Goal: Information Seeking & Learning: Learn about a topic

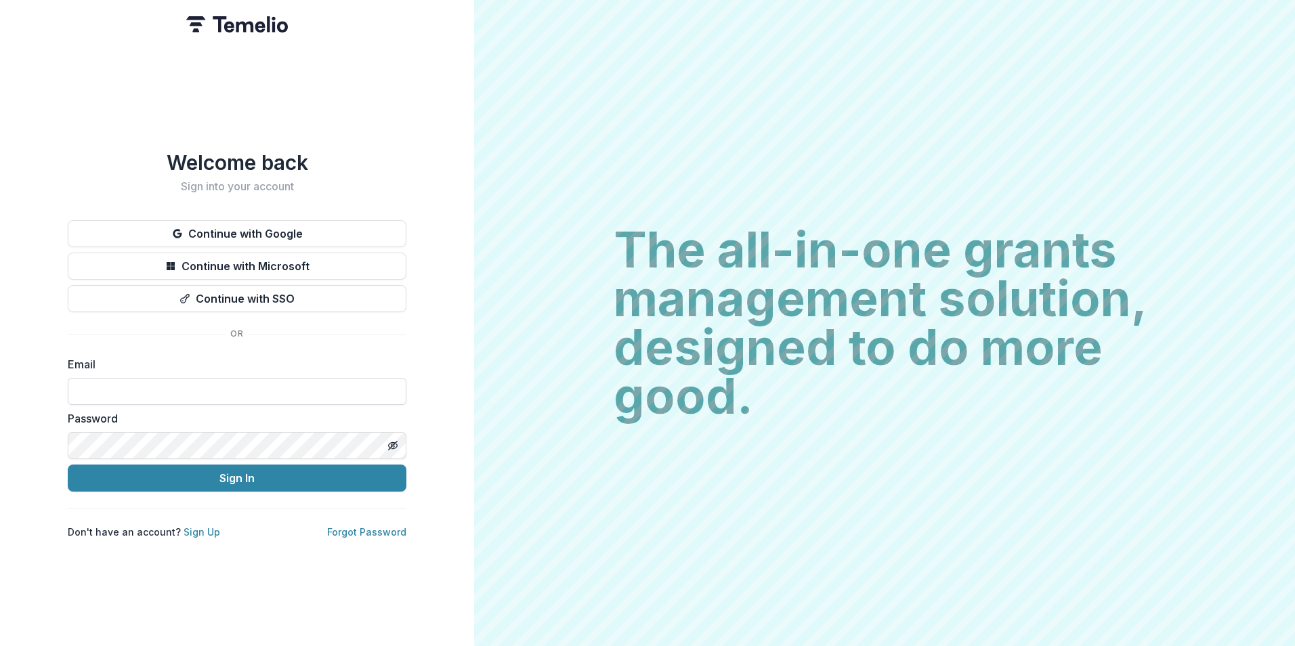
click at [288, 385] on input at bounding box center [237, 391] width 339 height 27
type input "**********"
click at [68, 465] on button "Sign In" at bounding box center [237, 478] width 339 height 27
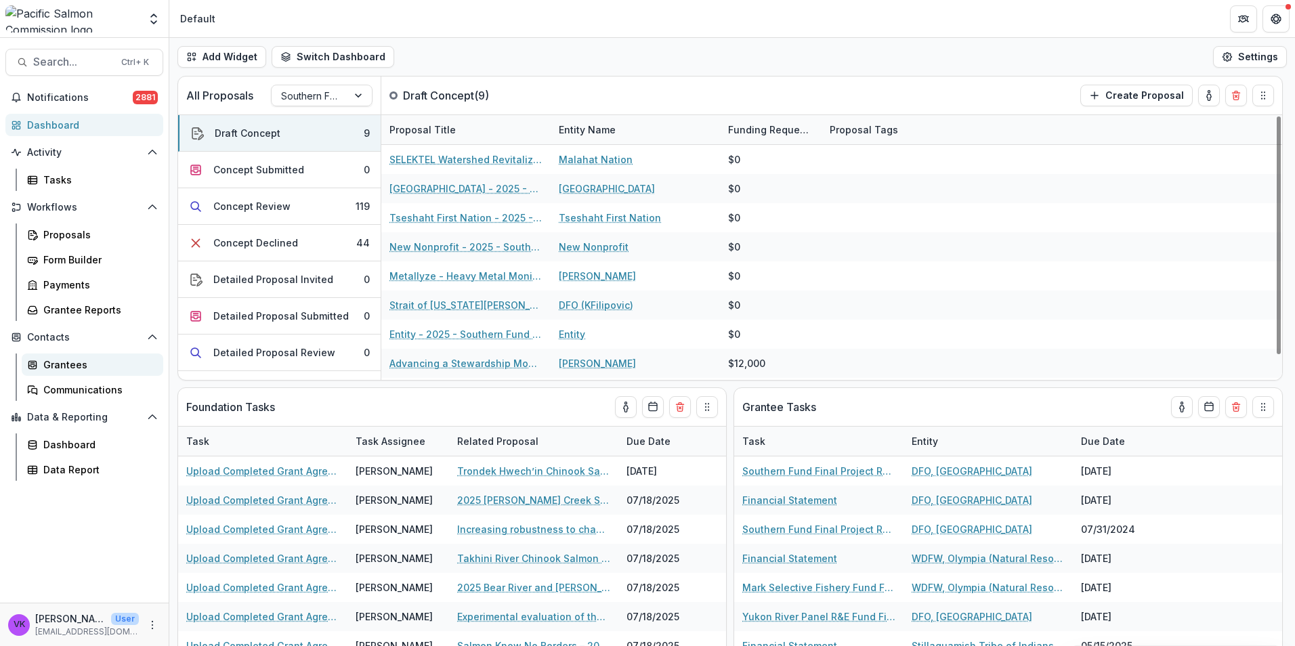
click at [65, 363] on div "Grantees" at bounding box center [97, 365] width 109 height 14
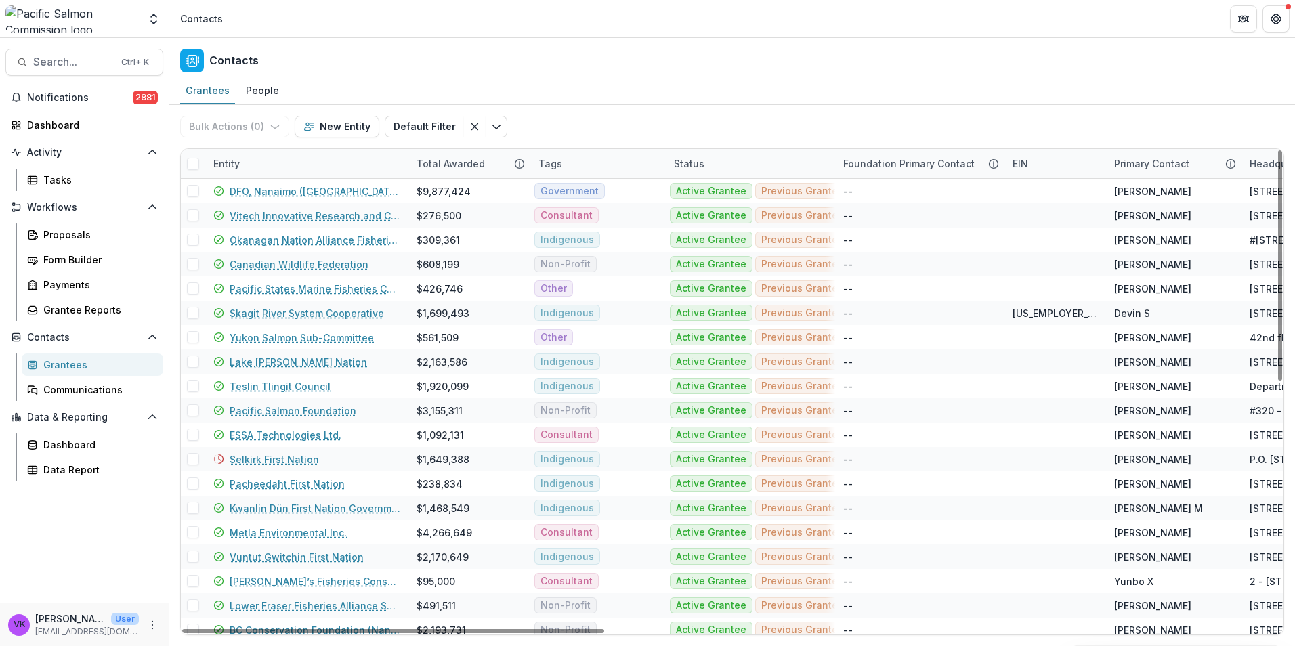
click at [270, 159] on div "Entity" at bounding box center [306, 163] width 203 height 29
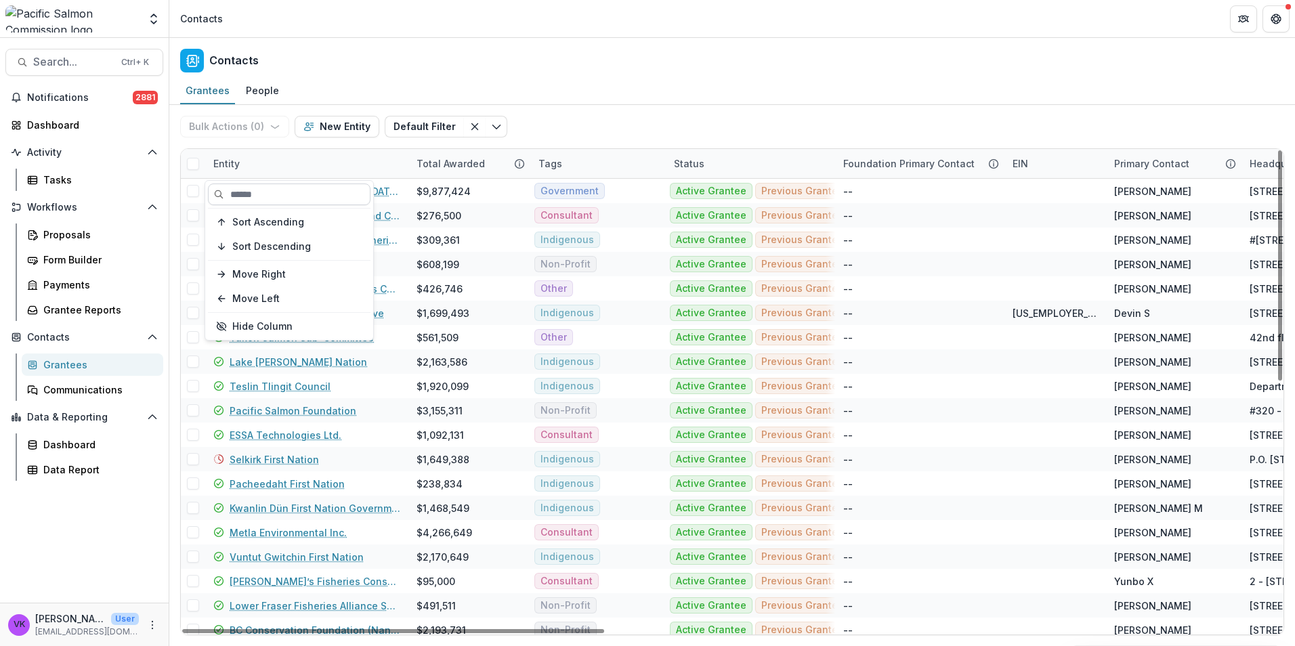
click at [280, 196] on input at bounding box center [289, 195] width 163 height 22
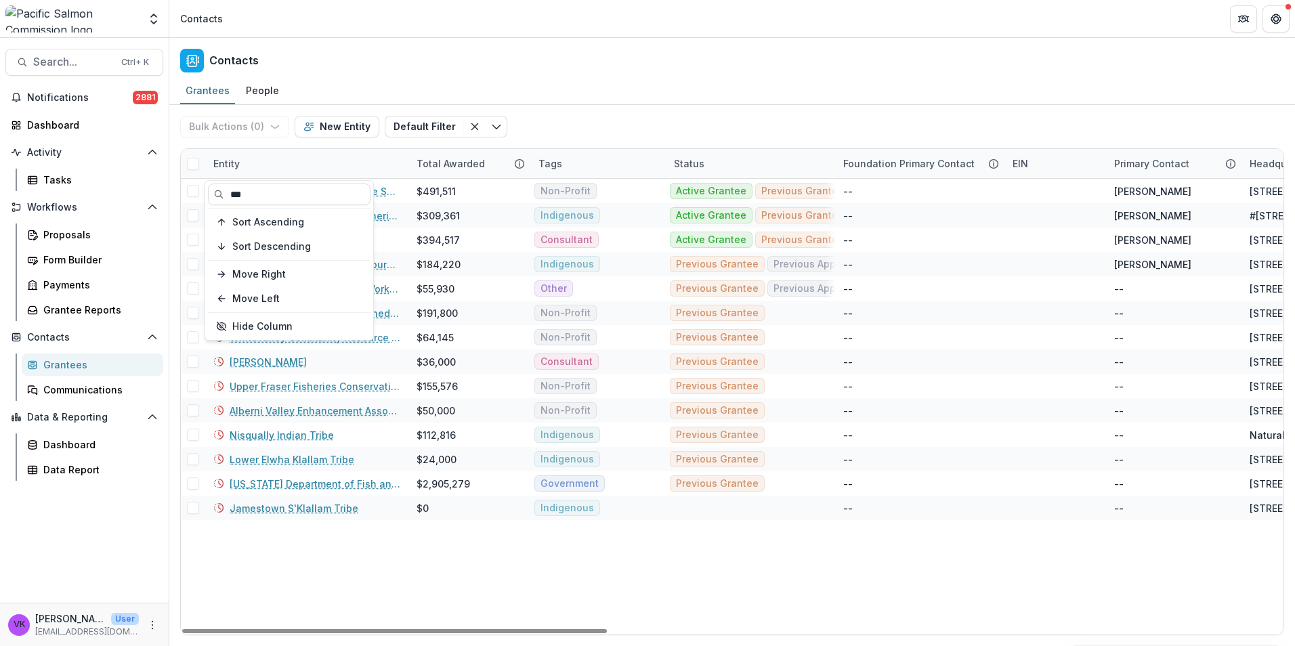
type input "***"
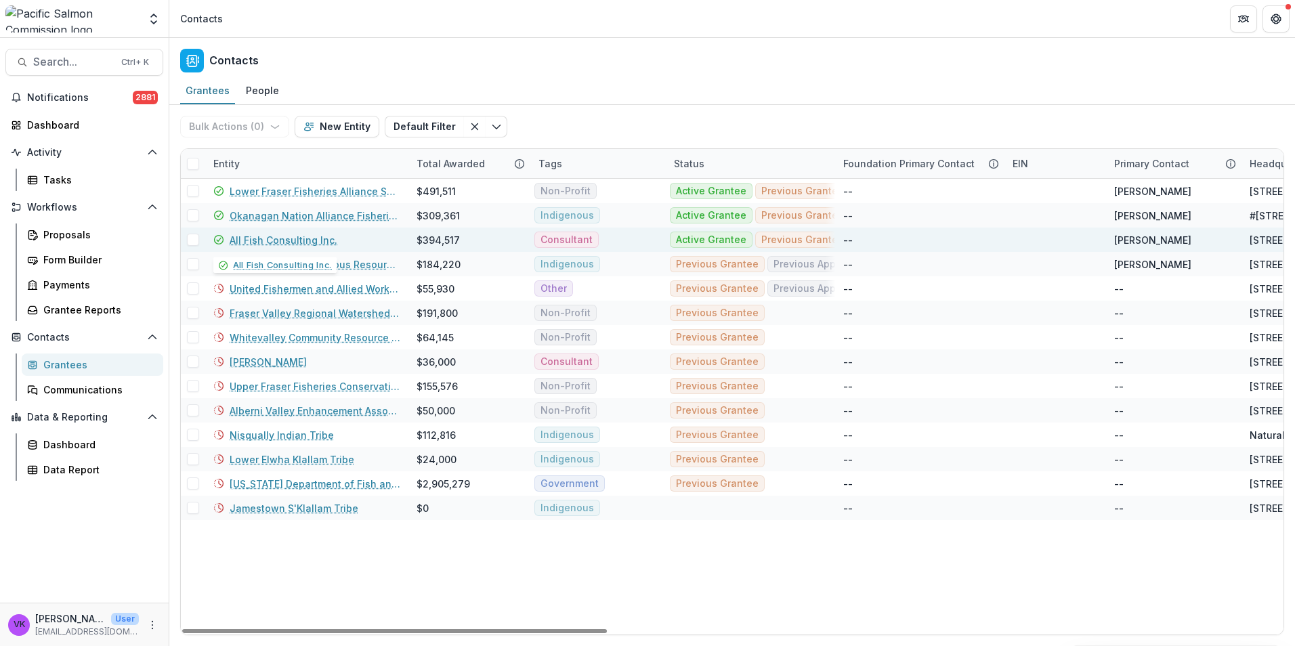
click at [316, 240] on link "All Fish Consulting Inc." at bounding box center [284, 240] width 108 height 14
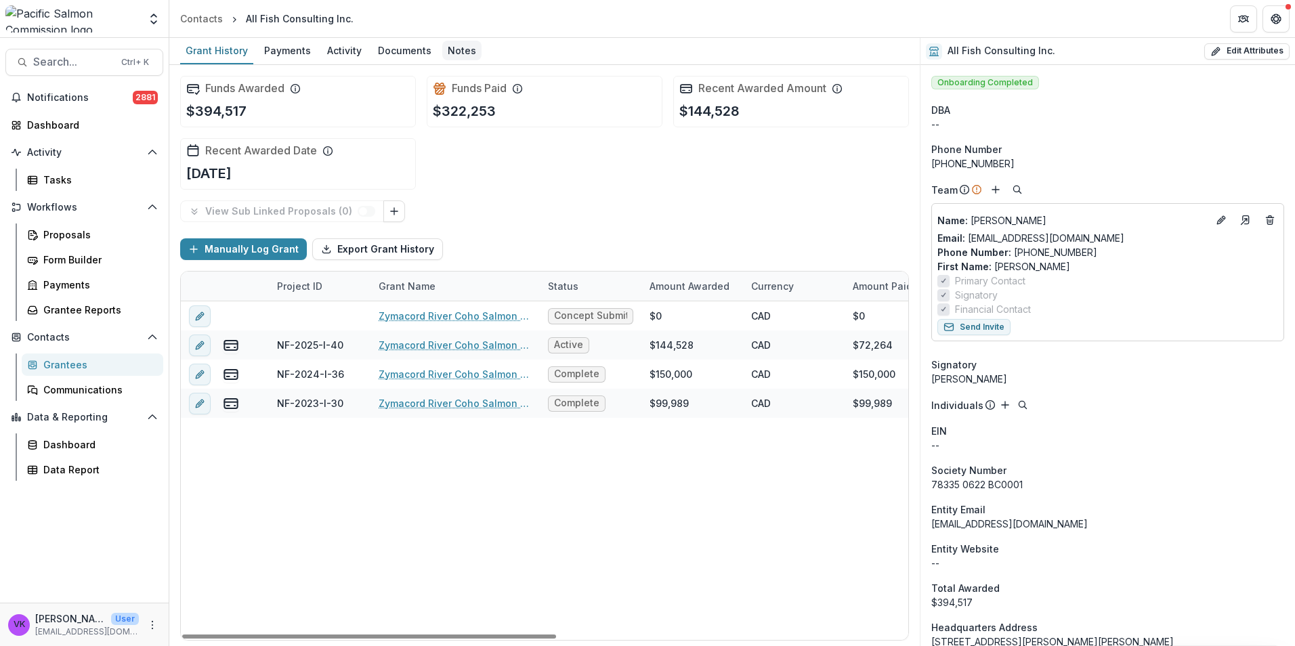
click at [450, 52] on div "Notes" at bounding box center [461, 51] width 39 height 20
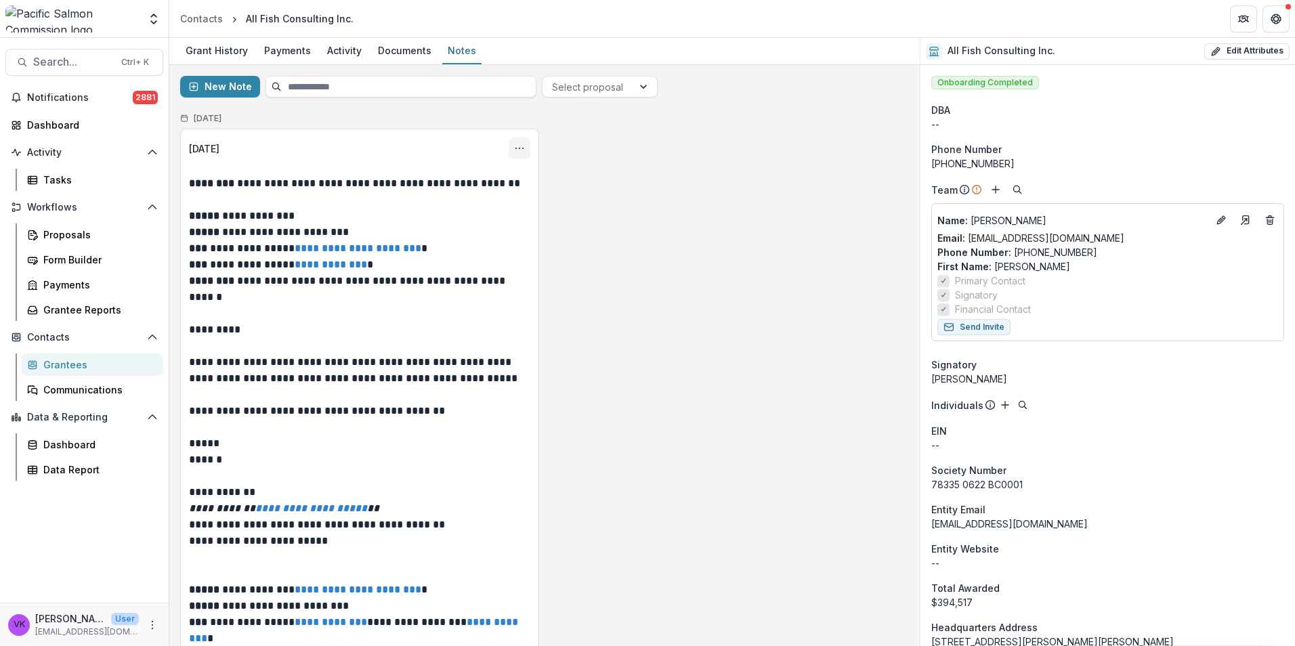
click at [514, 148] on icon "Options" at bounding box center [519, 148] width 11 height 11
click at [418, 202] on button "Edit" at bounding box center [452, 201] width 145 height 22
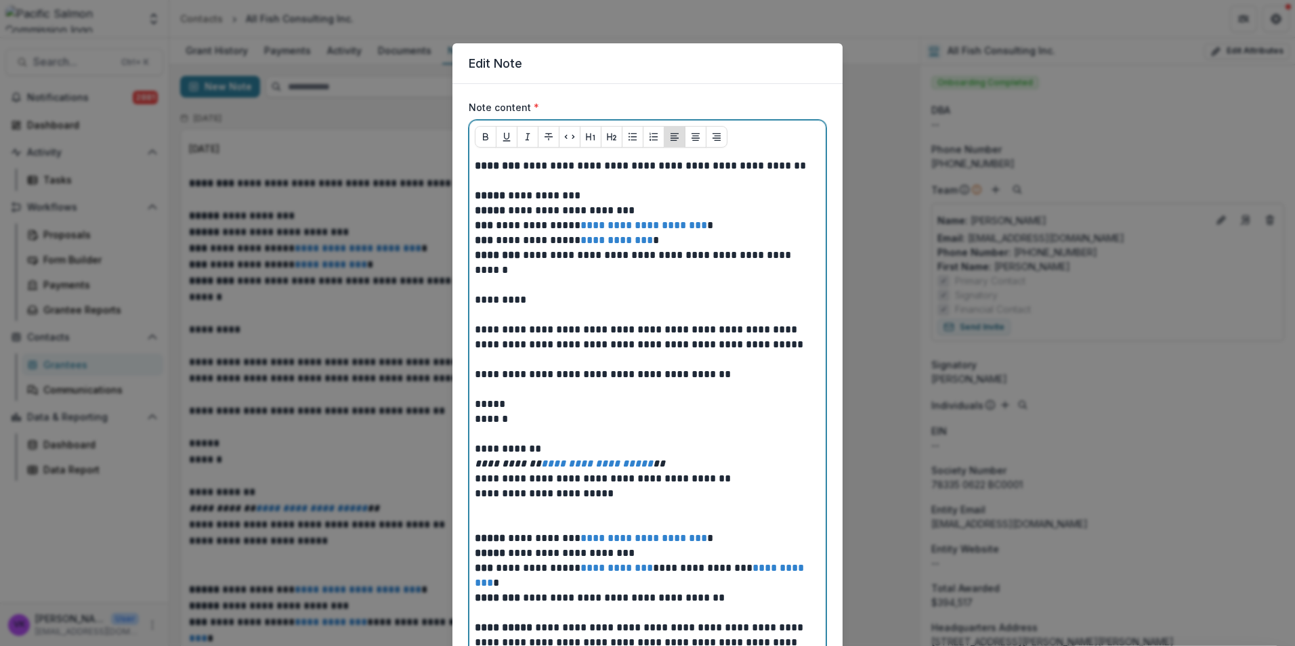
click at [522, 181] on p at bounding box center [647, 180] width 345 height 15
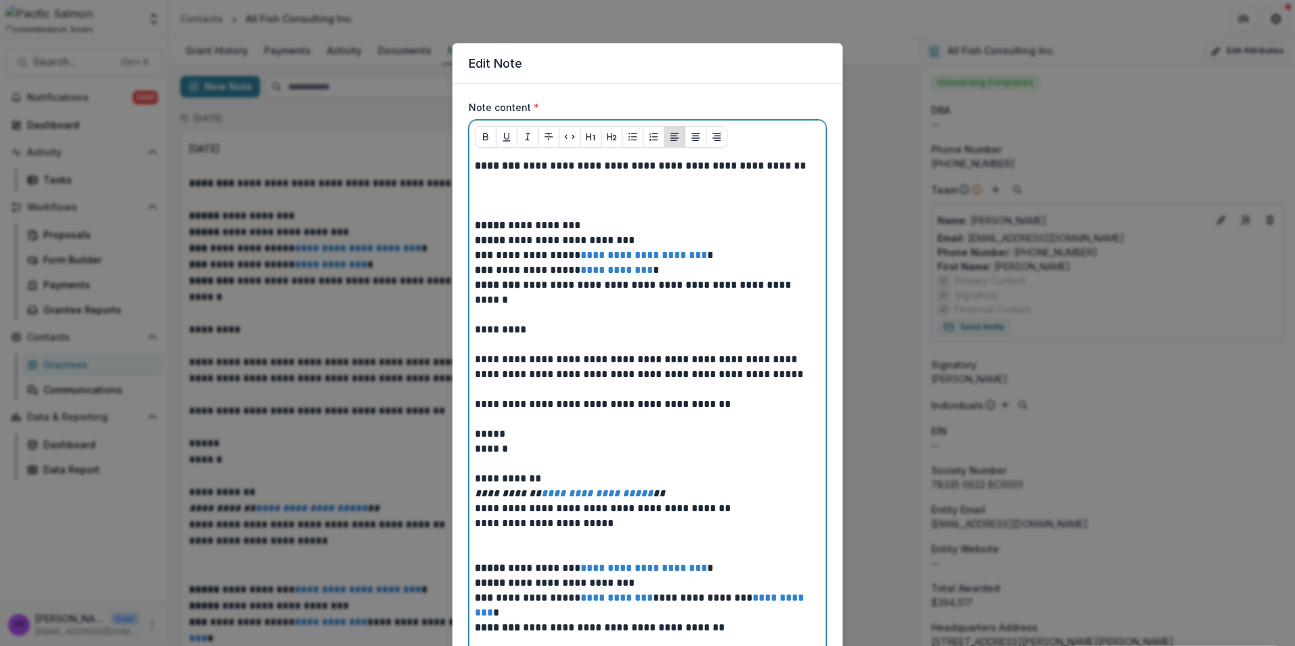
click at [507, 190] on p at bounding box center [647, 195] width 345 height 15
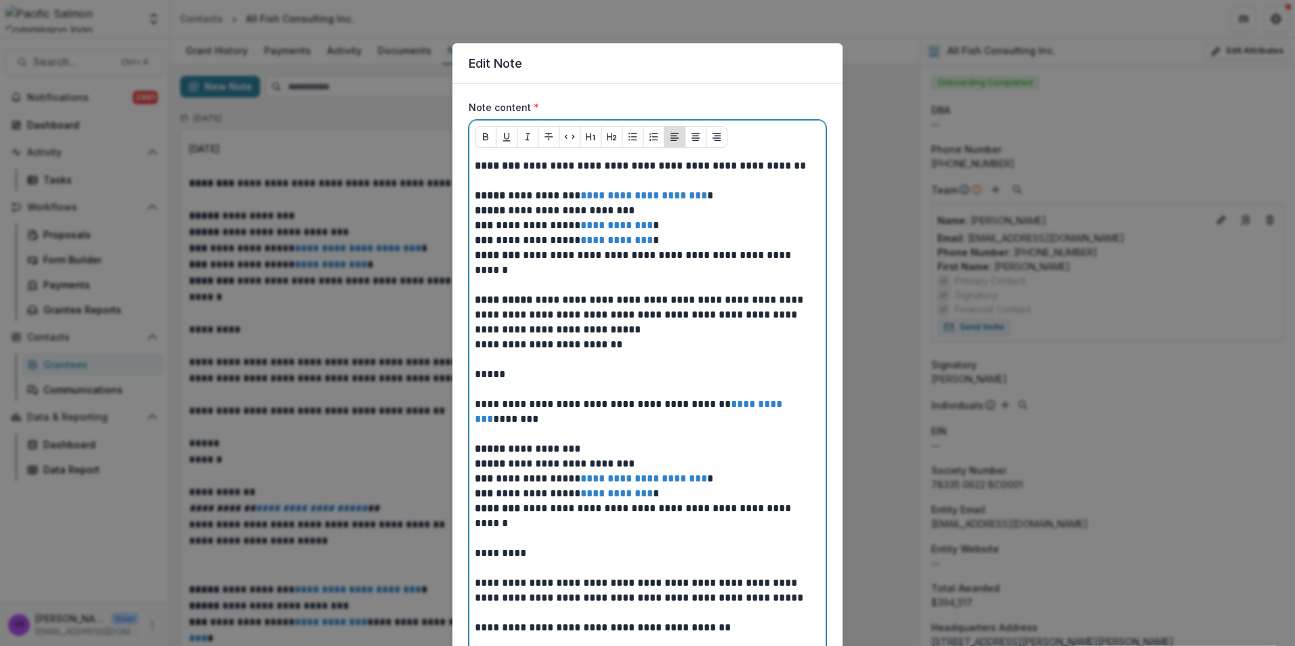
drag, startPoint x: 668, startPoint y: 324, endPoint x: 704, endPoint y: 332, distance: 36.1
click at [669, 326] on p "**********" at bounding box center [647, 315] width 345 height 45
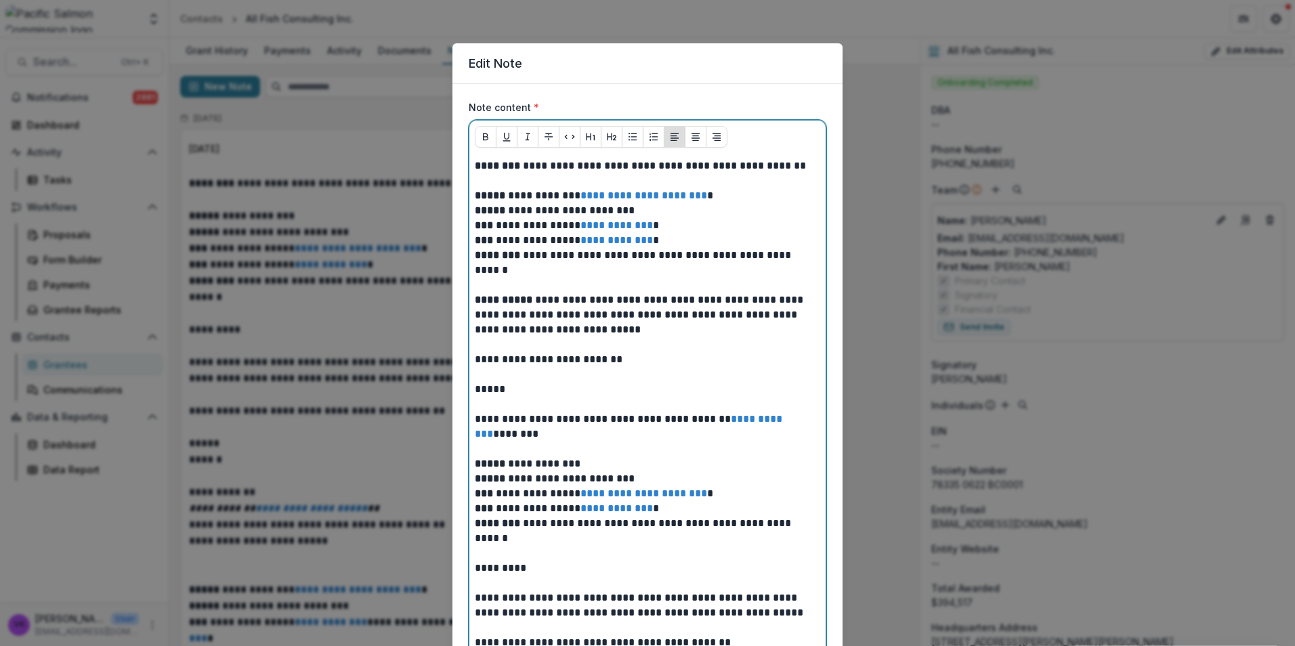
click at [541, 438] on p "**********" at bounding box center [647, 427] width 345 height 30
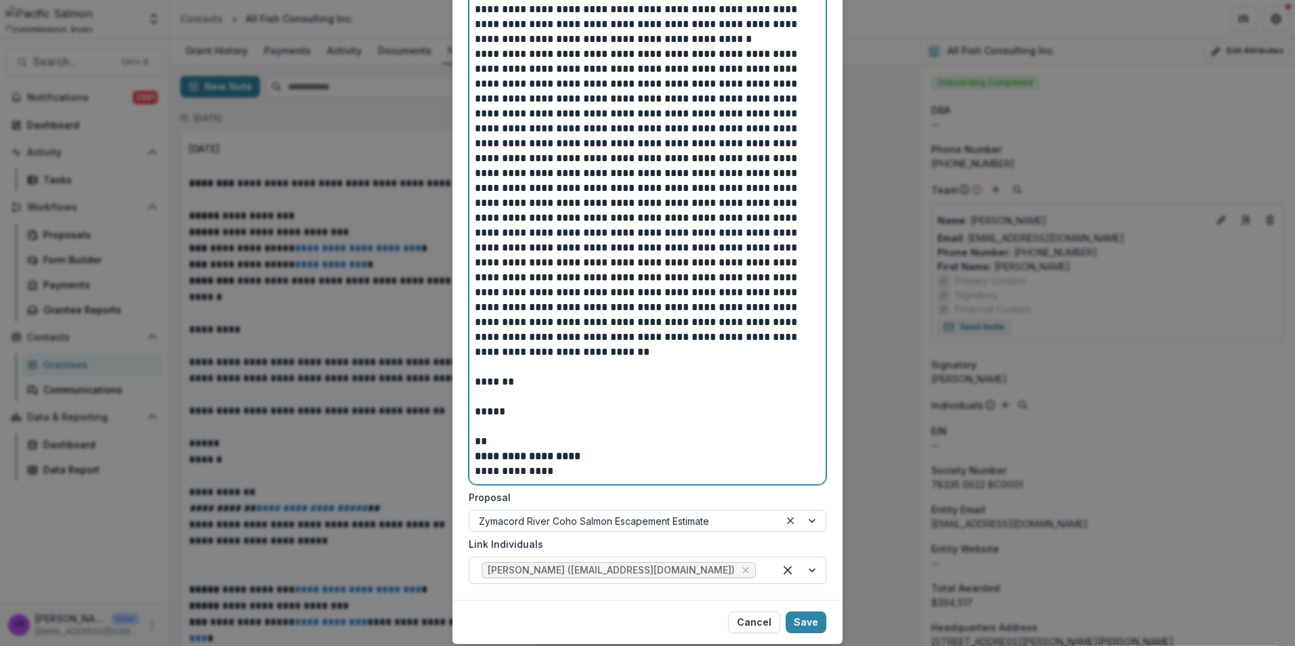
scroll to position [1285, 0]
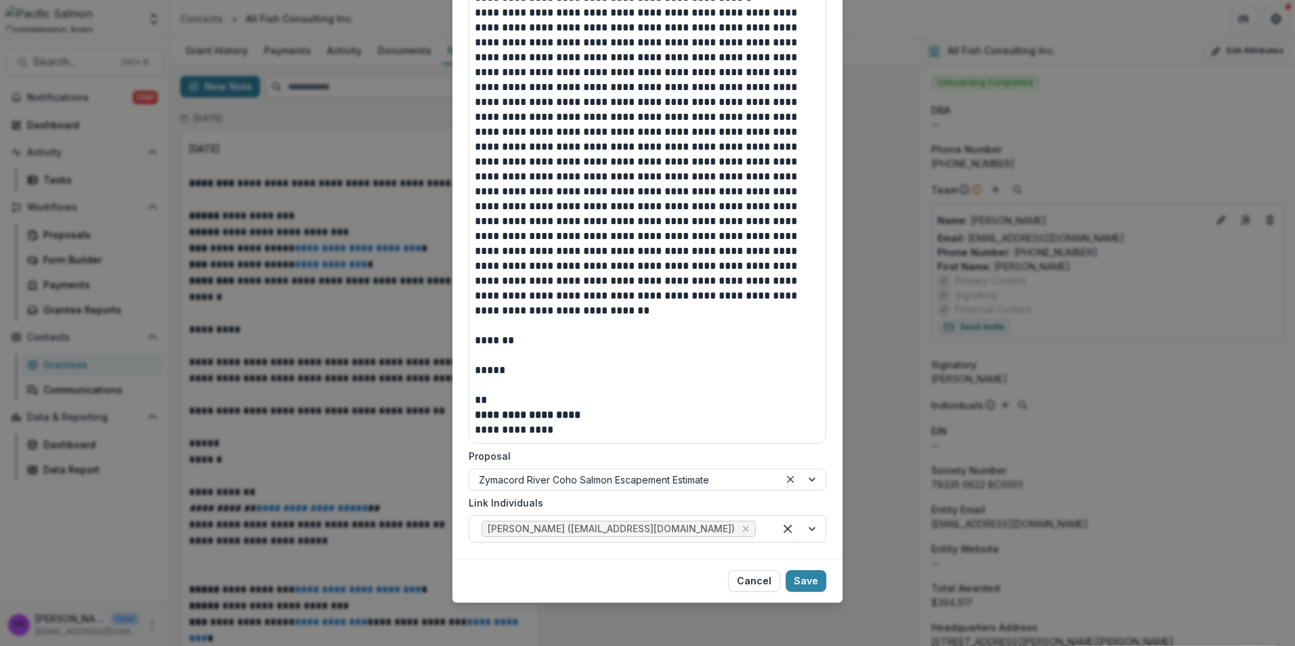
drag, startPoint x: 815, startPoint y: 580, endPoint x: 859, endPoint y: 592, distance: 45.5
click at [815, 580] on button "Save" at bounding box center [806, 581] width 41 height 22
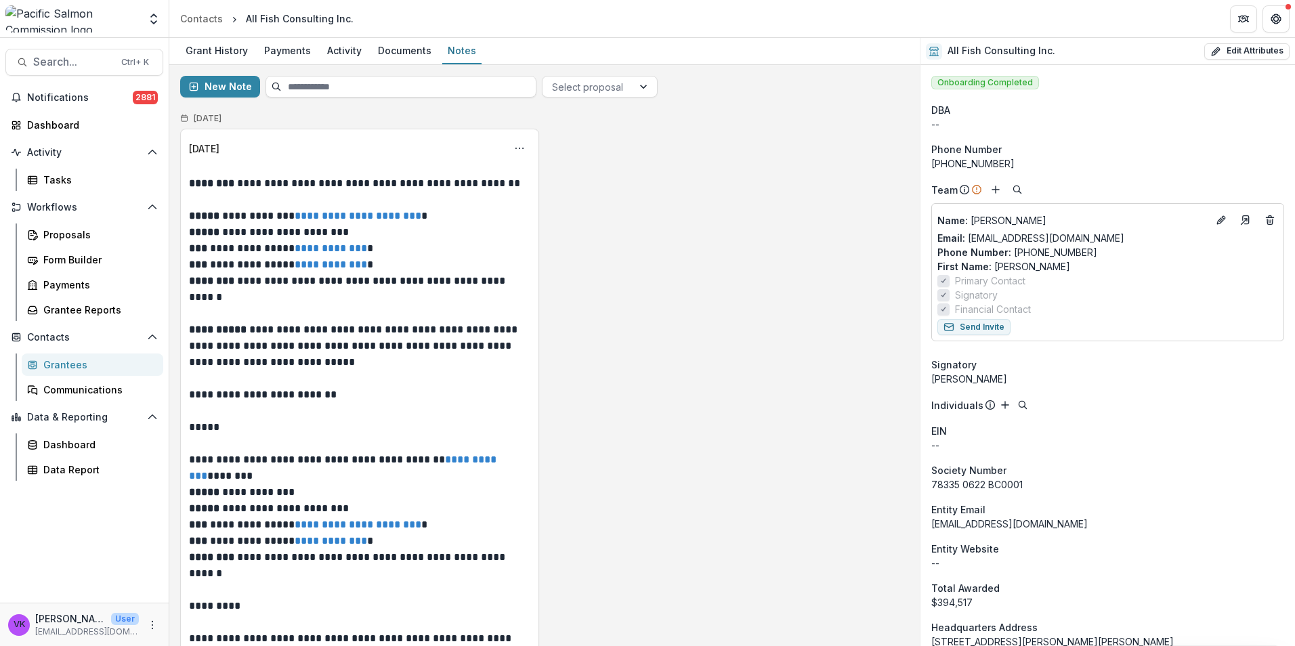
click at [79, 366] on div "Grantees" at bounding box center [97, 365] width 109 height 14
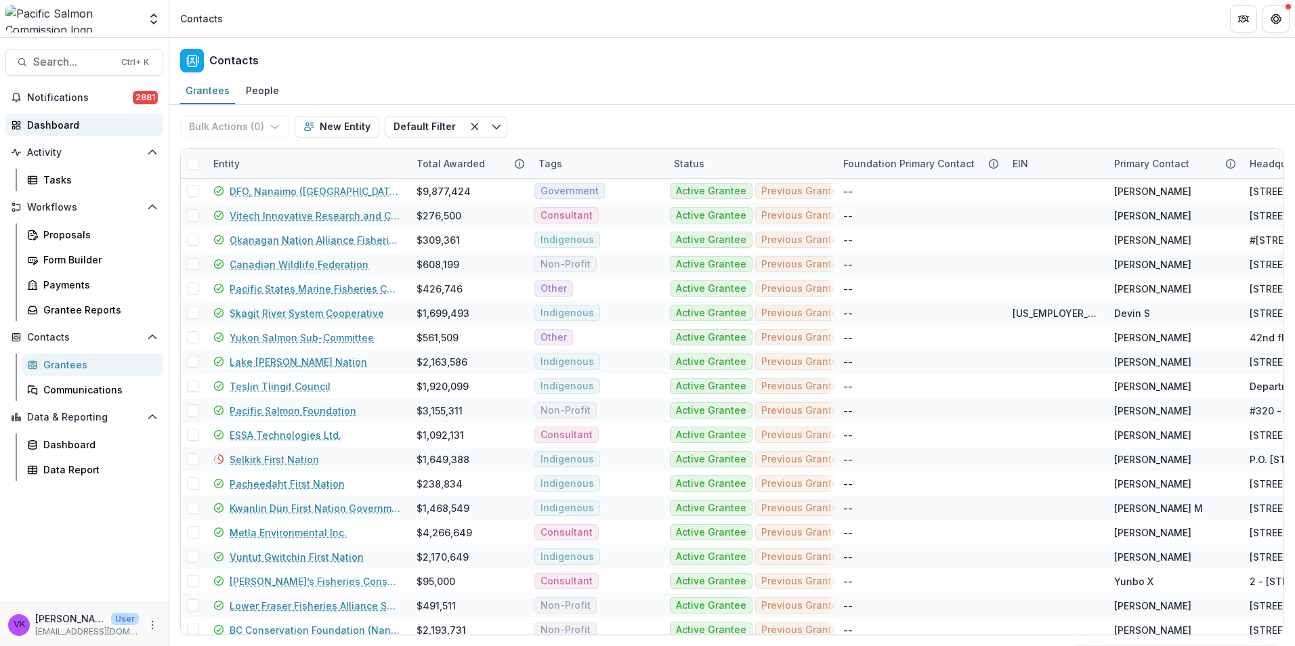
click at [71, 127] on div "Dashboard" at bounding box center [89, 125] width 125 height 14
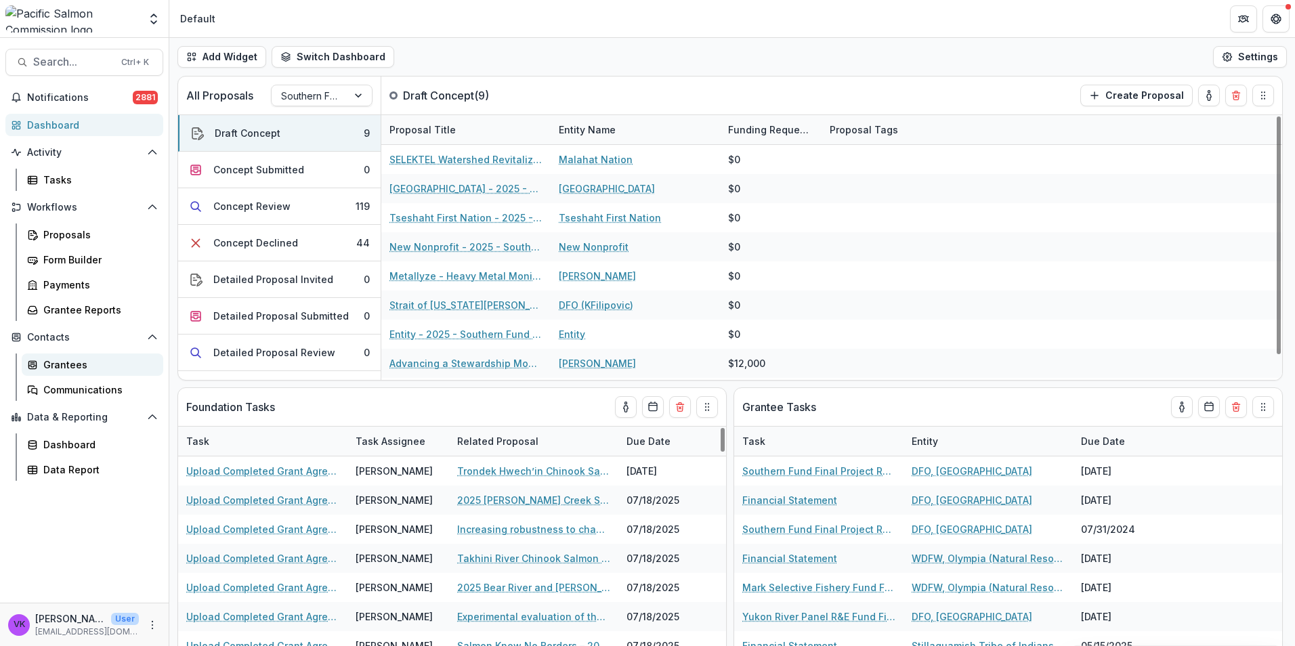
click at [66, 366] on div "Grantees" at bounding box center [97, 365] width 109 height 14
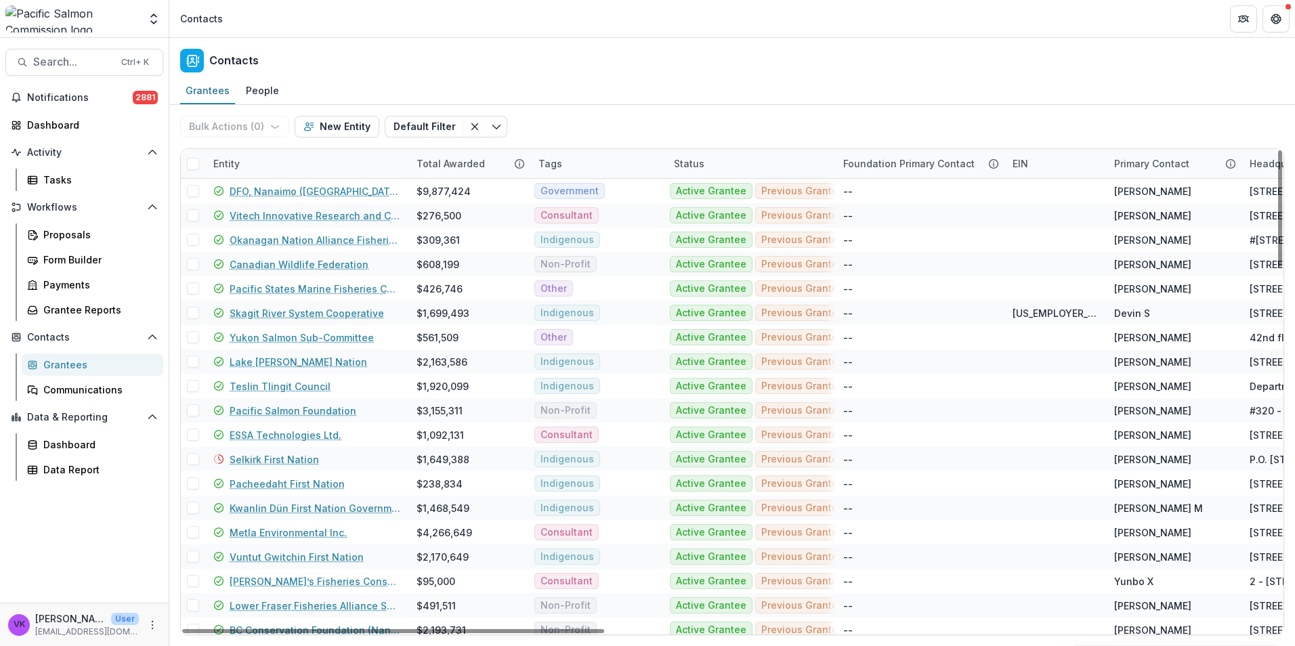
click at [313, 164] on div "Entity" at bounding box center [306, 163] width 203 height 29
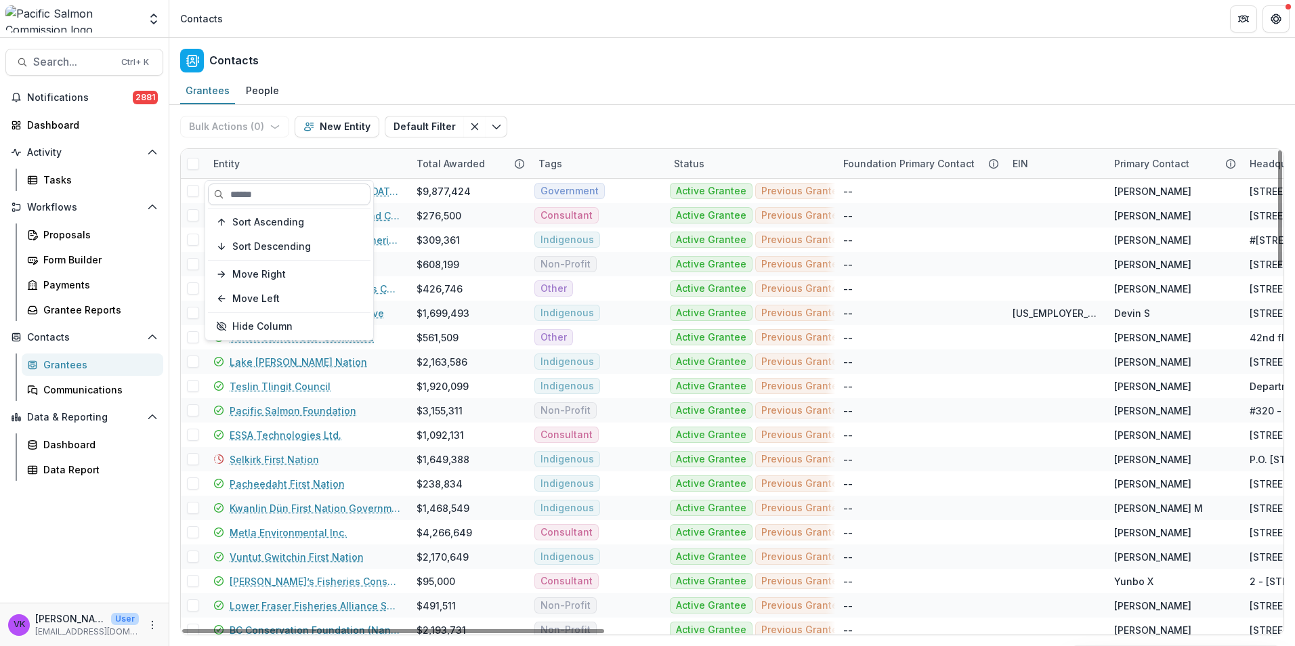
click at [314, 197] on input at bounding box center [289, 195] width 163 height 22
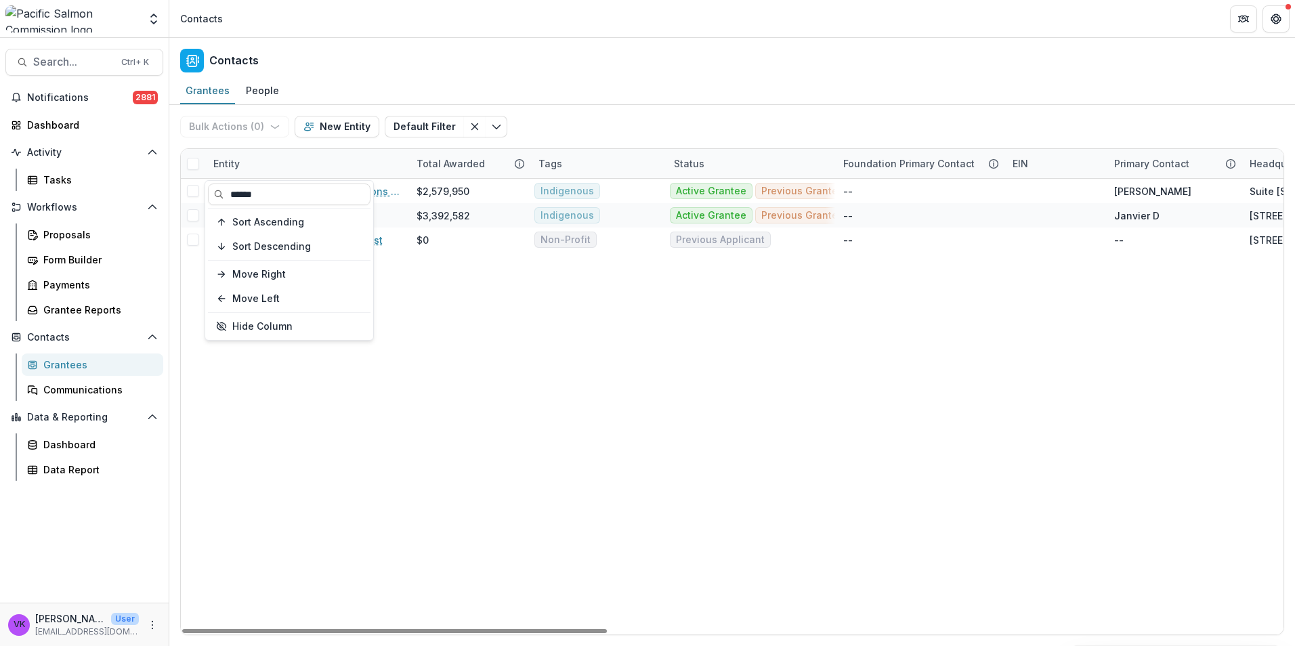
type input "******"
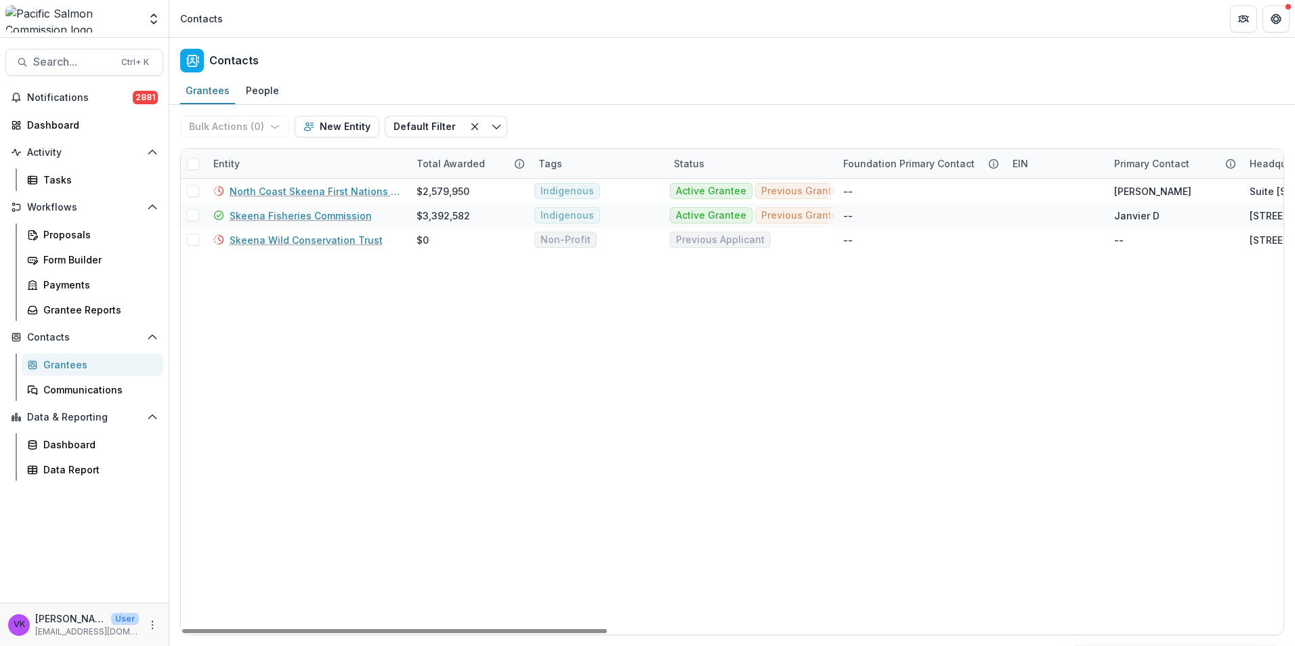
click at [314, 216] on link "Skeena Fisheries Commission" at bounding box center [301, 216] width 142 height 14
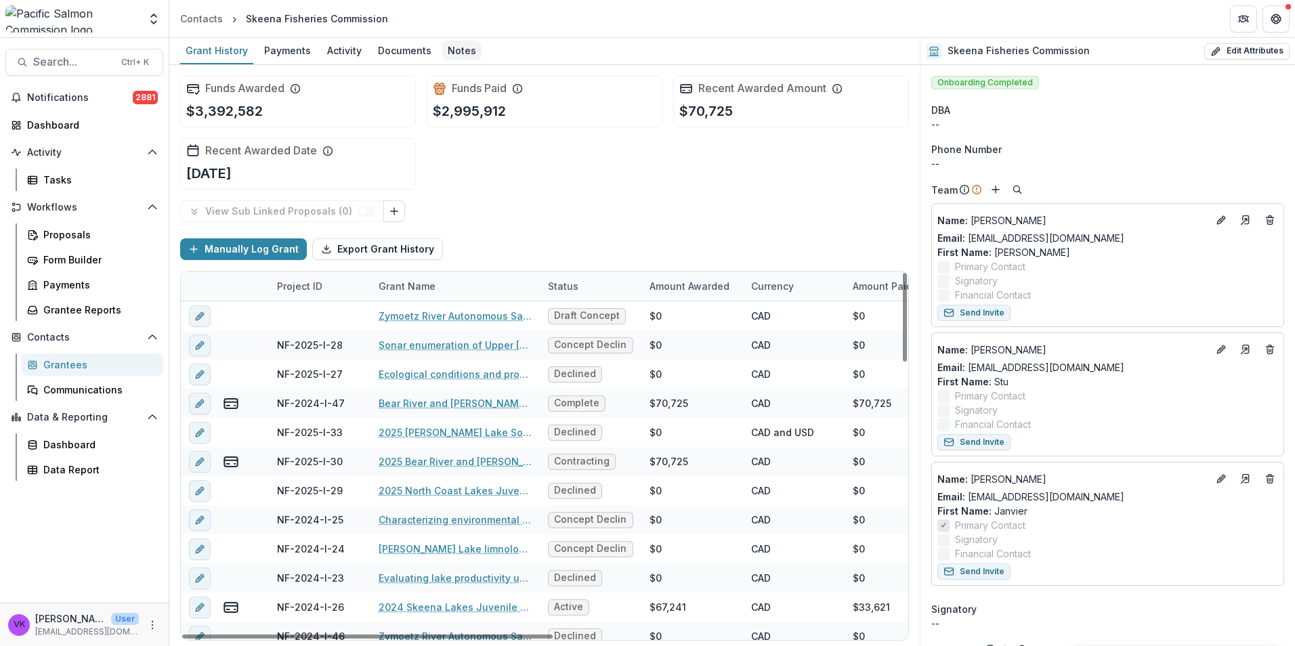
click at [452, 51] on div "Notes" at bounding box center [461, 51] width 39 height 20
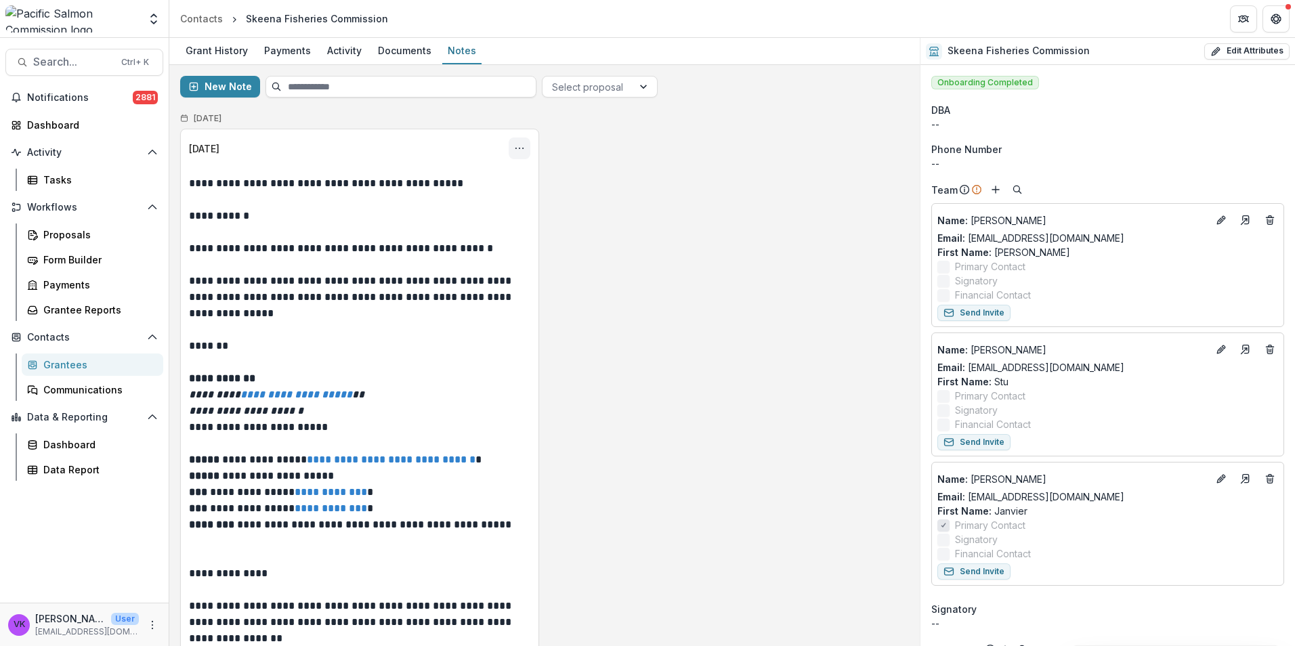
click at [519, 148] on icon "Options" at bounding box center [519, 148] width 11 height 11
click at [425, 200] on button "Edit" at bounding box center [452, 201] width 145 height 22
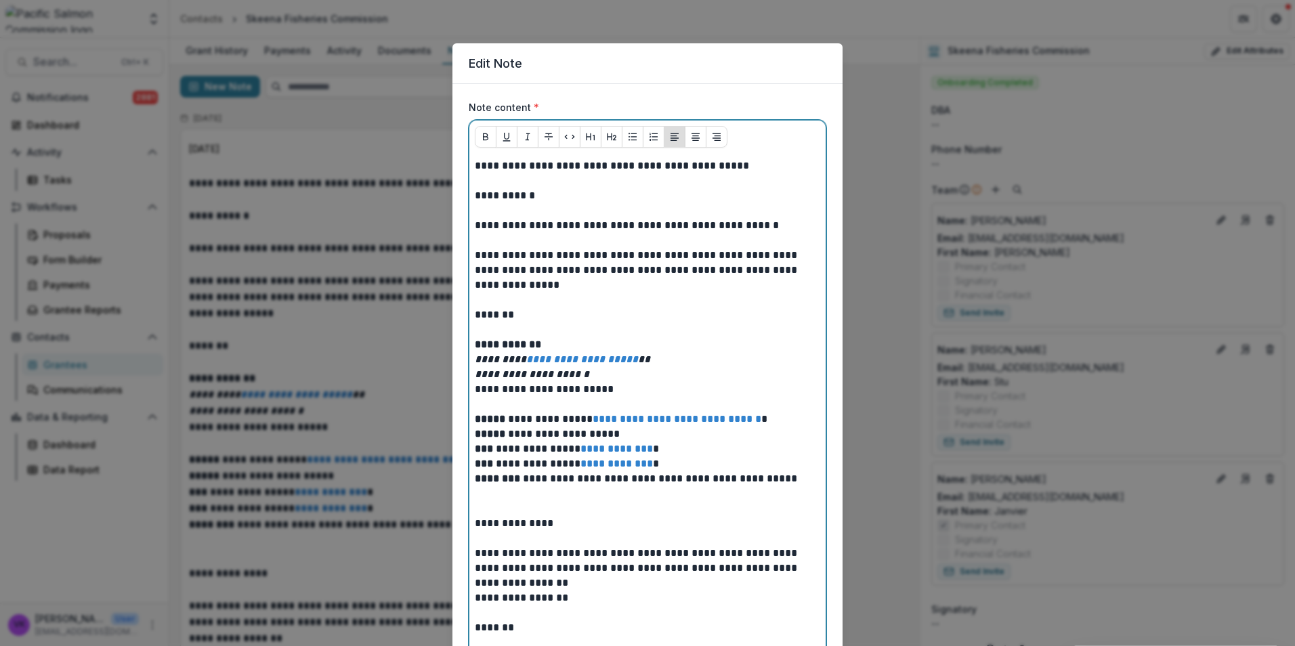
click at [517, 182] on p at bounding box center [647, 180] width 345 height 15
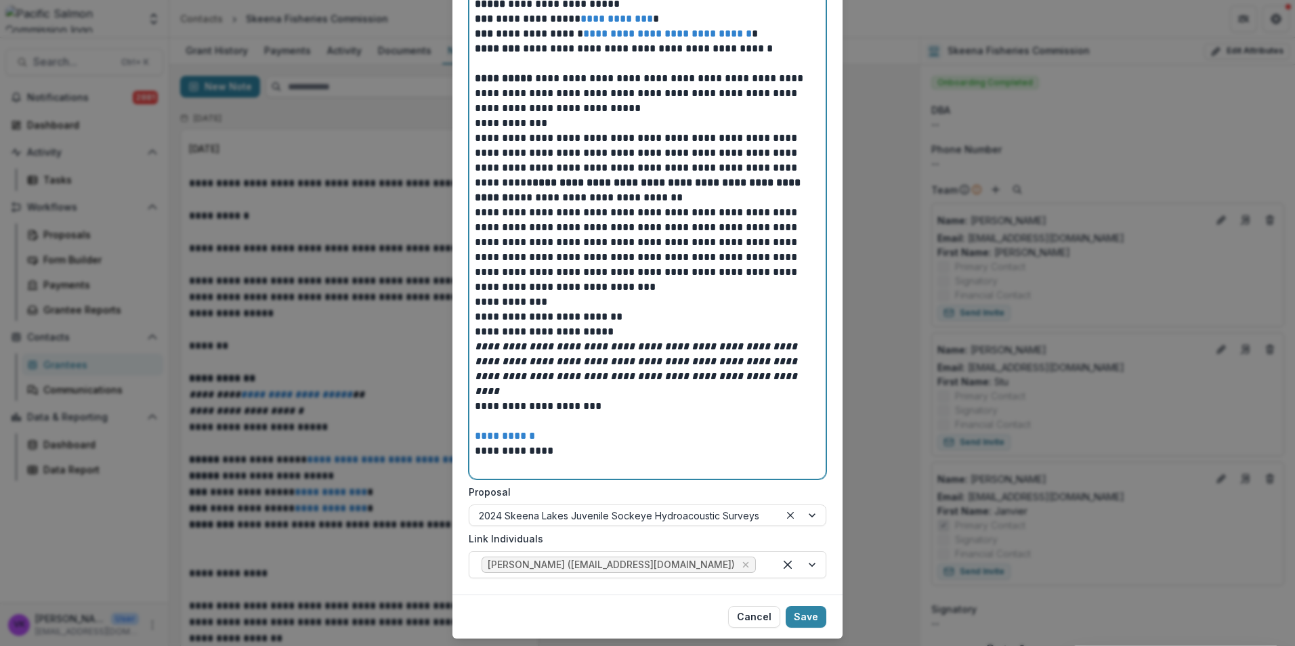
scroll to position [1599, 0]
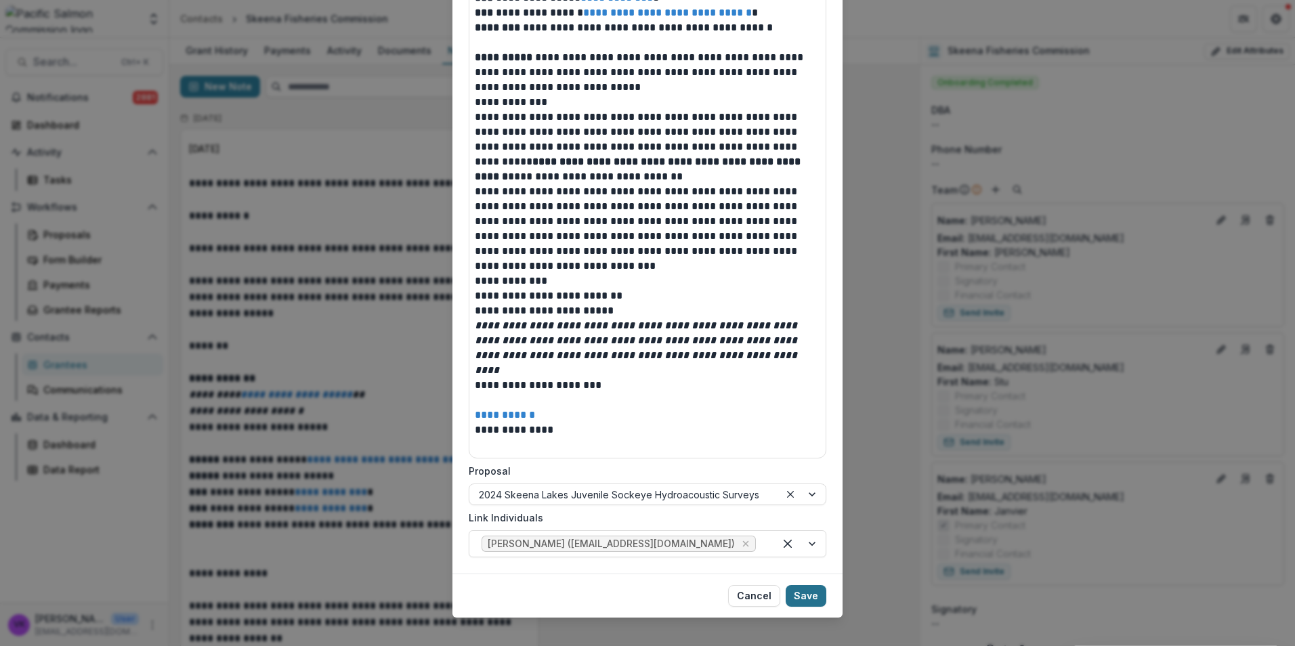
click at [799, 585] on button "Save" at bounding box center [806, 596] width 41 height 22
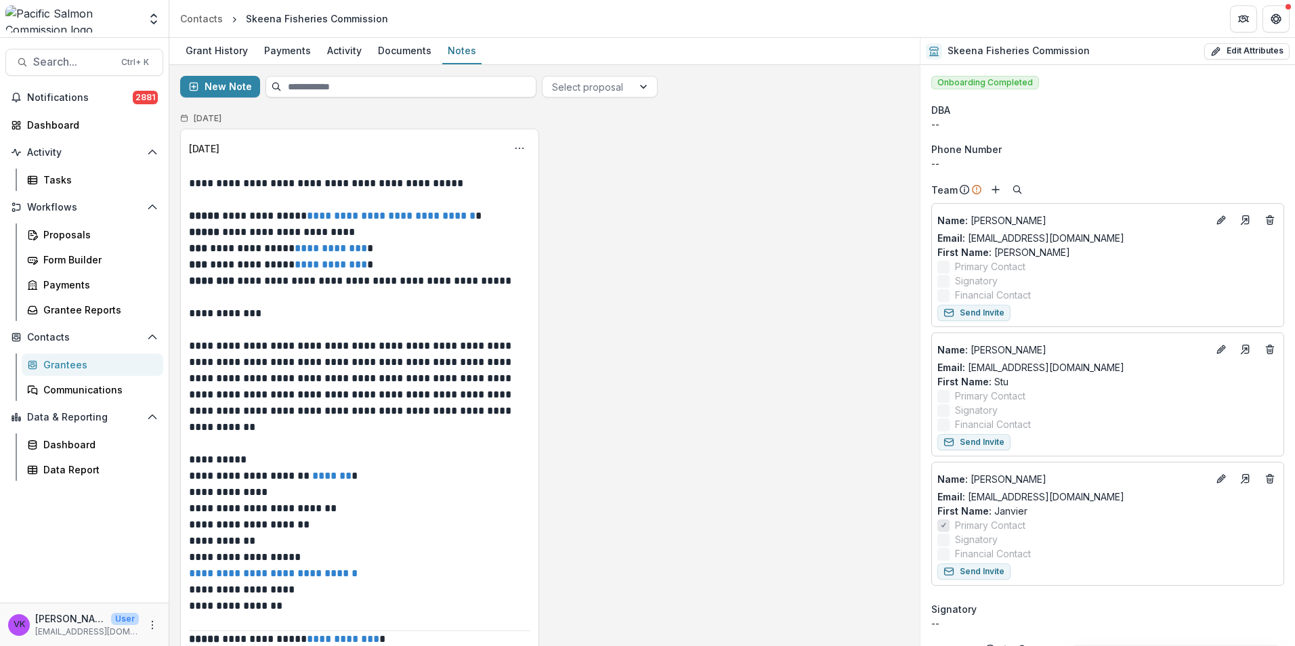
click at [47, 365] on div "Grantees" at bounding box center [97, 365] width 109 height 14
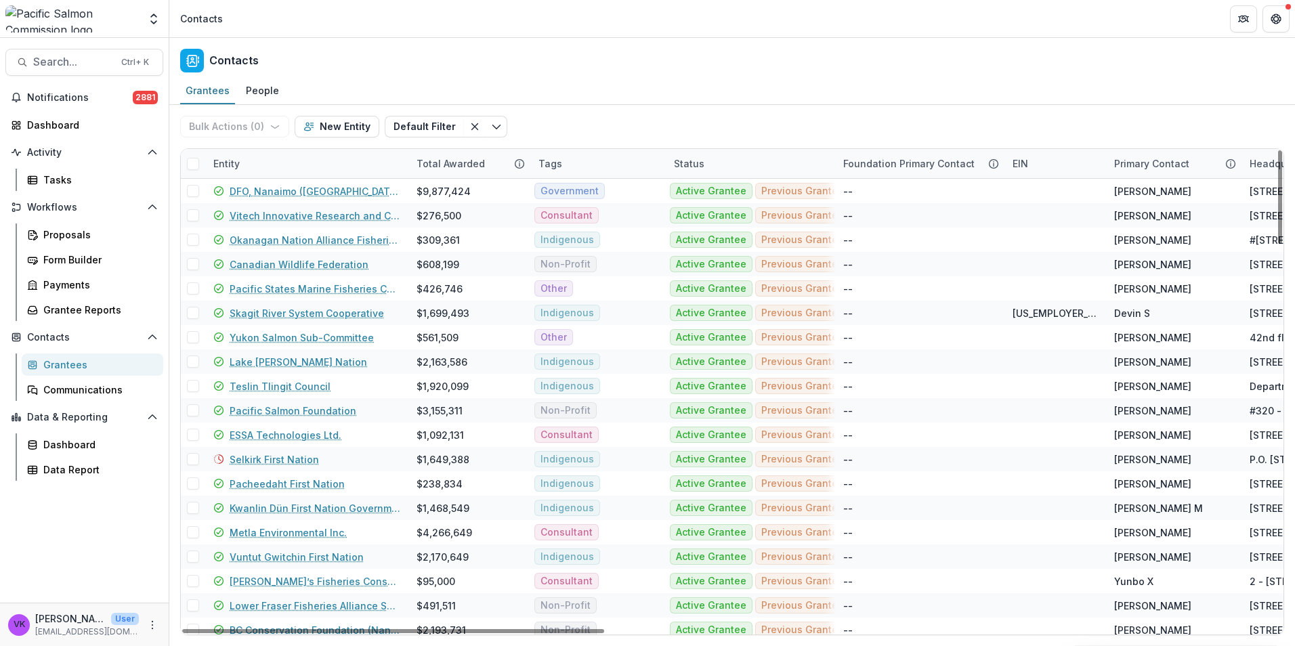
click at [280, 155] on div "Entity" at bounding box center [306, 163] width 203 height 29
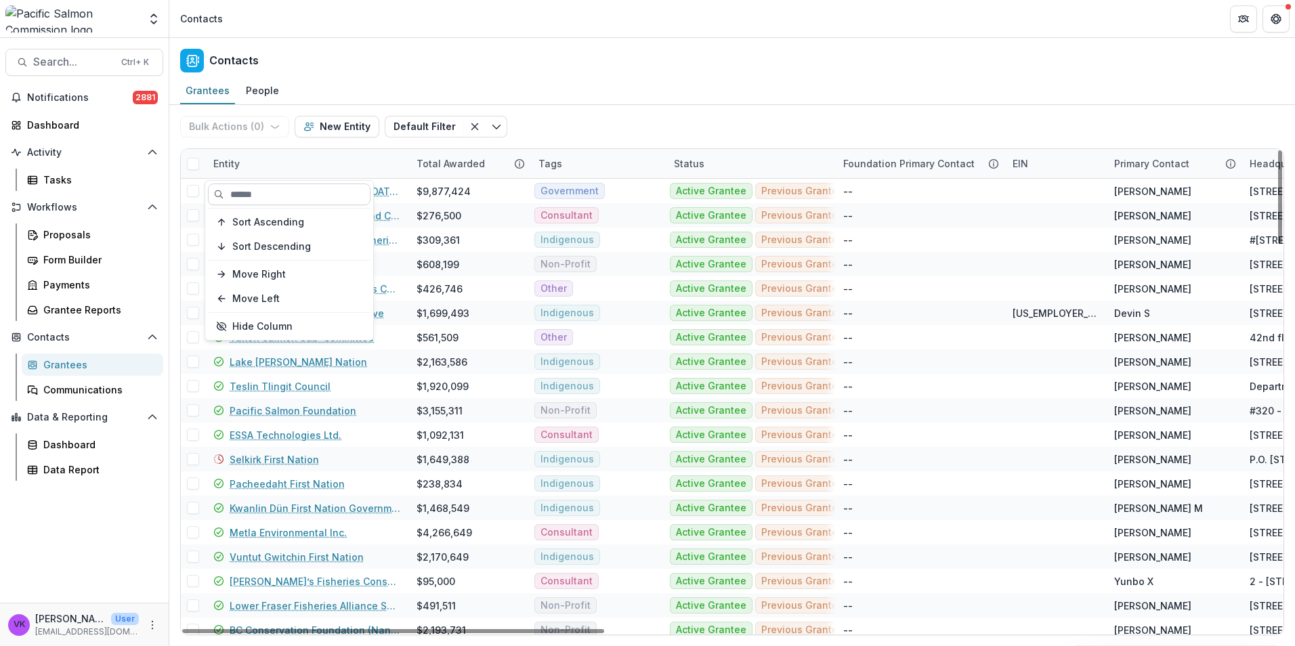
click at [294, 196] on input at bounding box center [289, 195] width 163 height 22
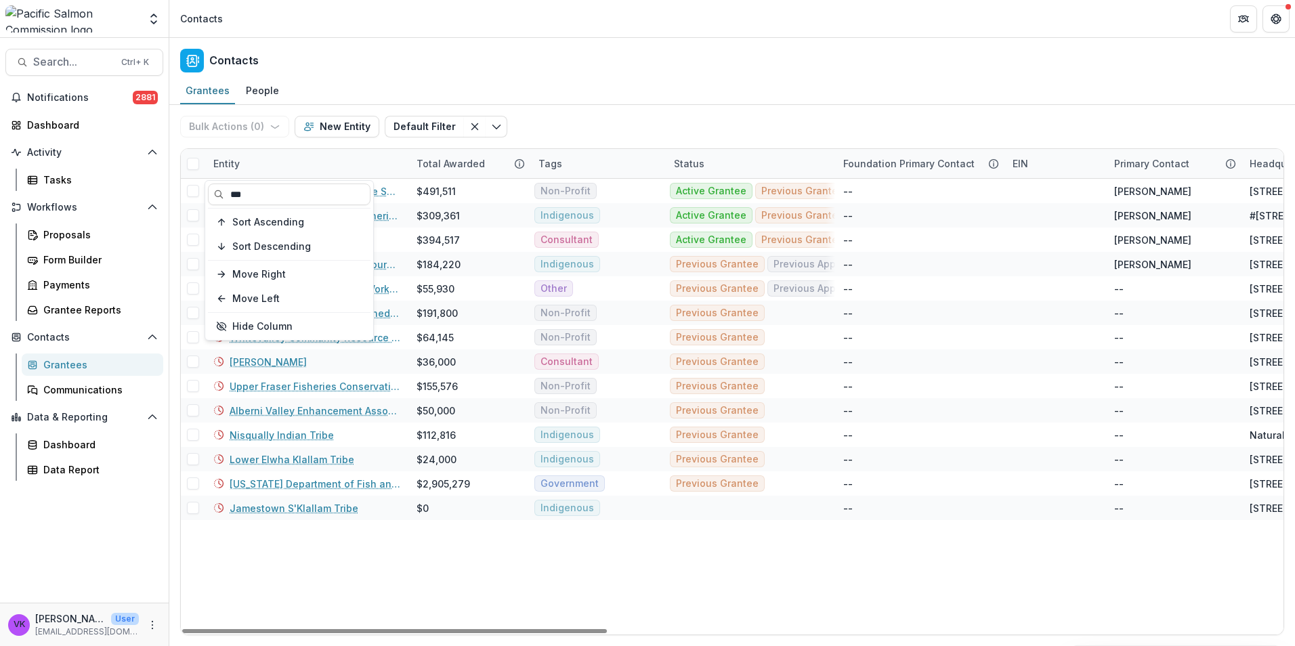
type input "***"
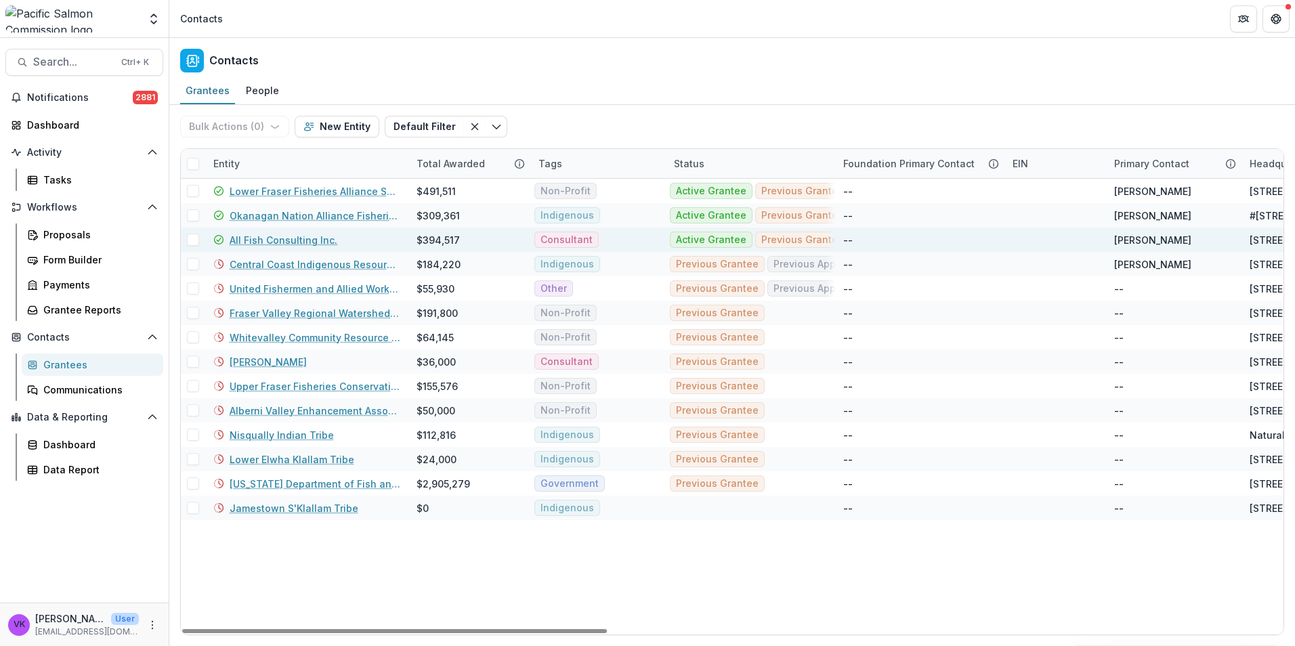
click at [273, 236] on link "All Fish Consulting Inc." at bounding box center [284, 240] width 108 height 14
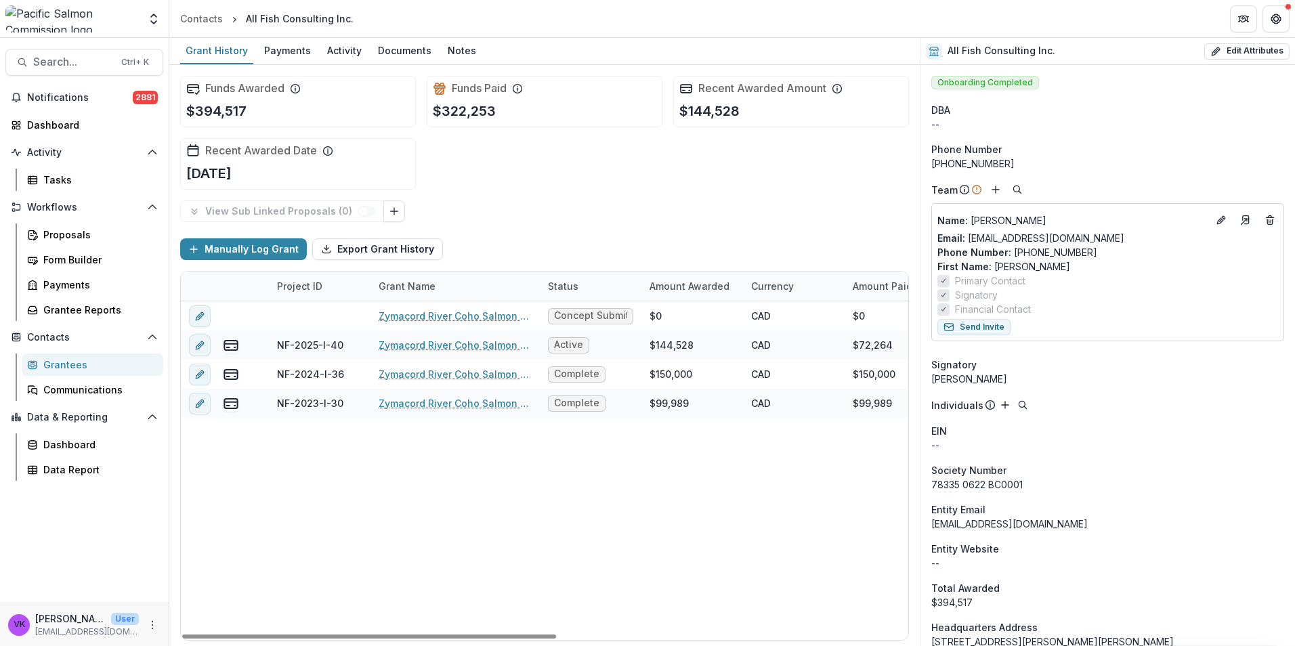
click at [70, 366] on div "Grantees" at bounding box center [97, 365] width 109 height 14
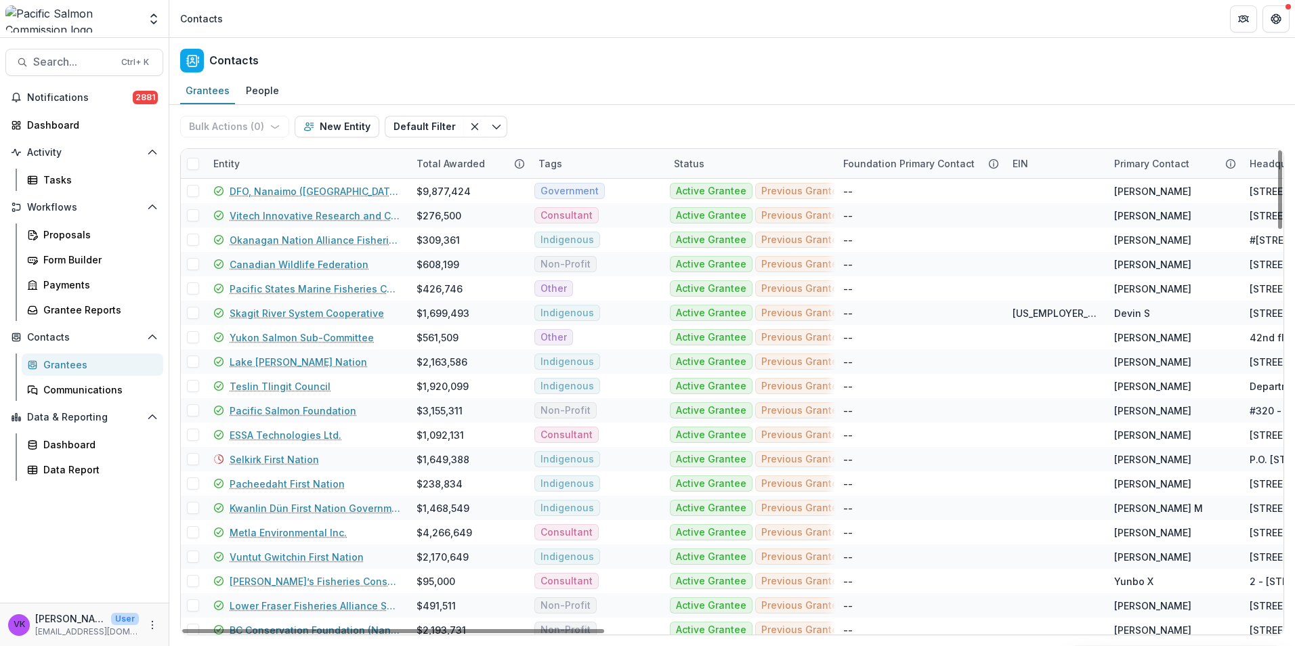
click at [318, 158] on div "Entity" at bounding box center [306, 163] width 203 height 29
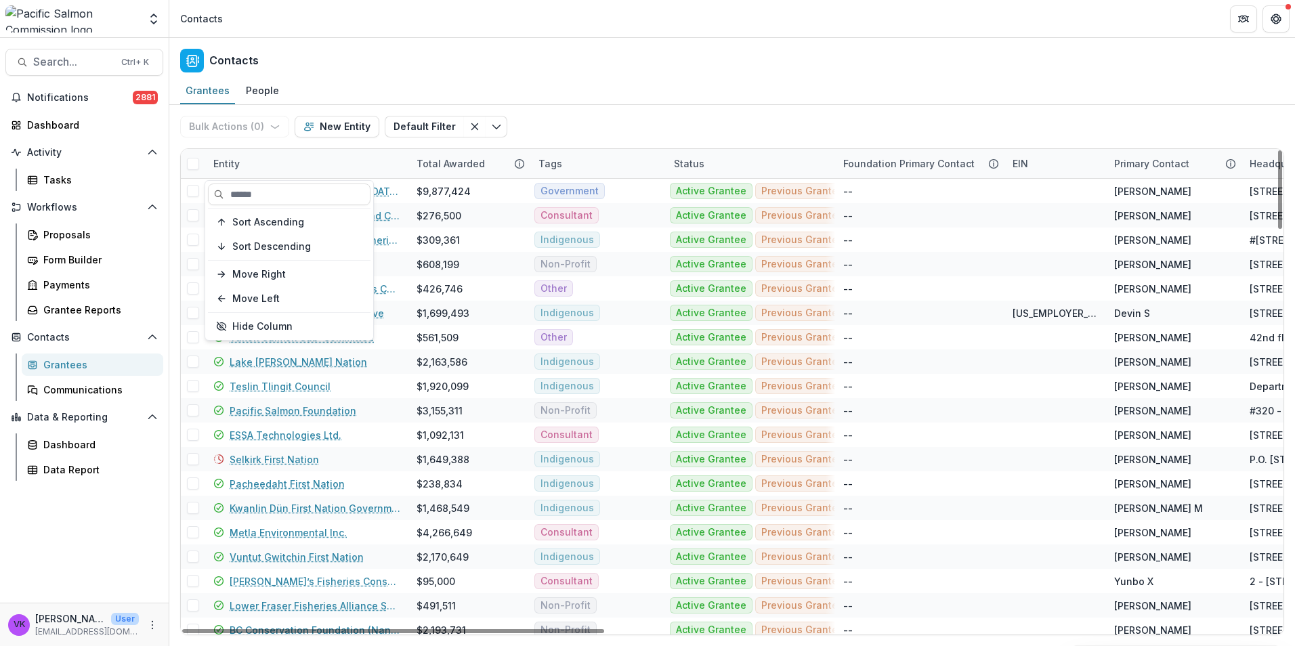
click at [299, 183] on div "Sort Ascending Sort Descending Move Right Move Left Hide Column" at bounding box center [289, 260] width 168 height 159
click at [302, 193] on input at bounding box center [289, 195] width 163 height 22
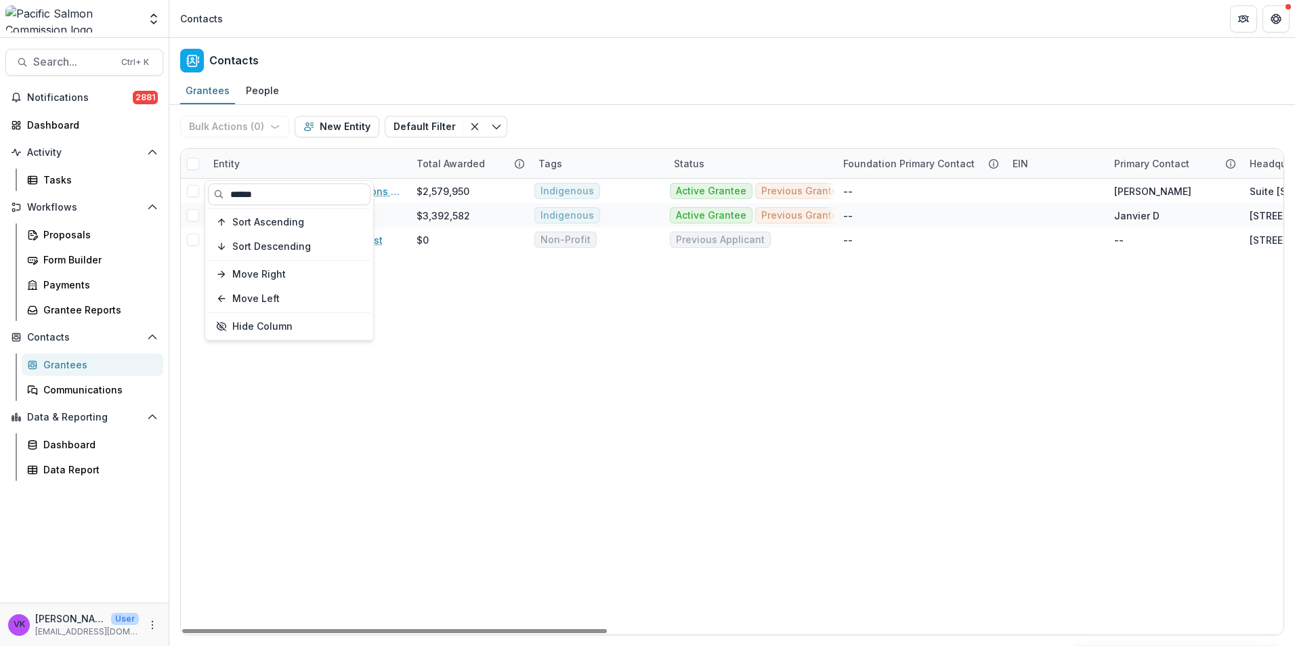
type input "******"
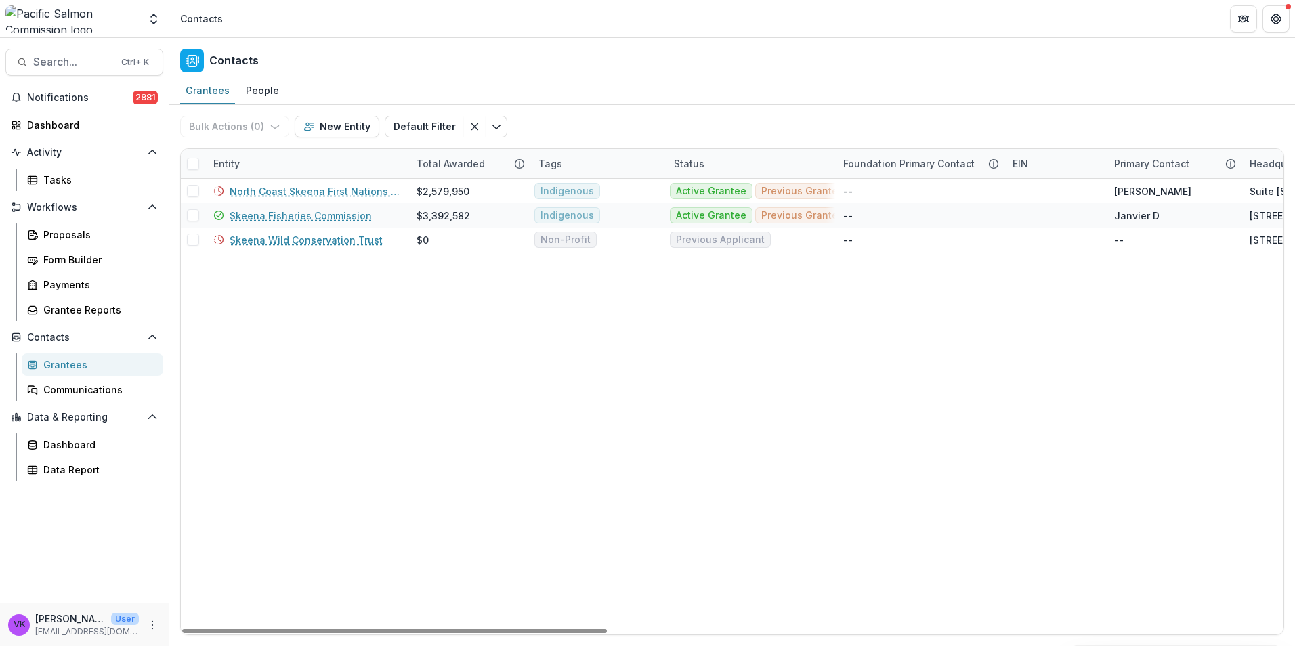
drag, startPoint x: 468, startPoint y: 347, endPoint x: 404, endPoint y: 269, distance: 101.0
click at [315, 217] on link "Skeena Fisheries Commission" at bounding box center [301, 216] width 142 height 14
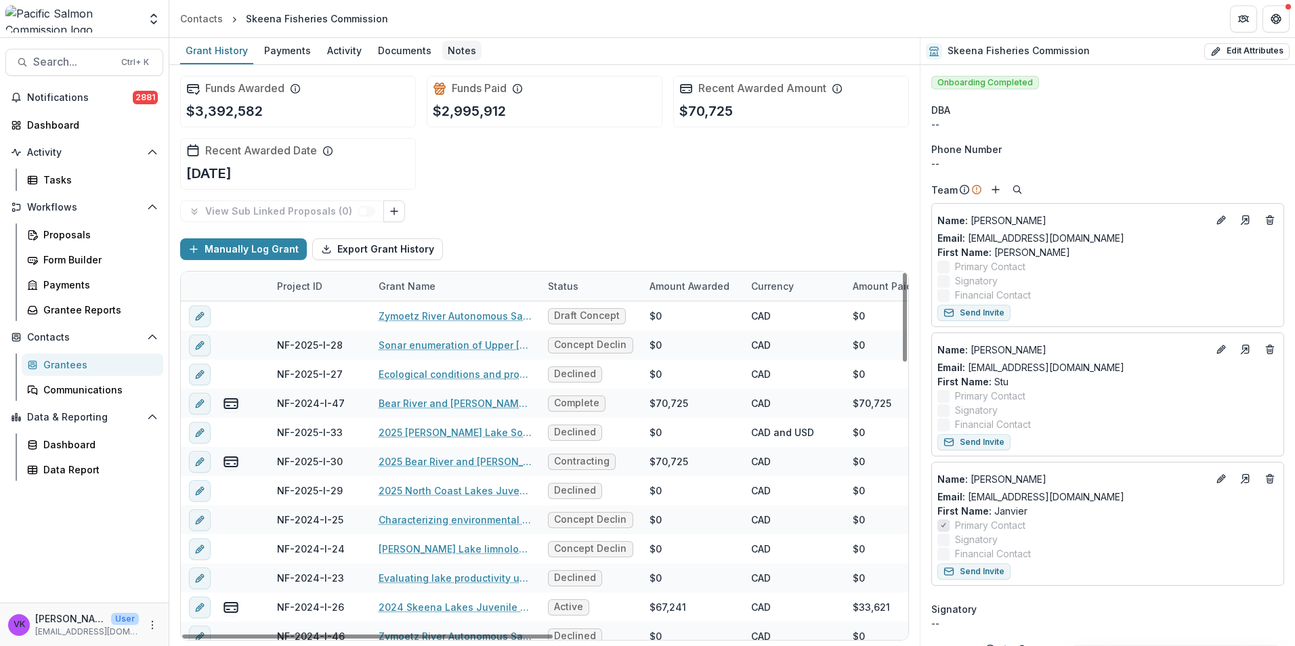
click at [457, 47] on div "Notes" at bounding box center [461, 51] width 39 height 20
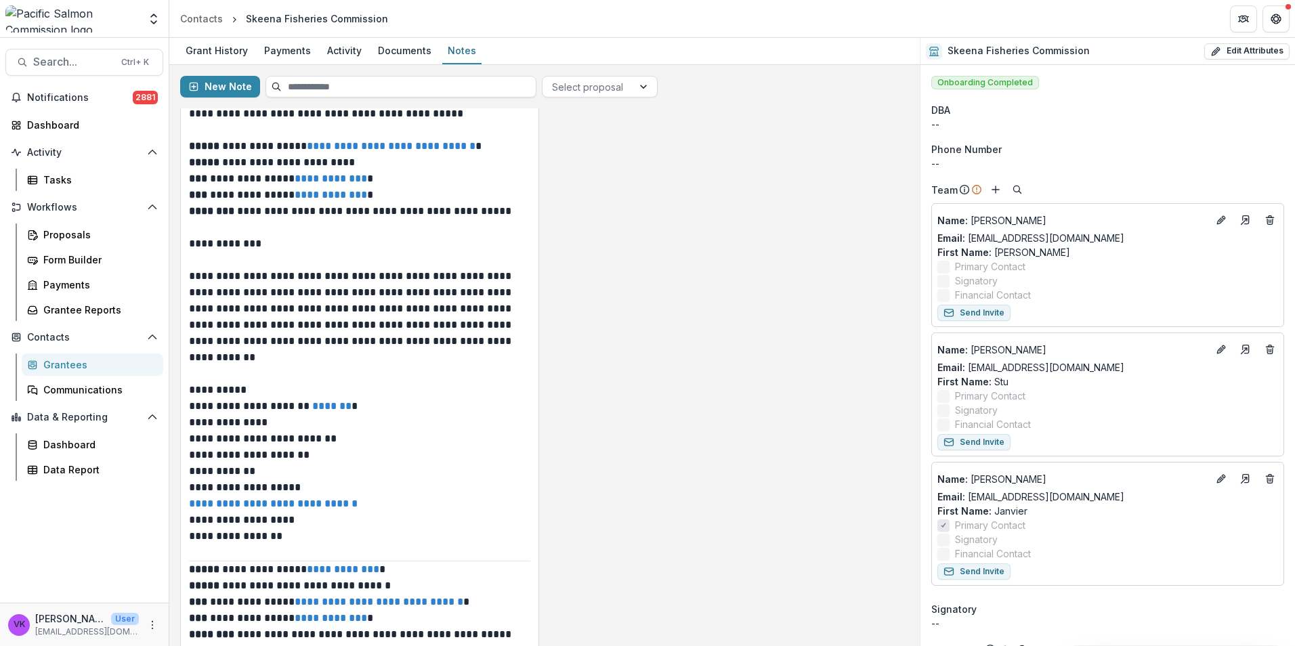
scroll to position [68, 0]
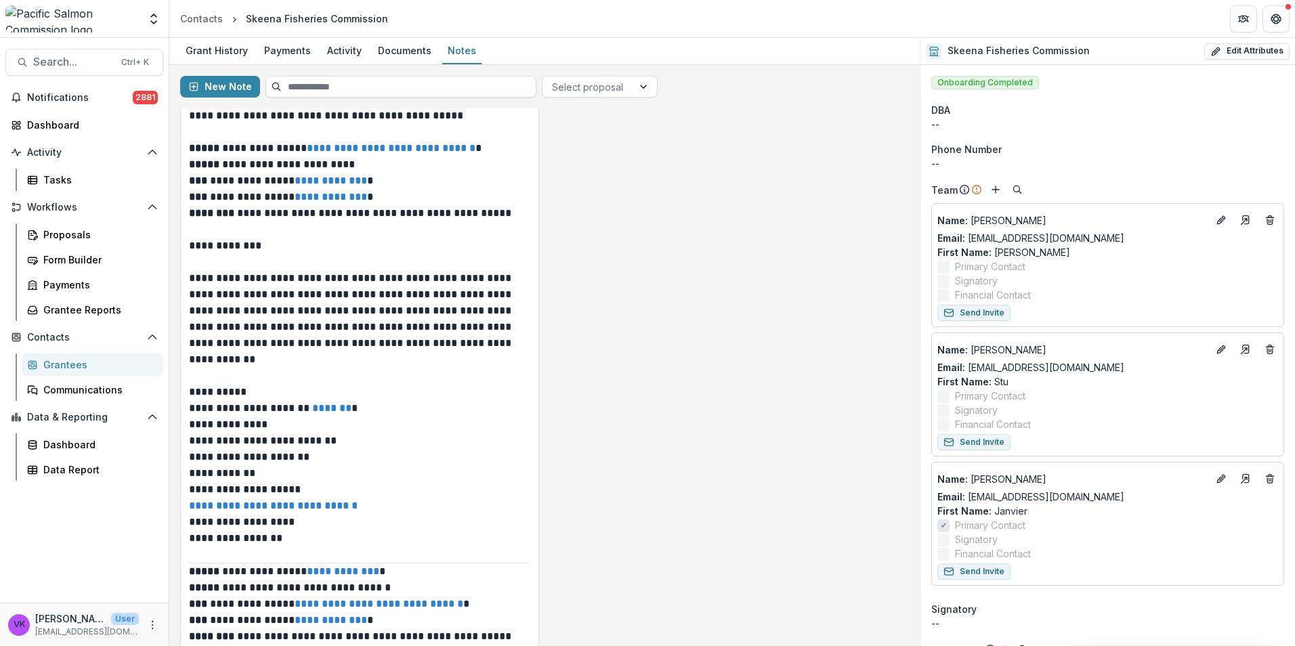
click at [259, 372] on p at bounding box center [358, 376] width 339 height 16
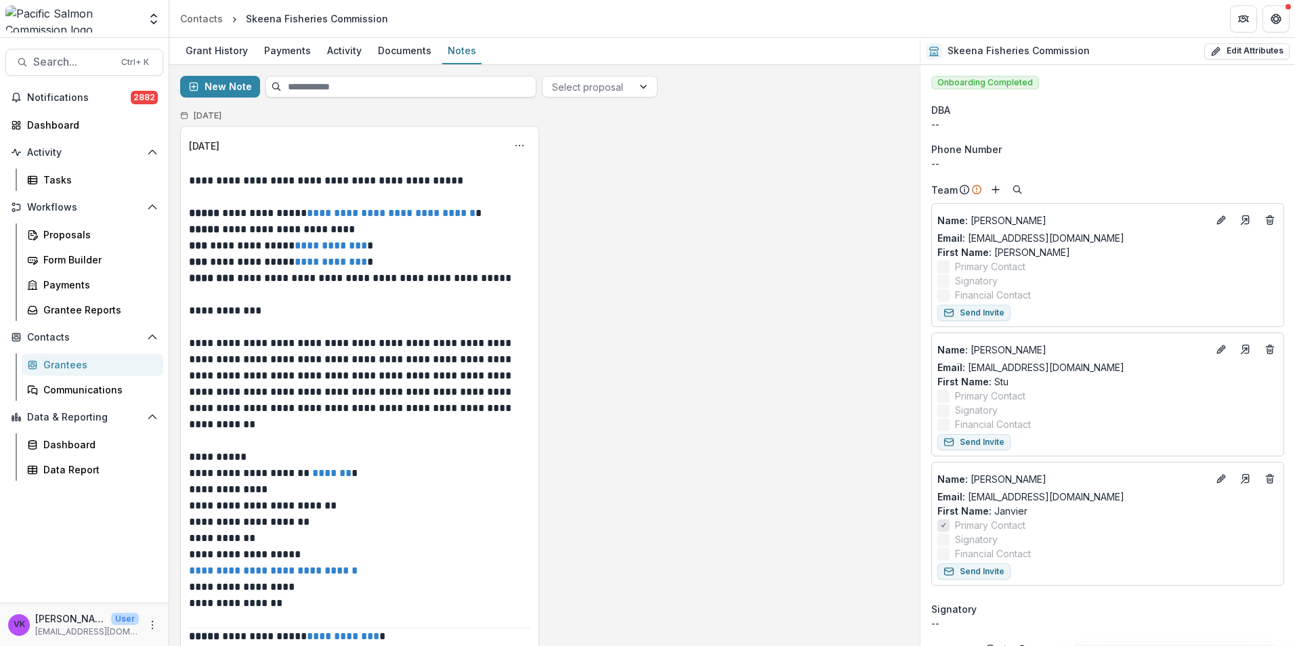
scroll to position [0, 0]
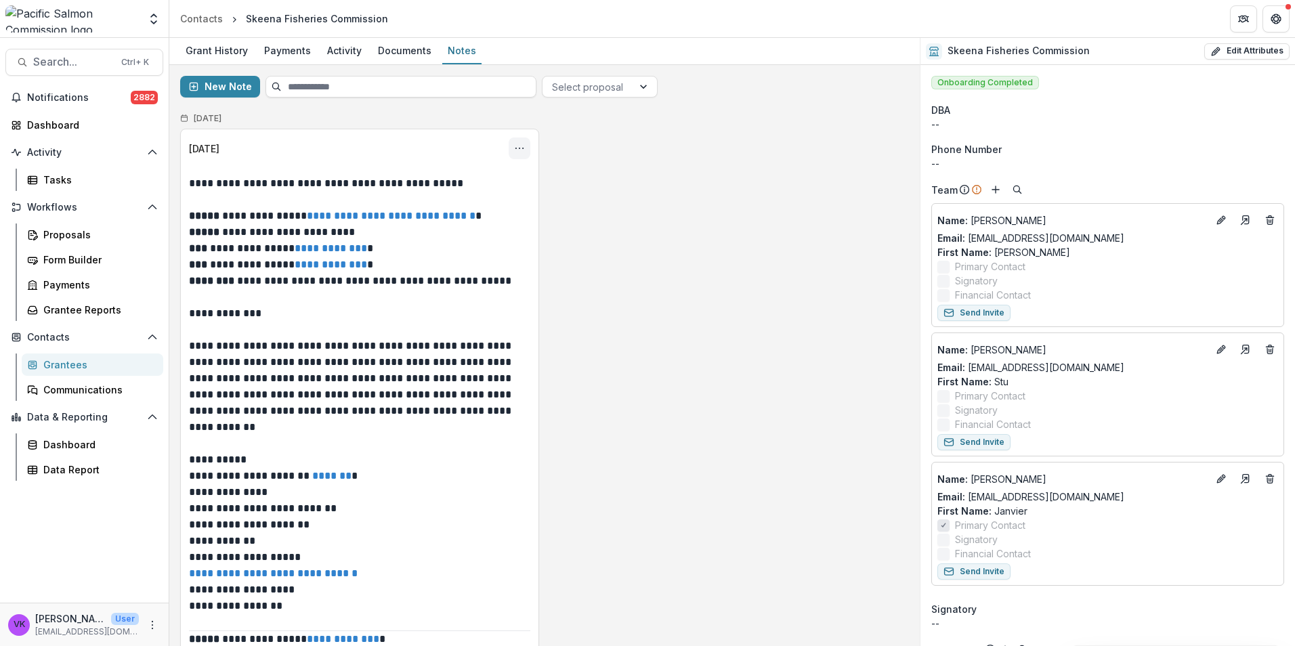
click at [514, 146] on icon "Options" at bounding box center [519, 148] width 11 height 11
click at [438, 205] on button "Edit" at bounding box center [452, 201] width 145 height 22
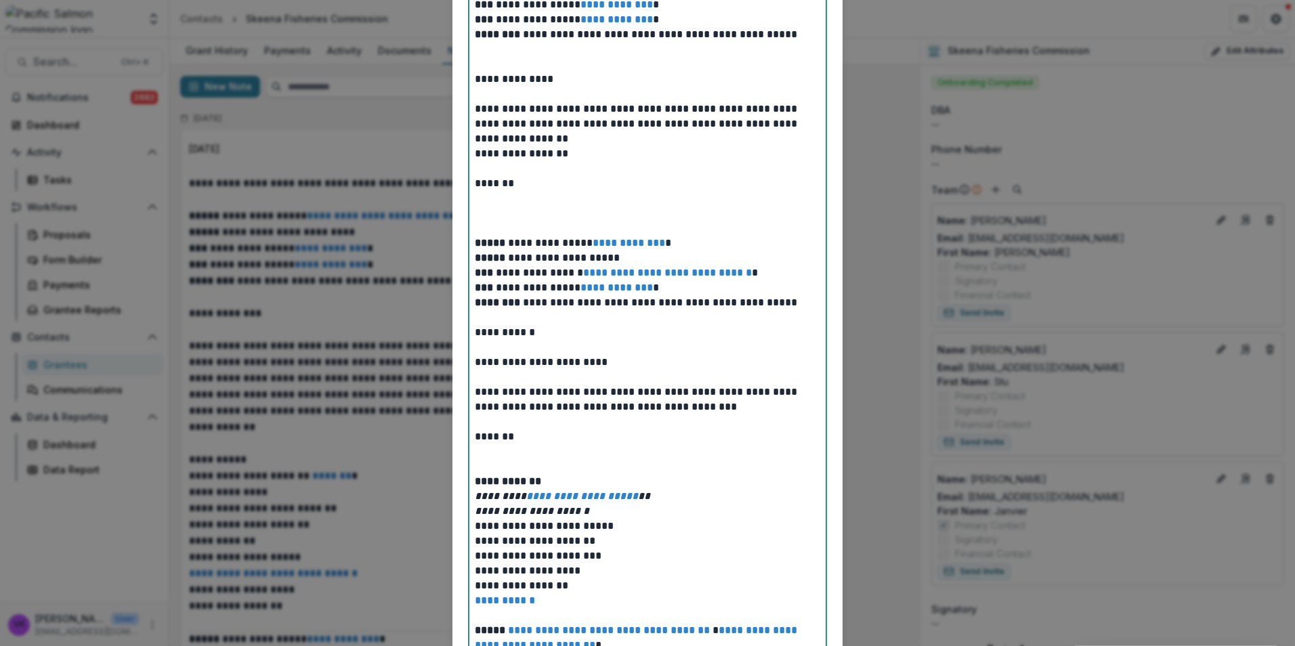
click at [530, 180] on div "**********" at bounding box center [647, 183] width 345 height 1893
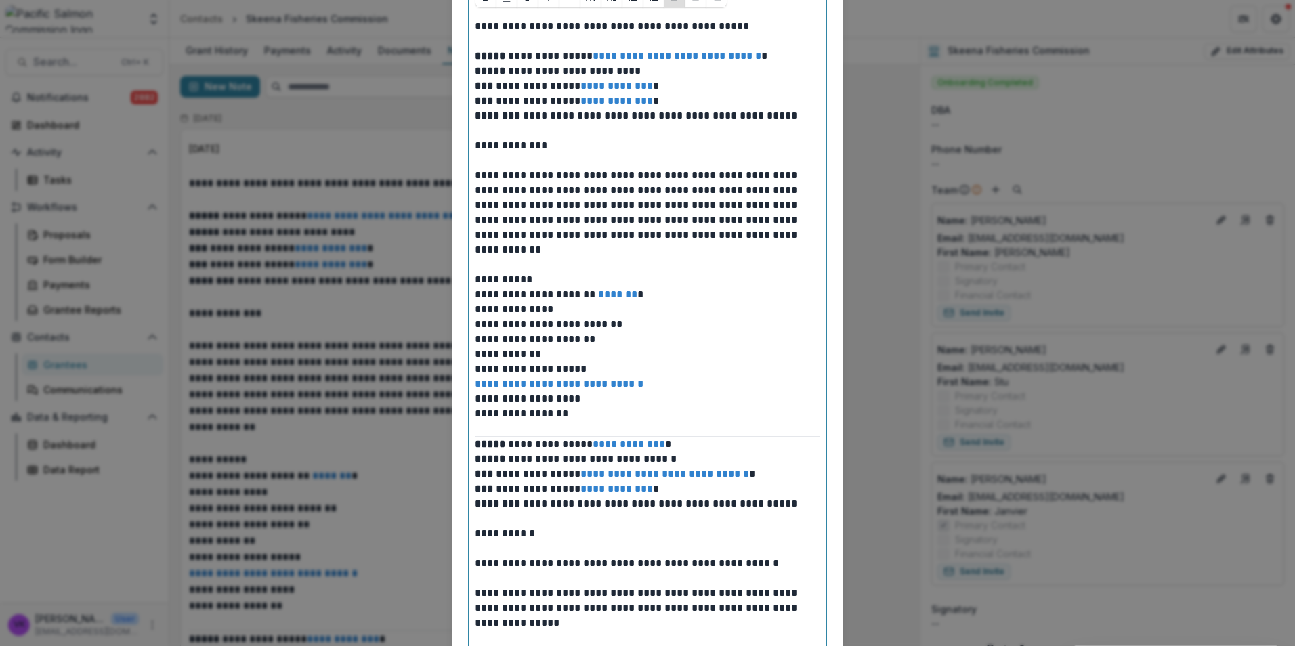
scroll to position [135, 0]
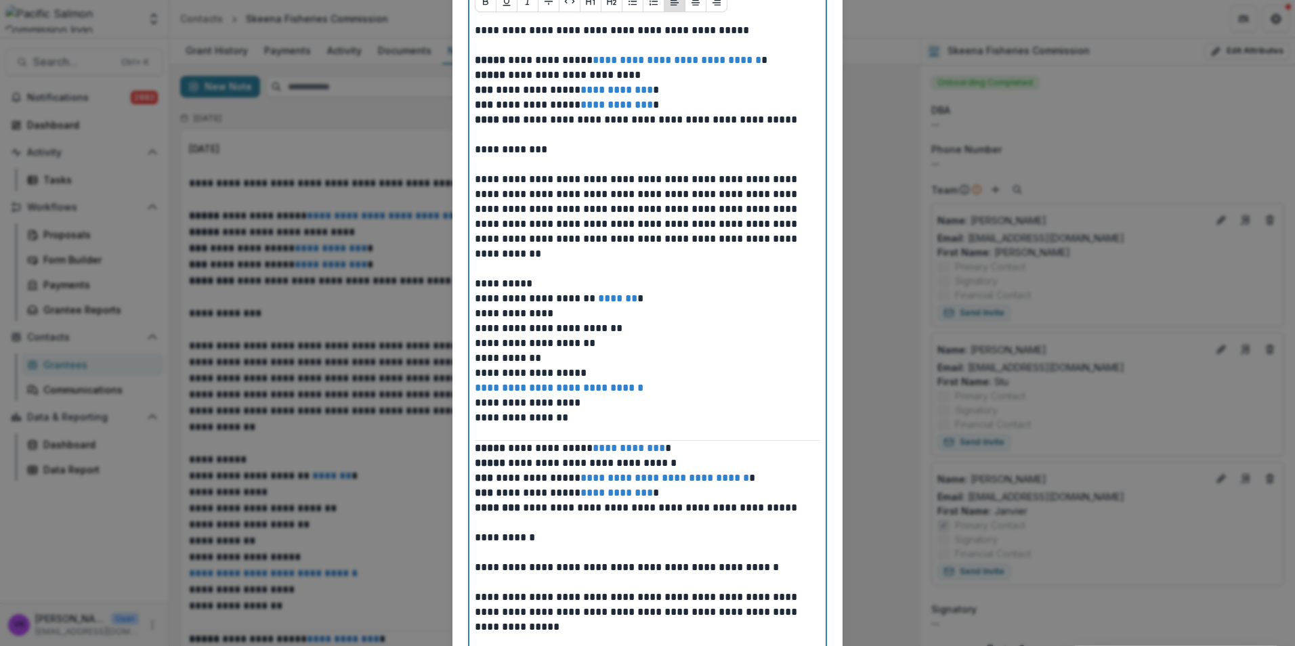
click at [496, 254] on p at bounding box center [647, 253] width 345 height 15
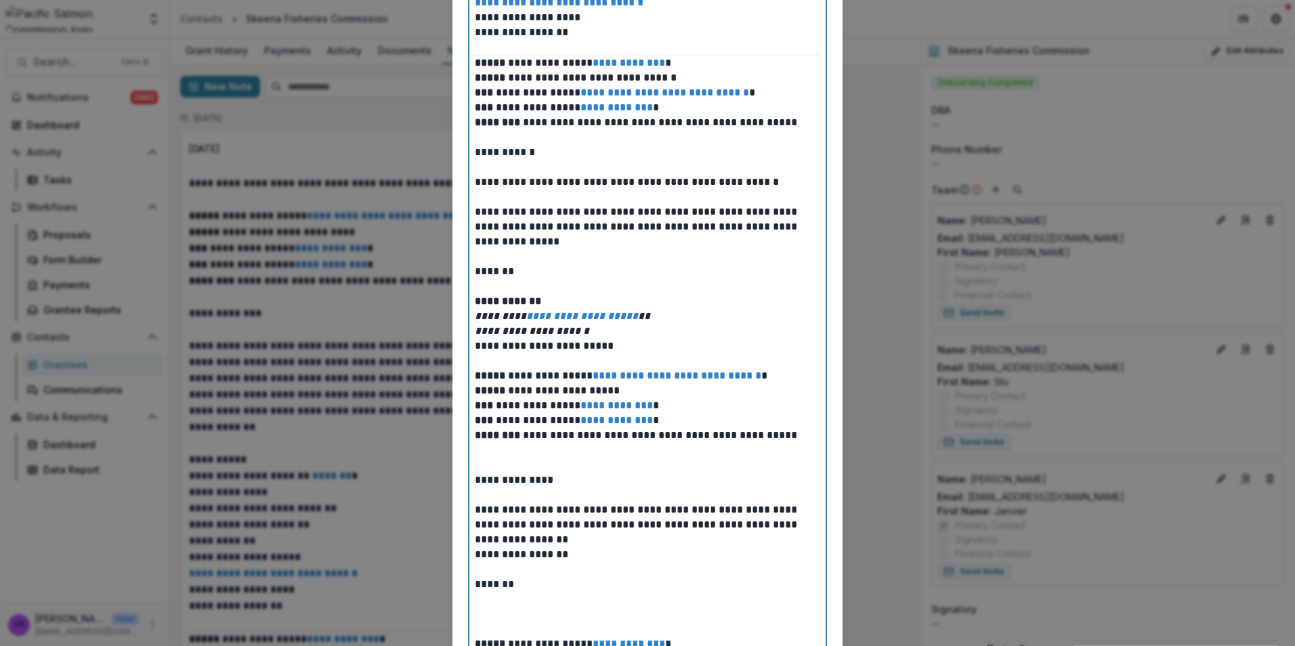
scroll to position [609, 0]
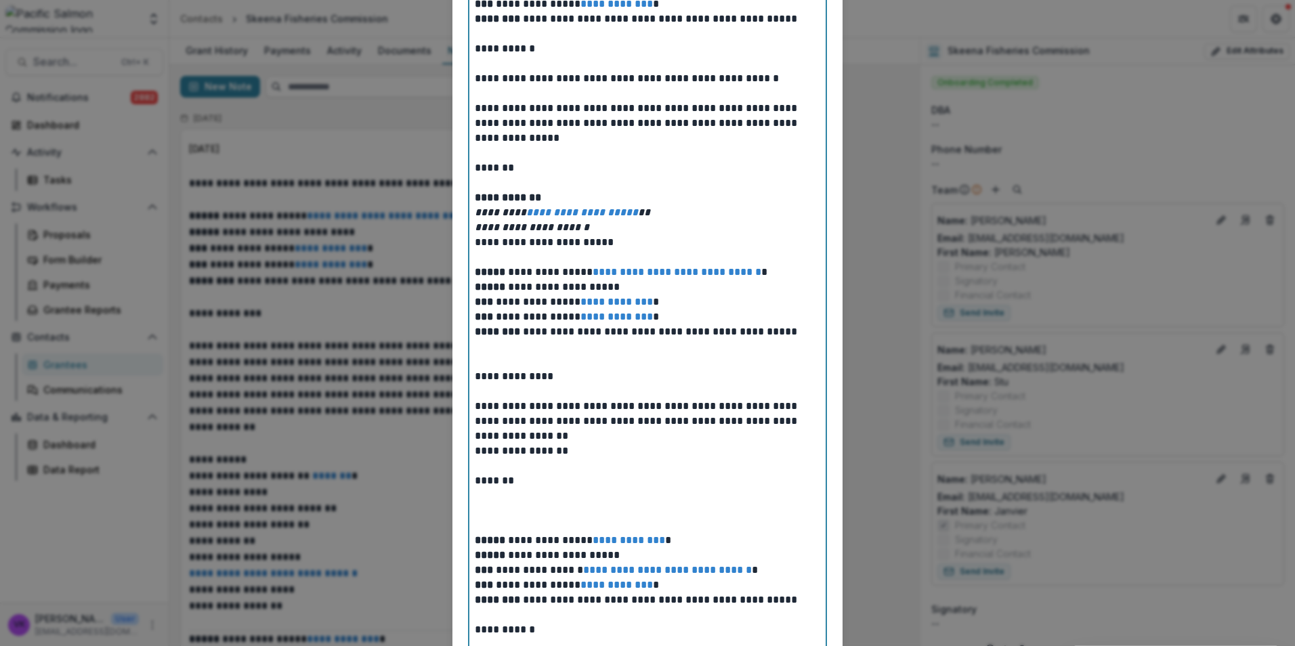
click at [475, 343] on p at bounding box center [647, 346] width 345 height 15
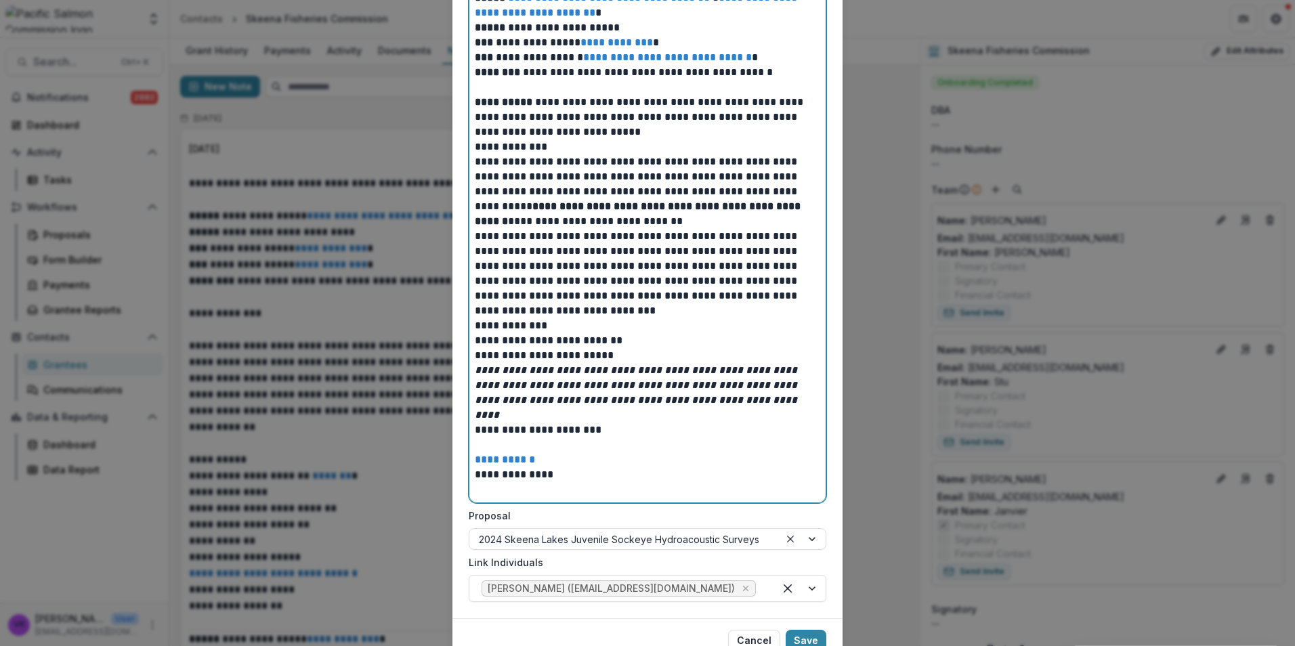
scroll to position [1539, 0]
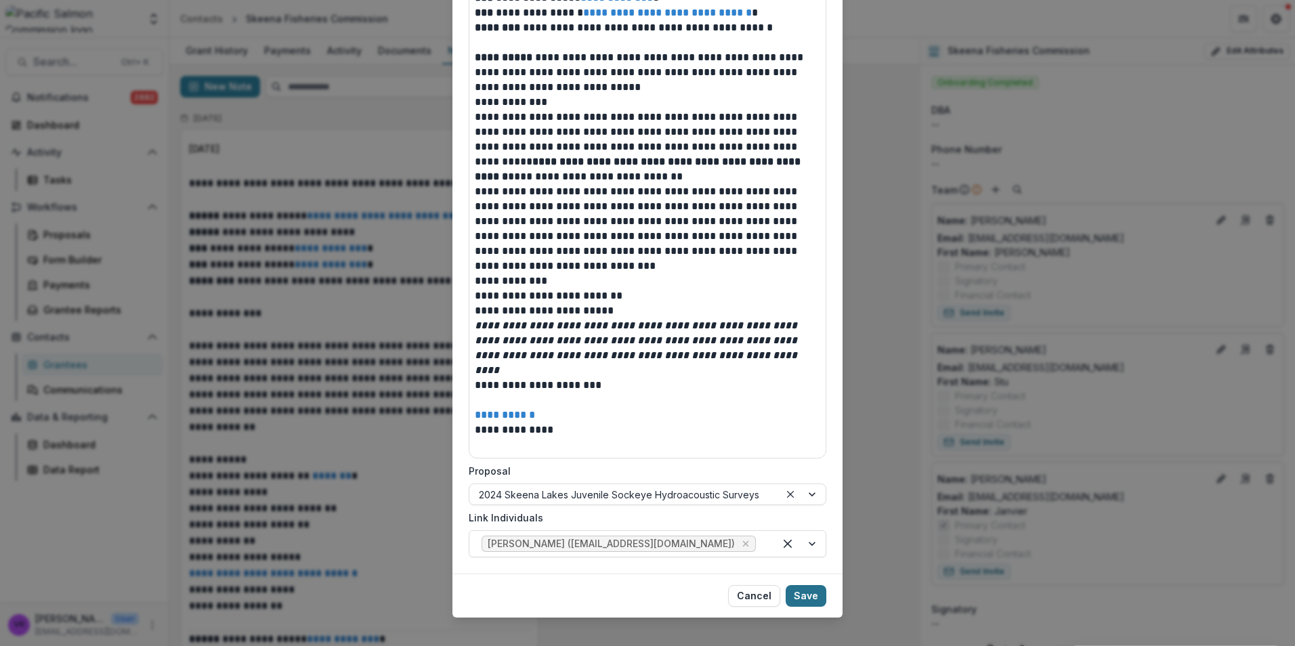
click at [811, 585] on button "Save" at bounding box center [806, 596] width 41 height 22
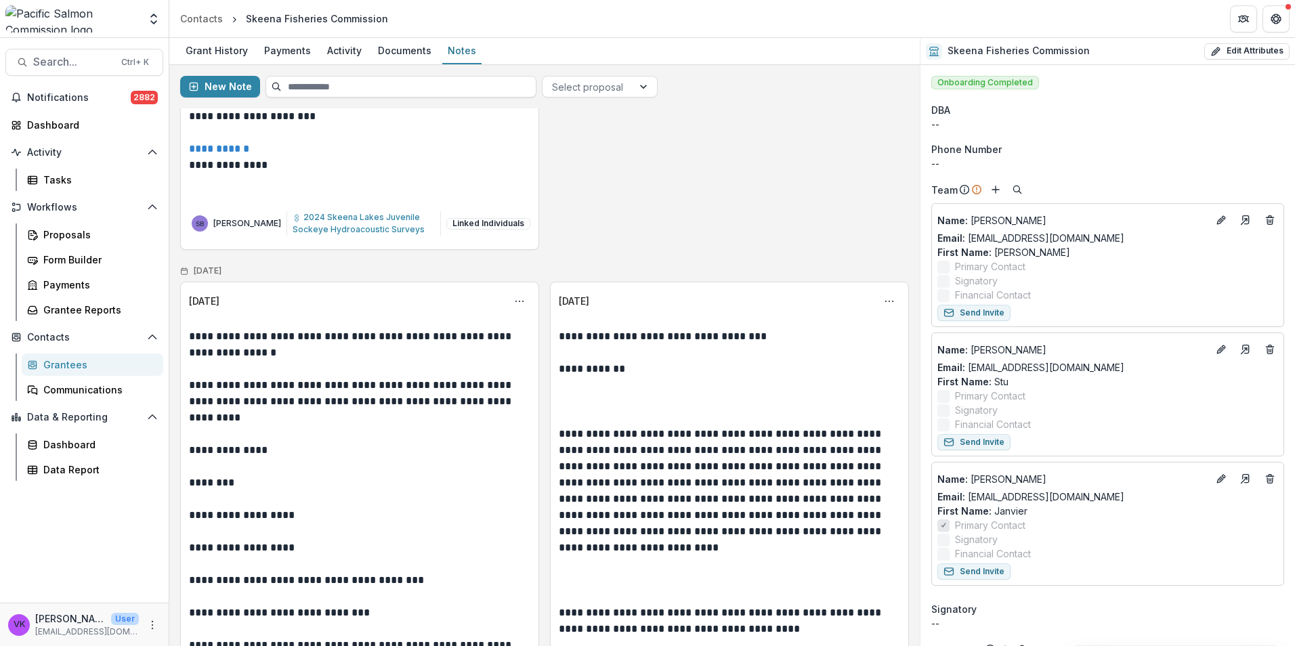
scroll to position [2099, 0]
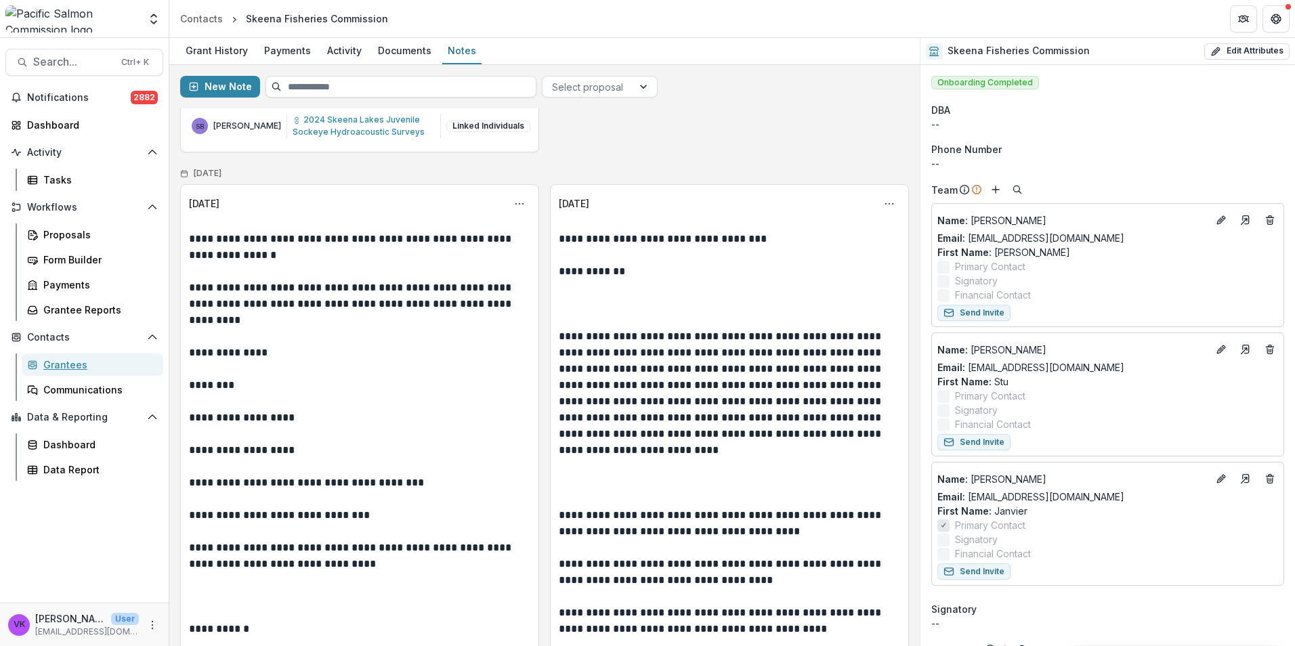
drag, startPoint x: 57, startPoint y: 366, endPoint x: 325, endPoint y: 364, distance: 268.2
click at [57, 366] on div "Grantees" at bounding box center [97, 365] width 109 height 14
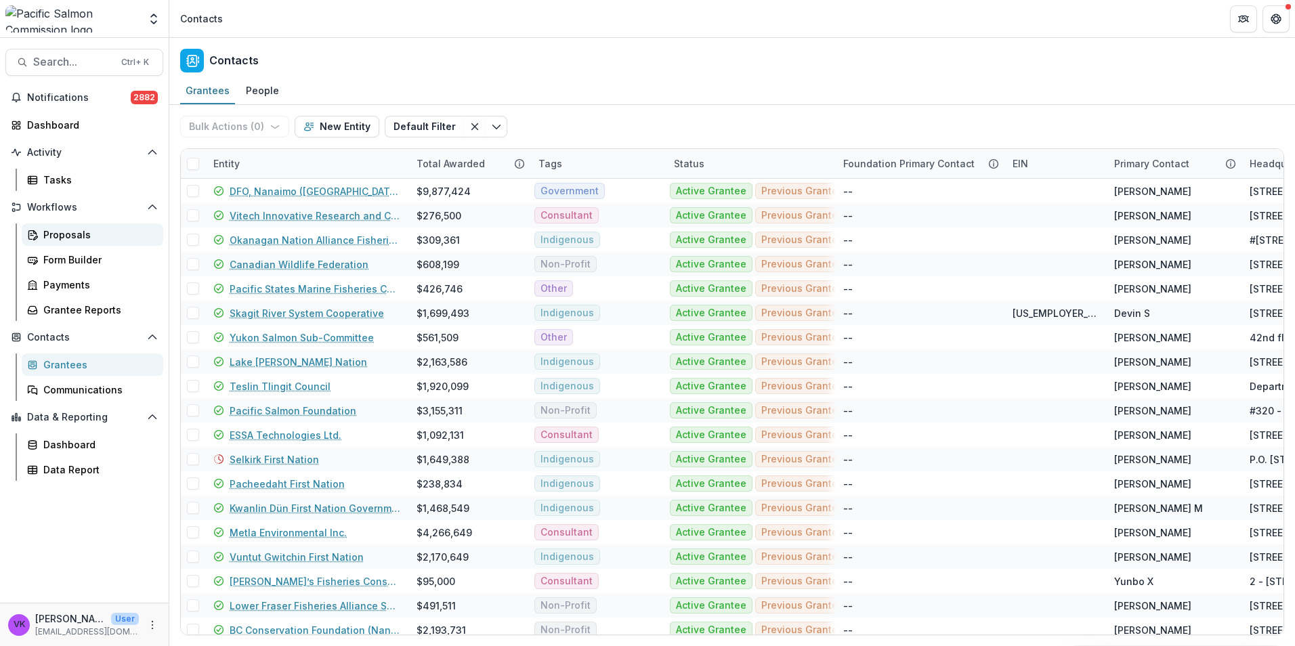
drag, startPoint x: 56, startPoint y: 232, endPoint x: 64, endPoint y: 232, distance: 8.1
click at [56, 232] on div "Proposals" at bounding box center [97, 235] width 109 height 14
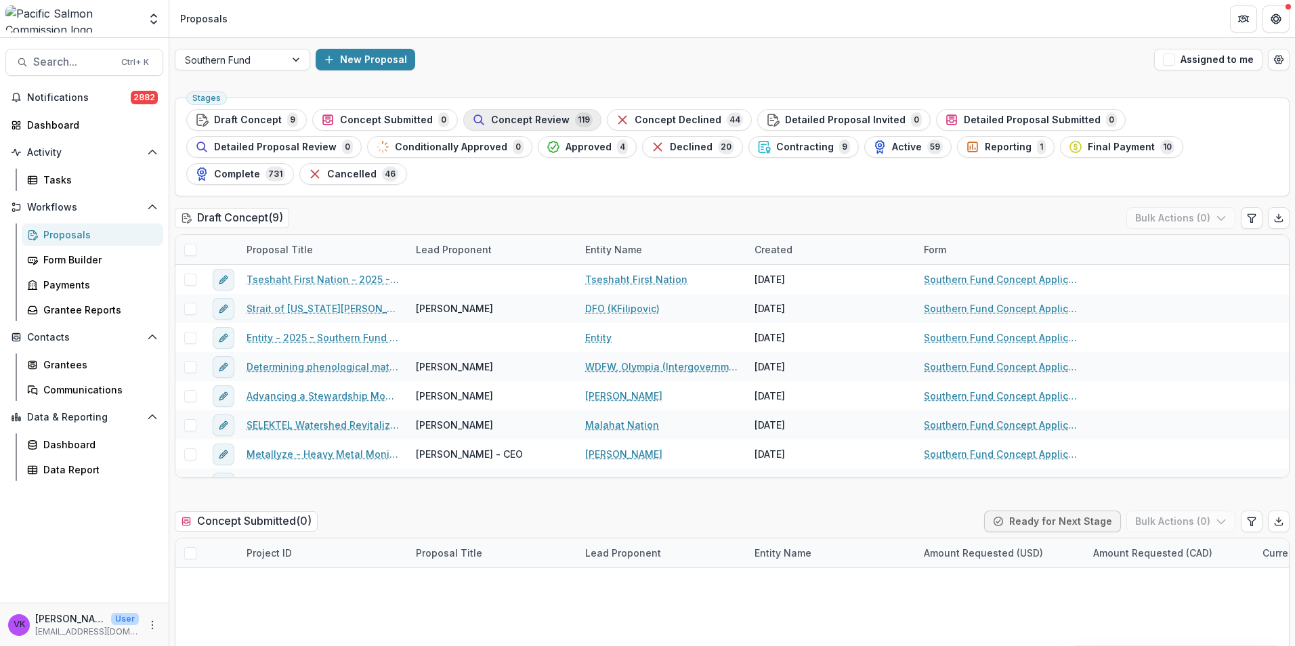
click at [537, 118] on span "Concept Review" at bounding box center [530, 120] width 79 height 12
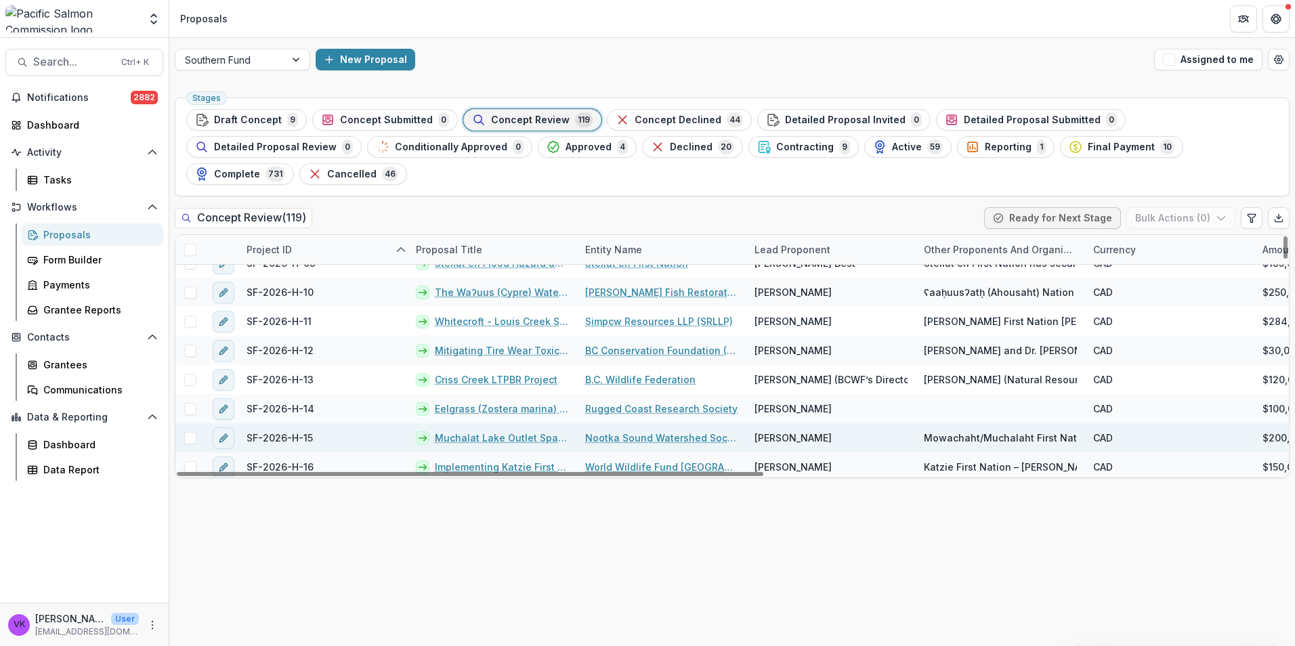
scroll to position [1693, 0]
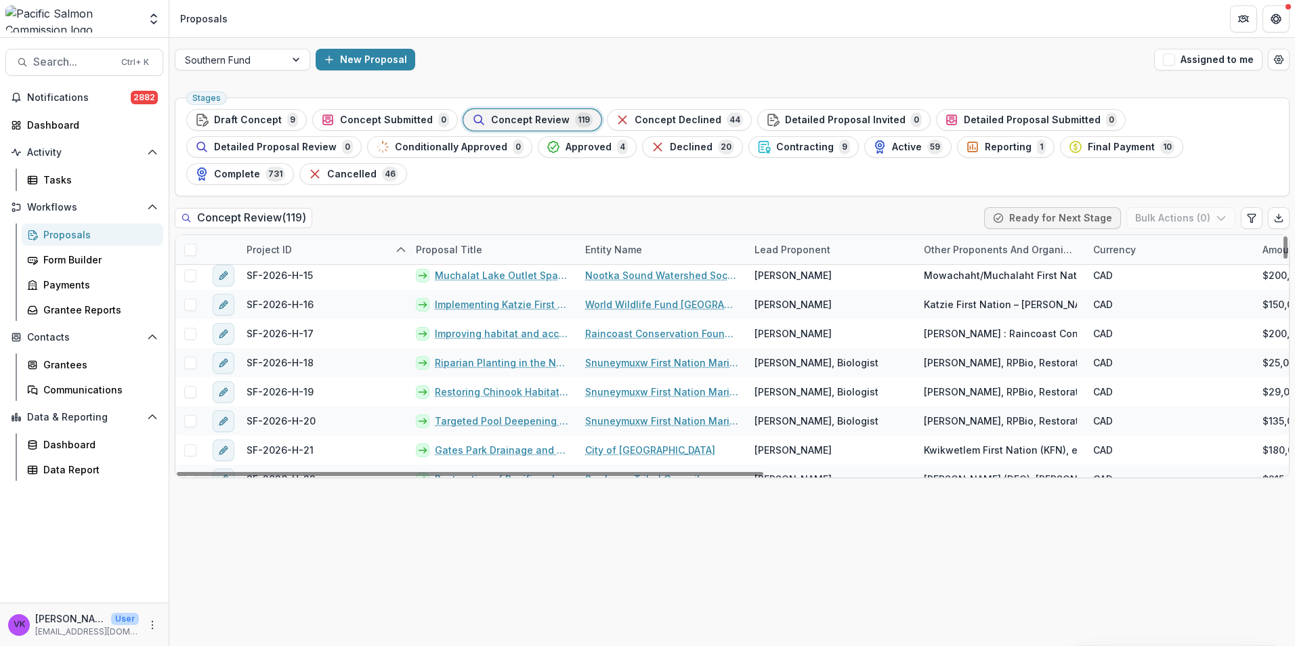
click at [852, 235] on div "Lead Proponent" at bounding box center [830, 249] width 169 height 29
click at [848, 262] on input at bounding box center [830, 253] width 163 height 22
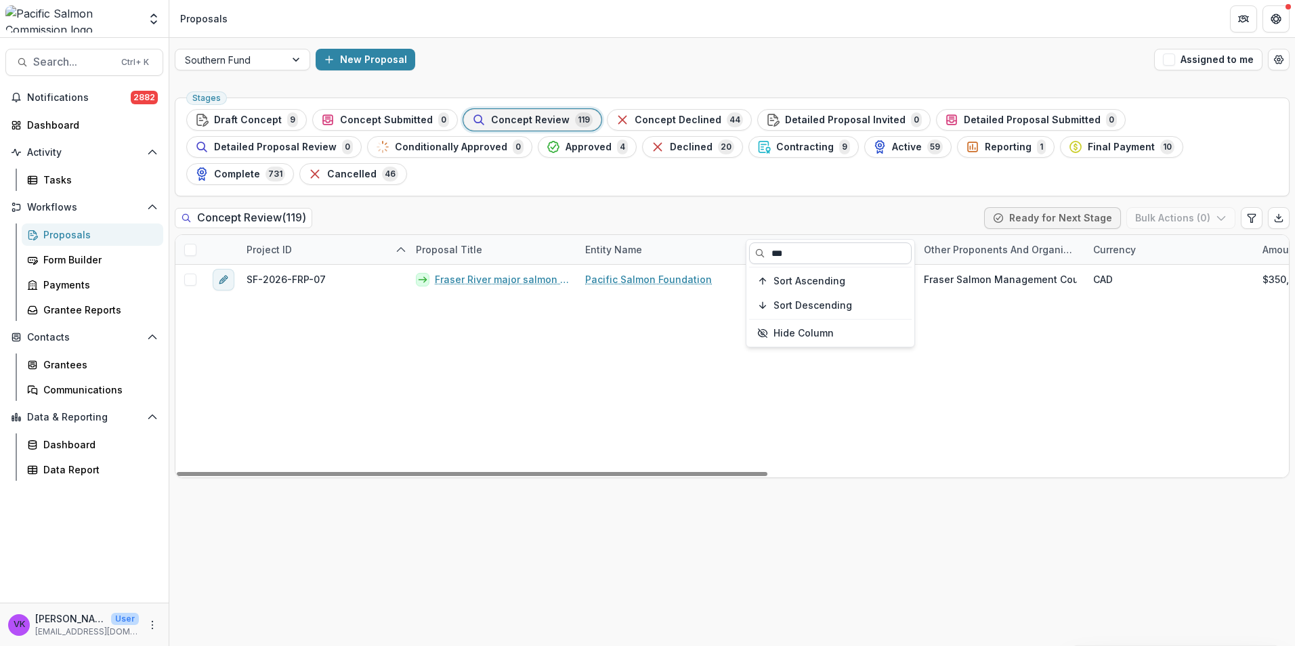
scroll to position [0, 0]
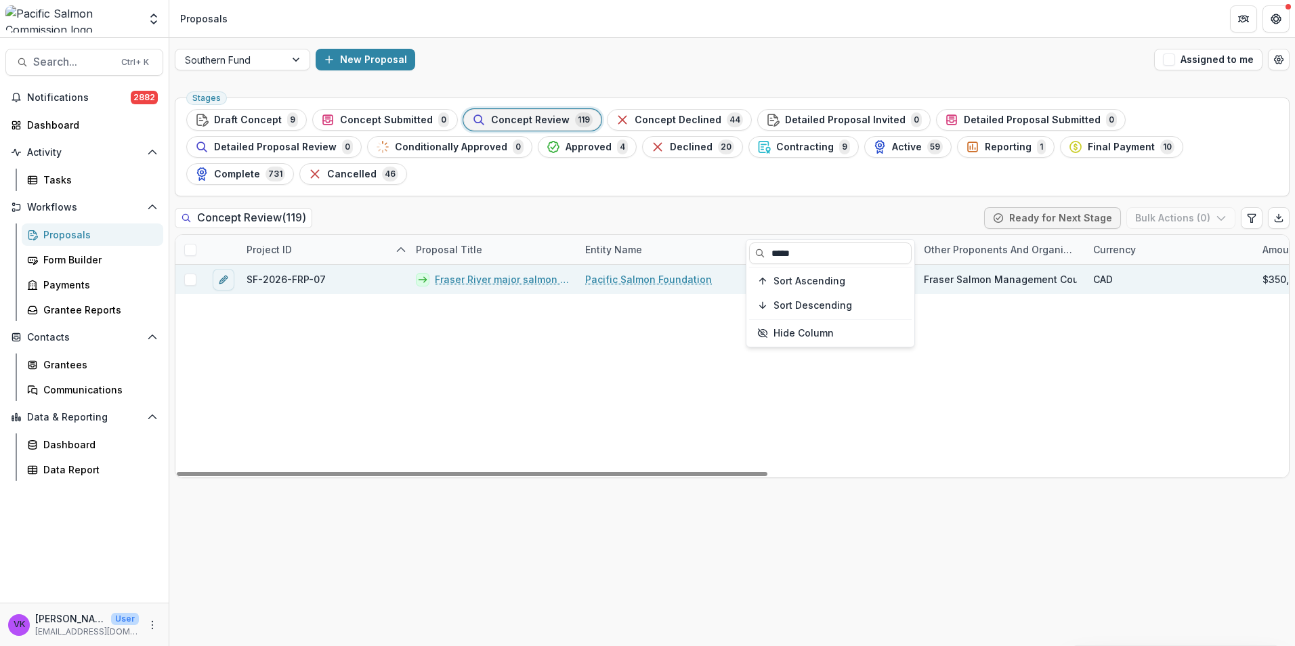
type input "*****"
click at [480, 272] on link "Fraser River major salmon migration impediments priority planning" at bounding box center [502, 279] width 134 height 14
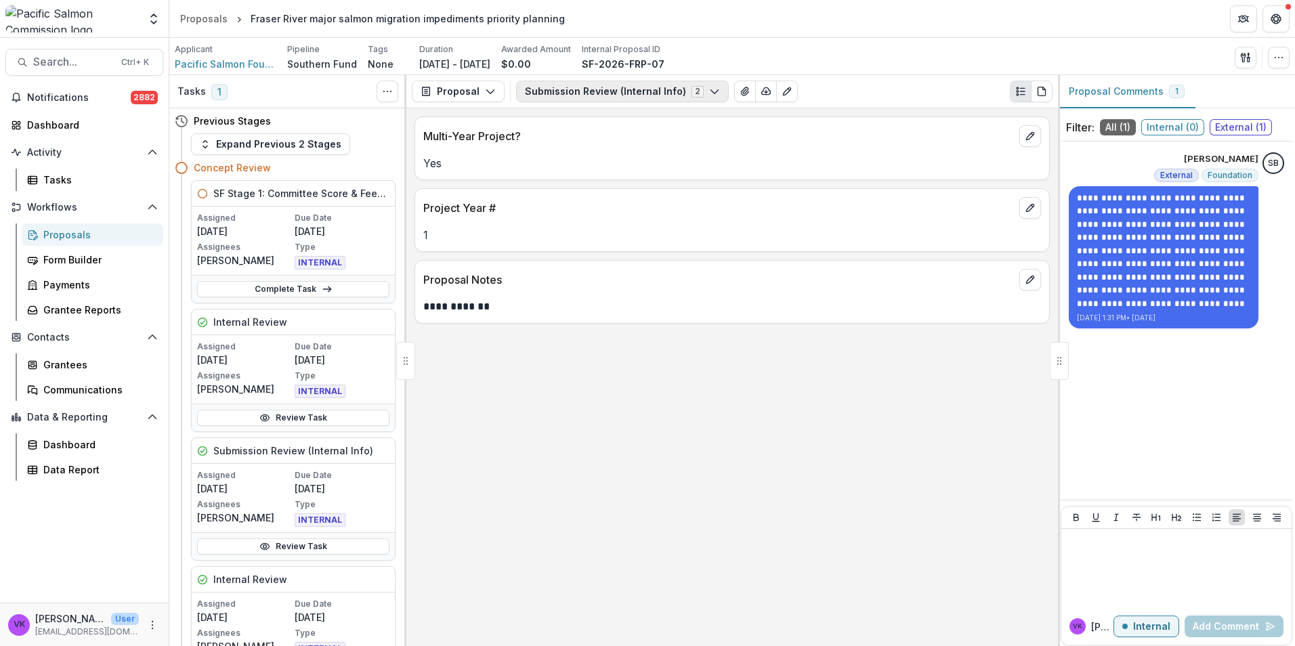
click at [709, 89] on icon "button" at bounding box center [714, 91] width 11 height 11
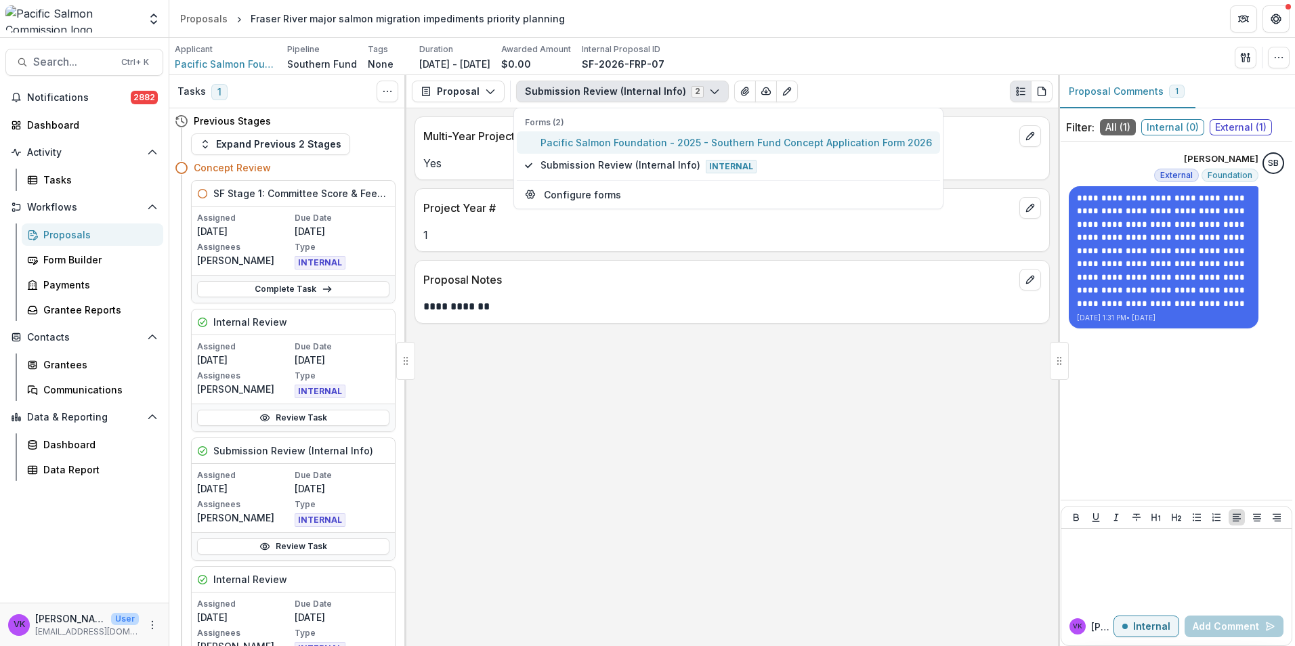
click at [664, 144] on span "Pacific Salmon Foundation - 2025 - Southern Fund Concept Application Form 2026" at bounding box center [735, 142] width 391 height 14
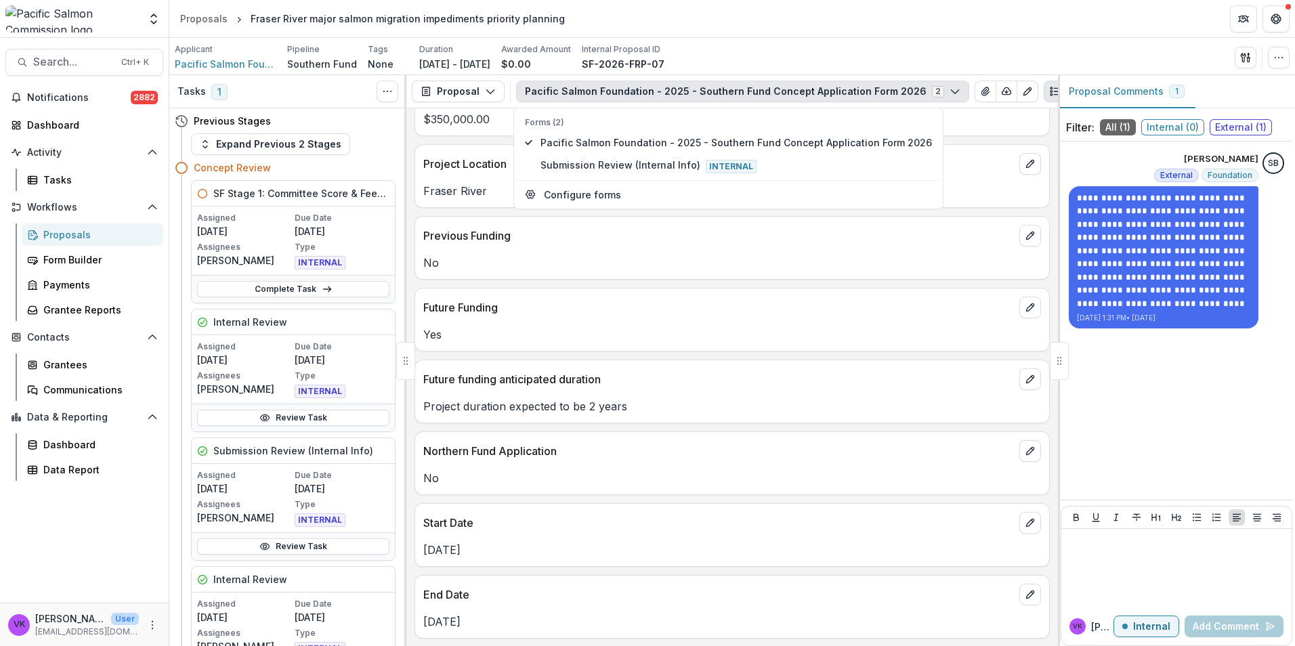
scroll to position [677, 0]
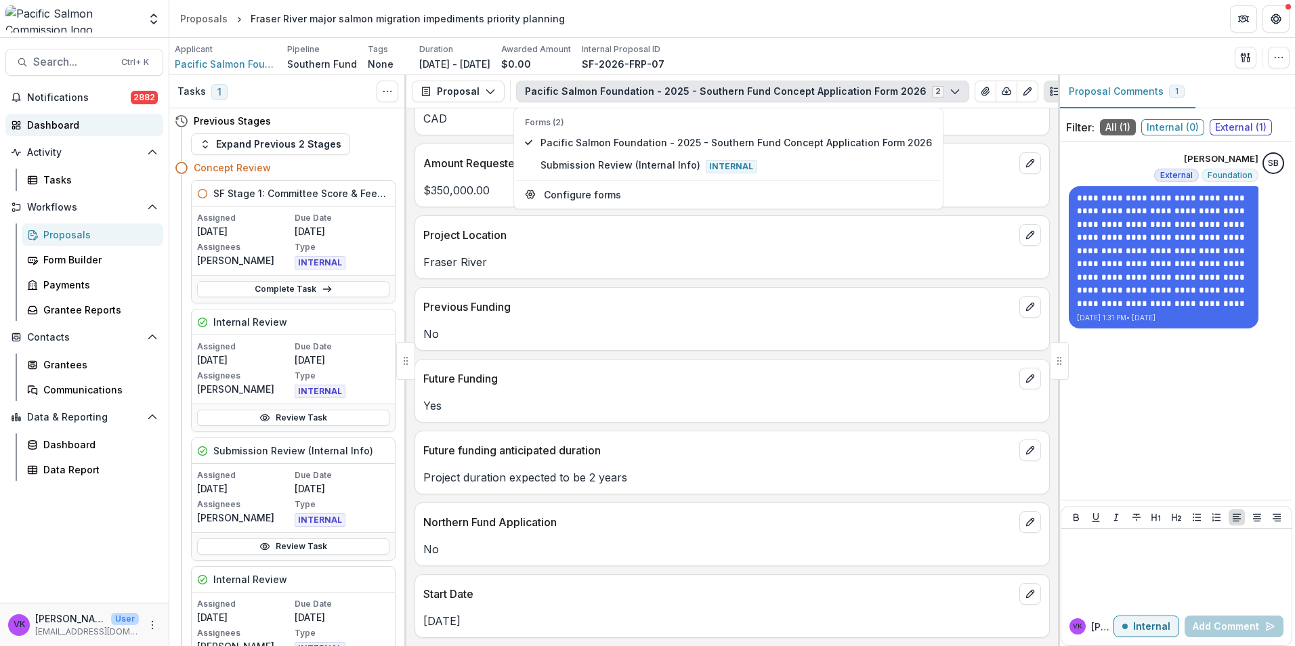
click at [77, 123] on div "Dashboard" at bounding box center [89, 125] width 125 height 14
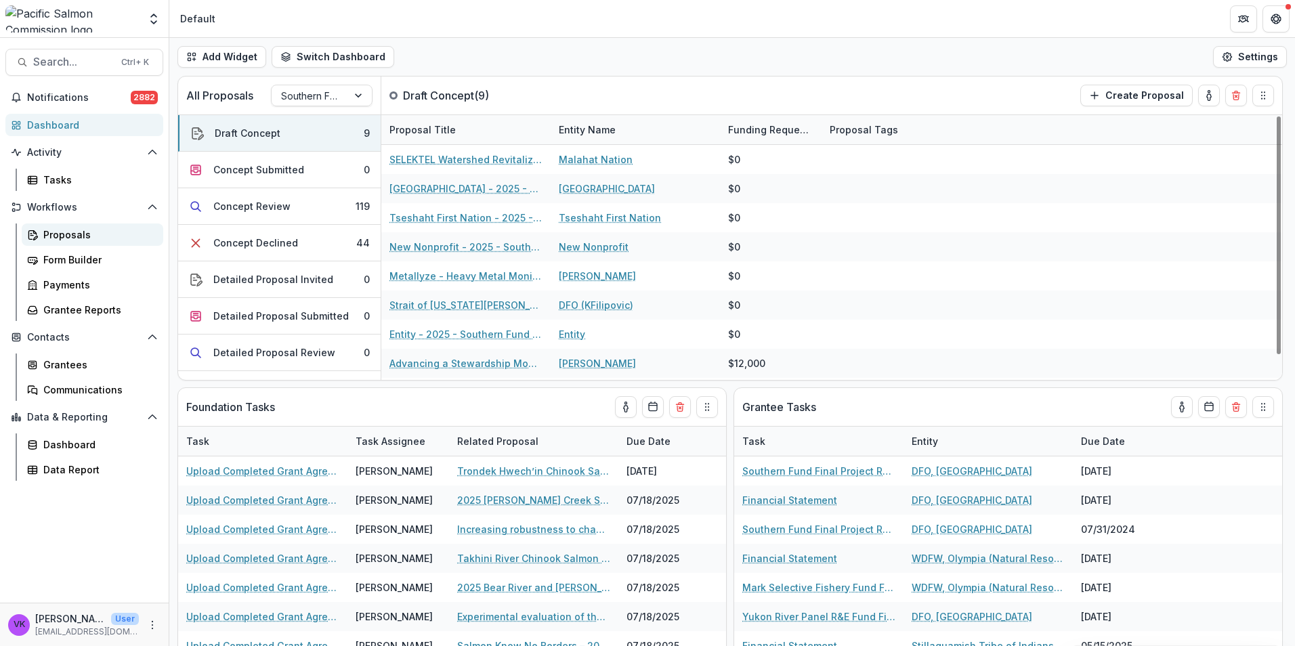
click at [50, 233] on div "Proposals" at bounding box center [97, 235] width 109 height 14
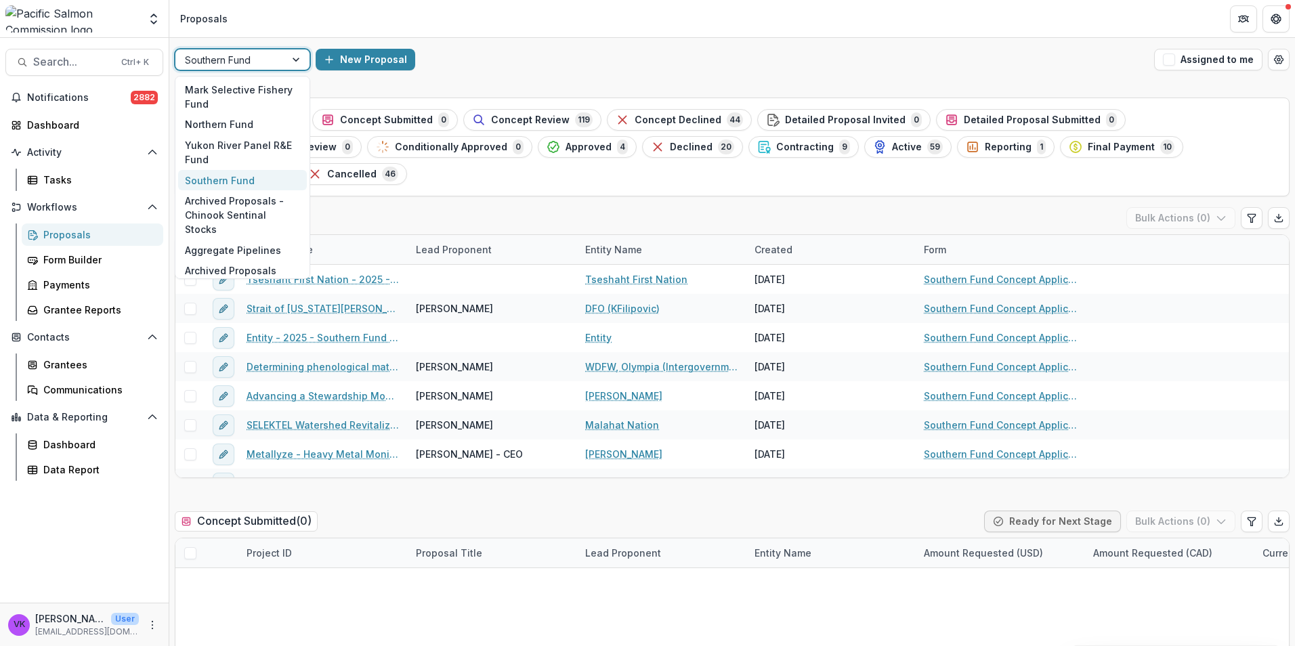
click at [299, 58] on div at bounding box center [297, 59] width 24 height 20
click at [257, 121] on div "Northern Fund" at bounding box center [242, 124] width 129 height 21
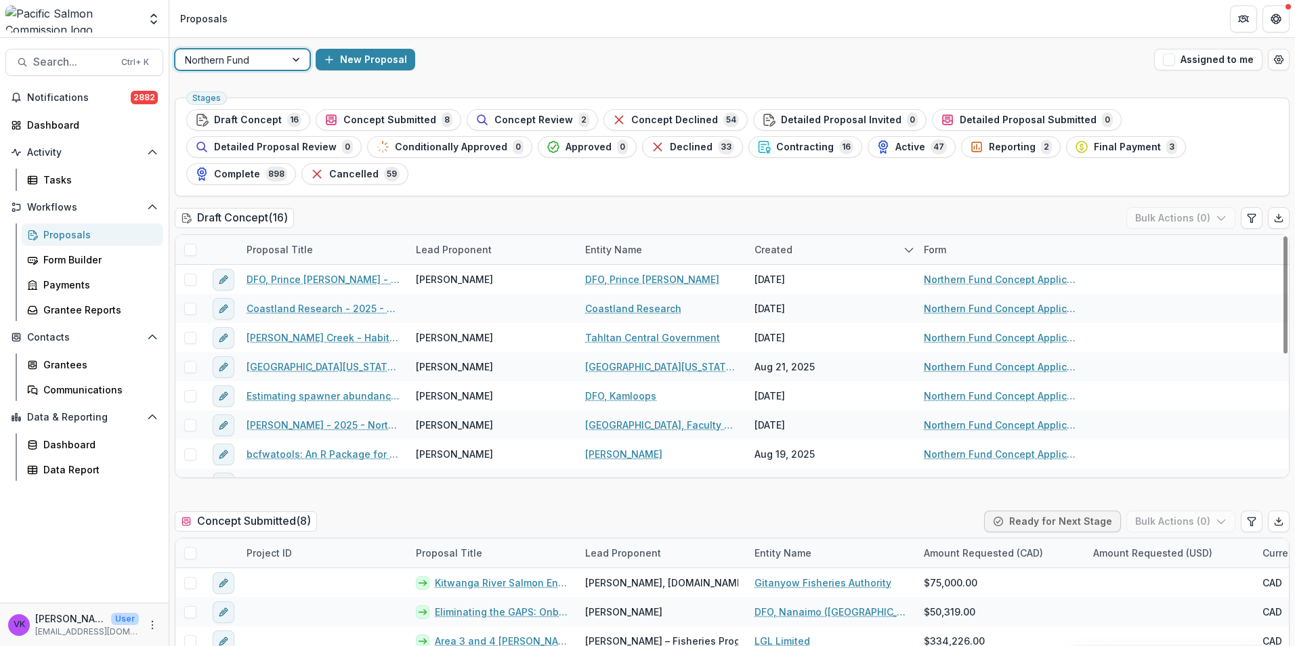
drag, startPoint x: 722, startPoint y: 146, endPoint x: 928, endPoint y: 244, distance: 227.8
click at [895, 146] on span "Active" at bounding box center [910, 148] width 30 height 12
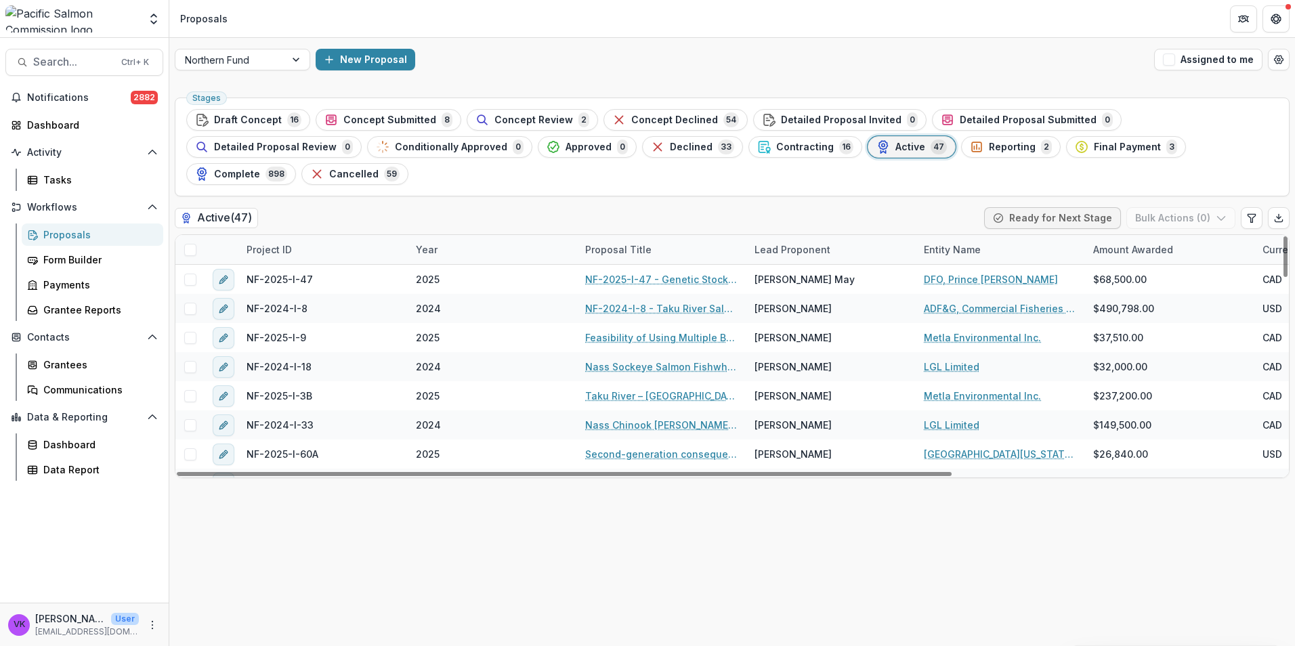
click at [318, 235] on div "Project ID" at bounding box center [322, 249] width 169 height 29
click at [322, 255] on input at bounding box center [322, 253] width 163 height 22
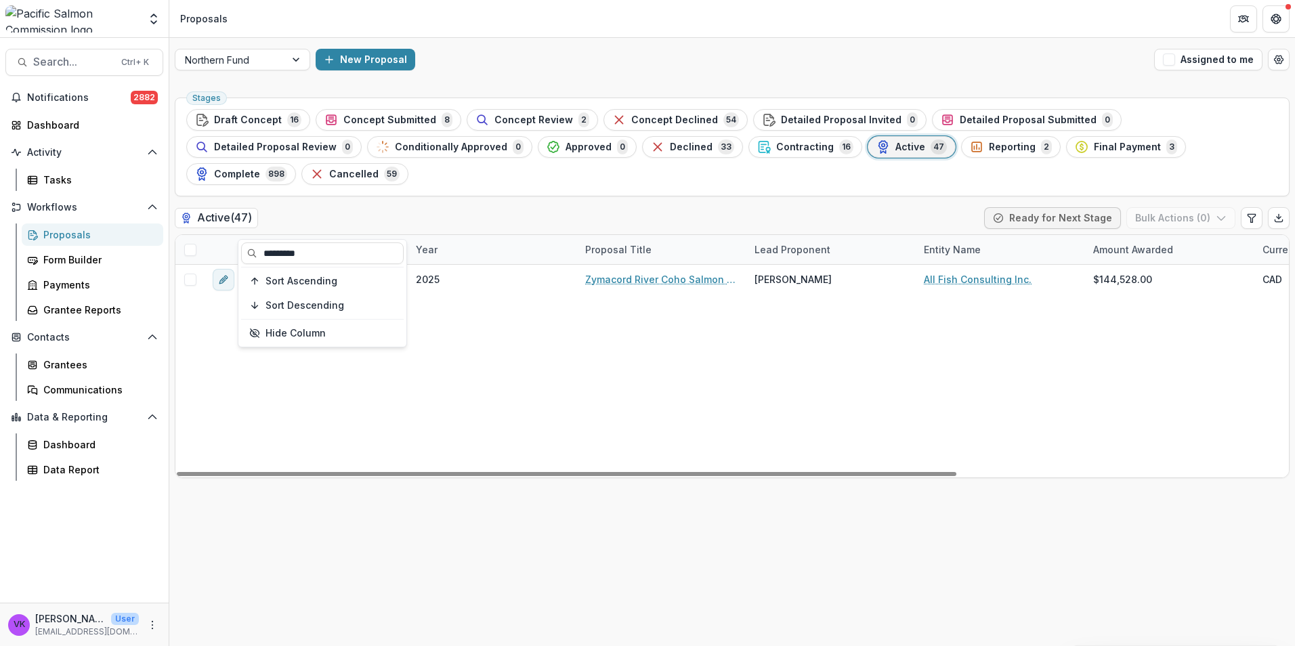
type input "*********"
drag, startPoint x: 652, startPoint y: 390, endPoint x: 665, endPoint y: 433, distance: 44.6
click at [653, 394] on div "NF-2025-I-40 2025 Zymacord River Coho Salmon Escapement Estimate Laura K. Elmer…" at bounding box center [968, 371] width 1587 height 213
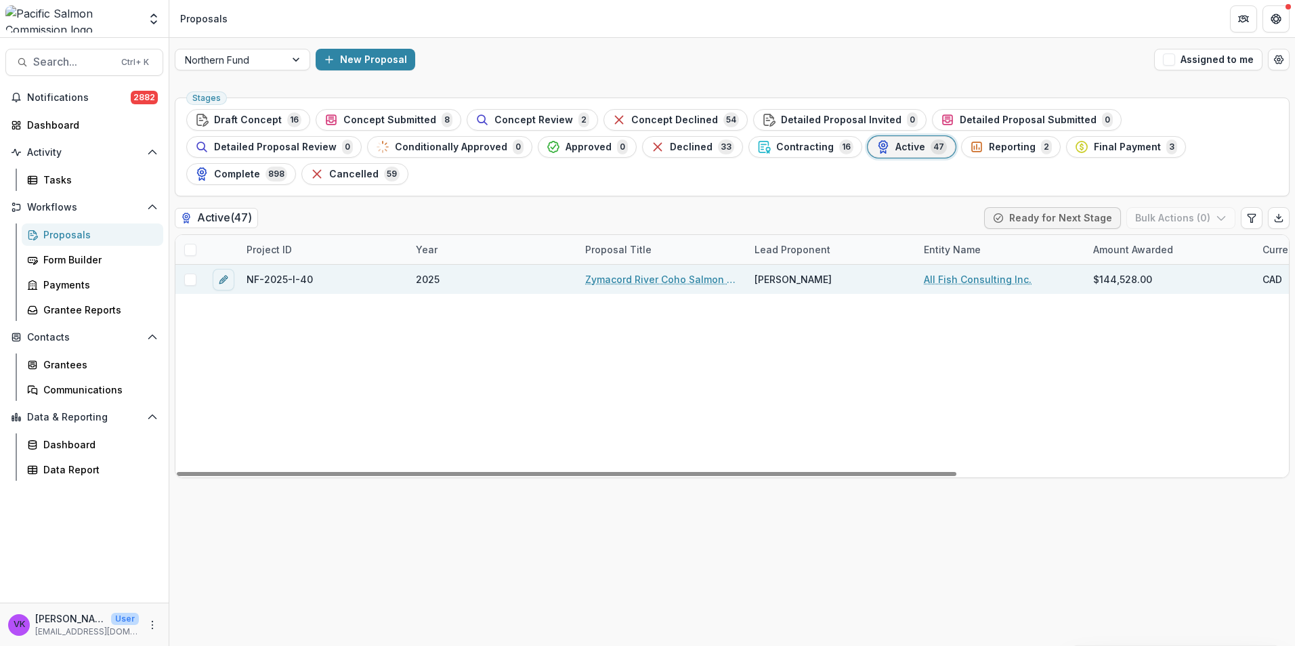
click at [608, 272] on link "Zymacord River Coho Salmon Escapement Estimate" at bounding box center [661, 279] width 153 height 14
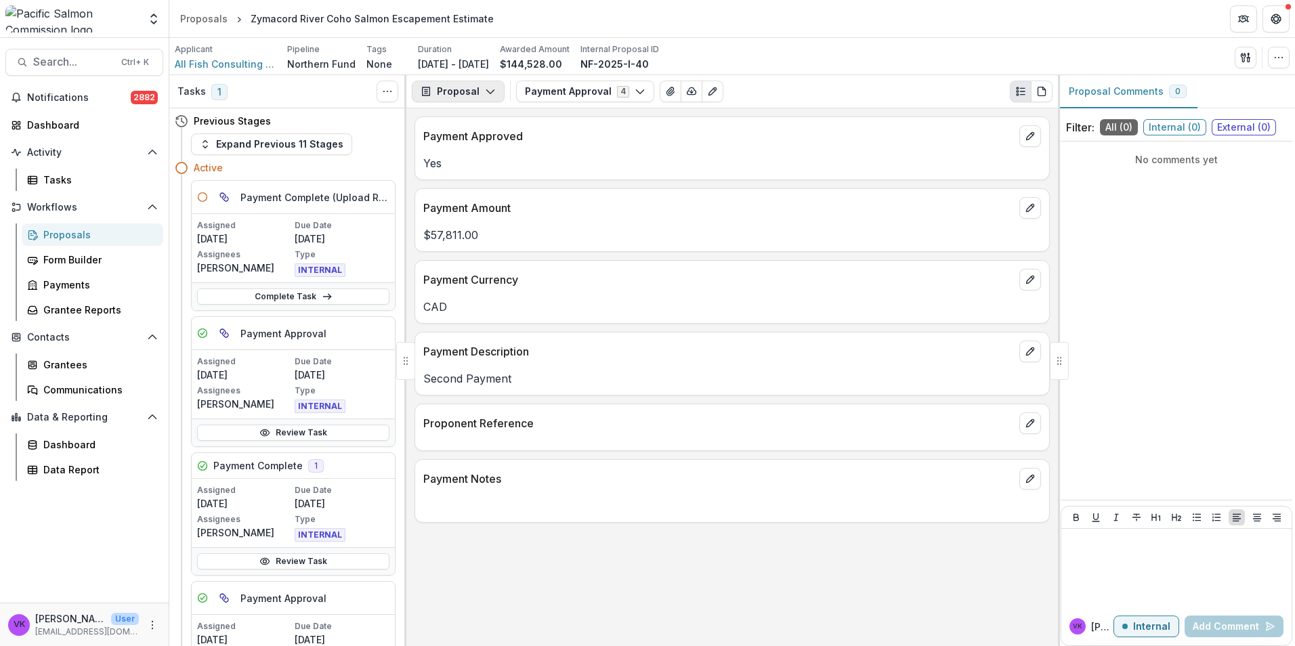
click at [493, 93] on icon "button" at bounding box center [490, 91] width 11 height 11
drag, startPoint x: 487, startPoint y: 146, endPoint x: 494, endPoint y: 150, distance: 8.3
click at [487, 146] on div "Payments" at bounding box center [501, 144] width 124 height 14
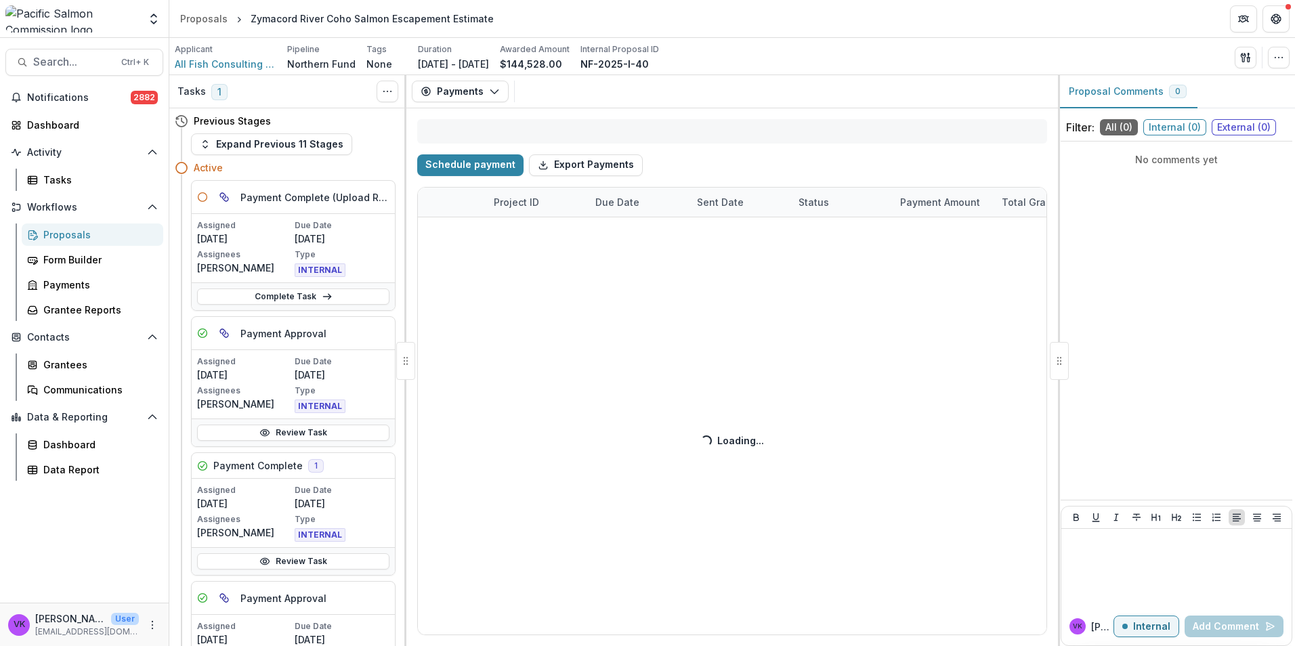
select select "******"
select select "****"
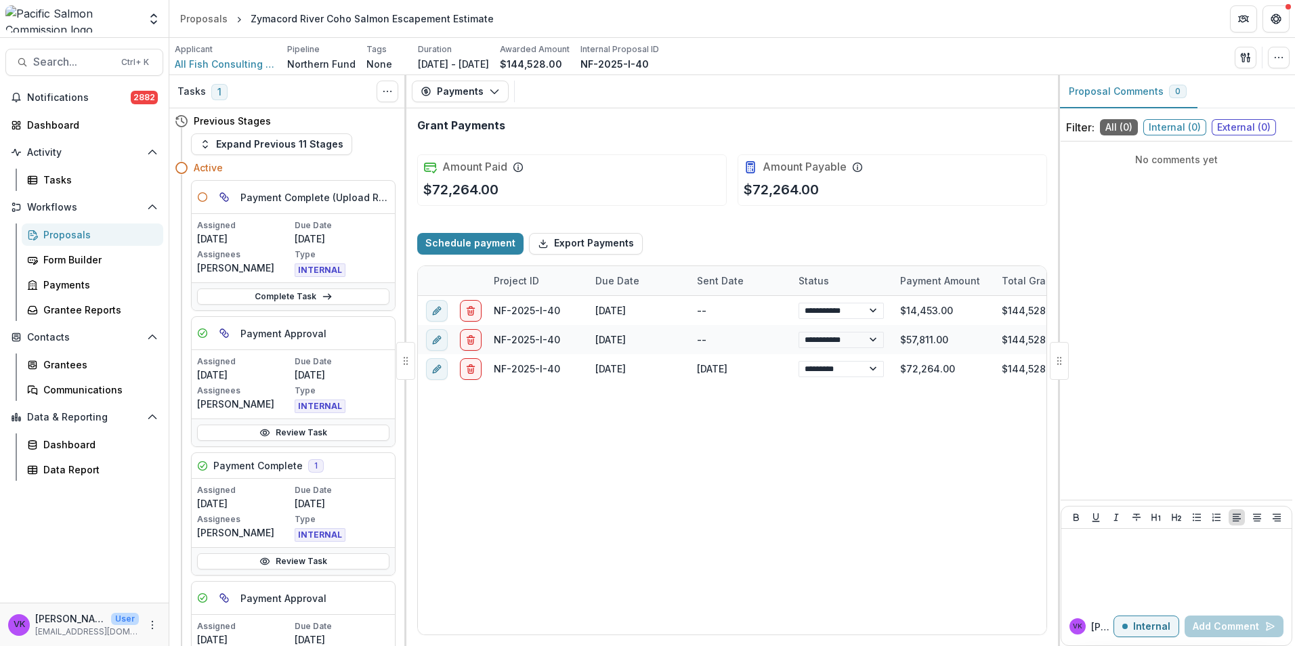
select select "******"
select select "****"
drag, startPoint x: 59, startPoint y: 234, endPoint x: 76, endPoint y: 240, distance: 18.0
click at [59, 234] on div "Proposals" at bounding box center [97, 235] width 109 height 14
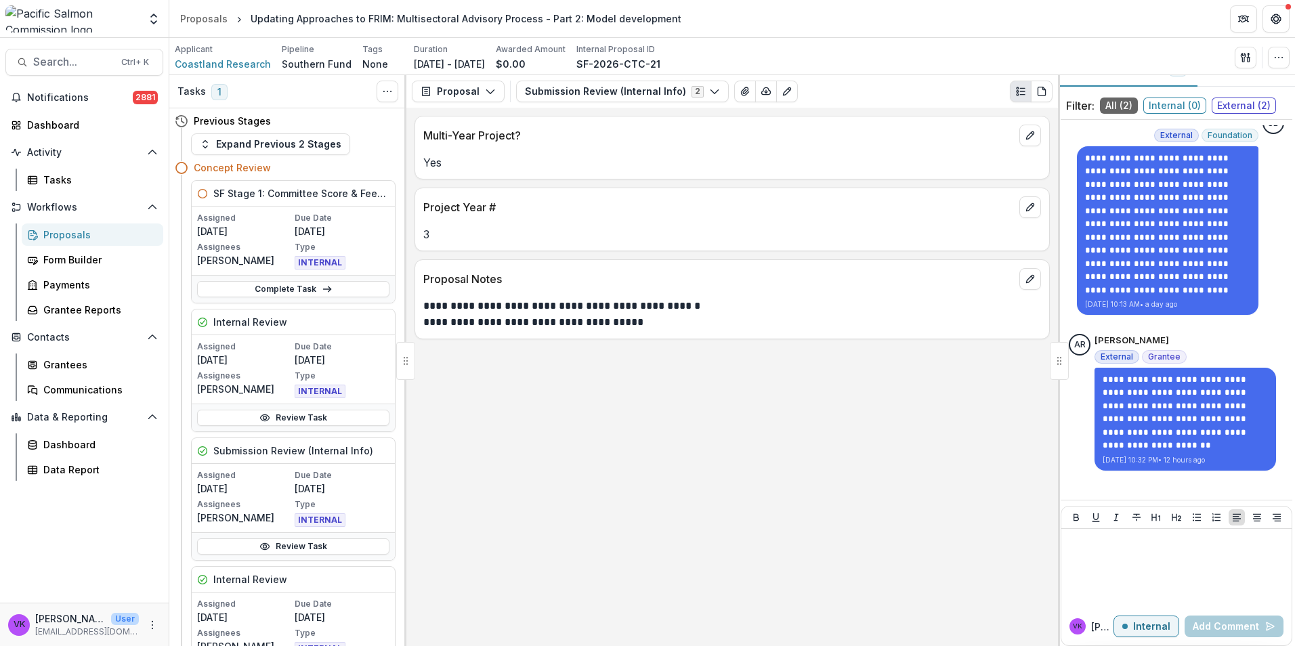
scroll to position [39, 0]
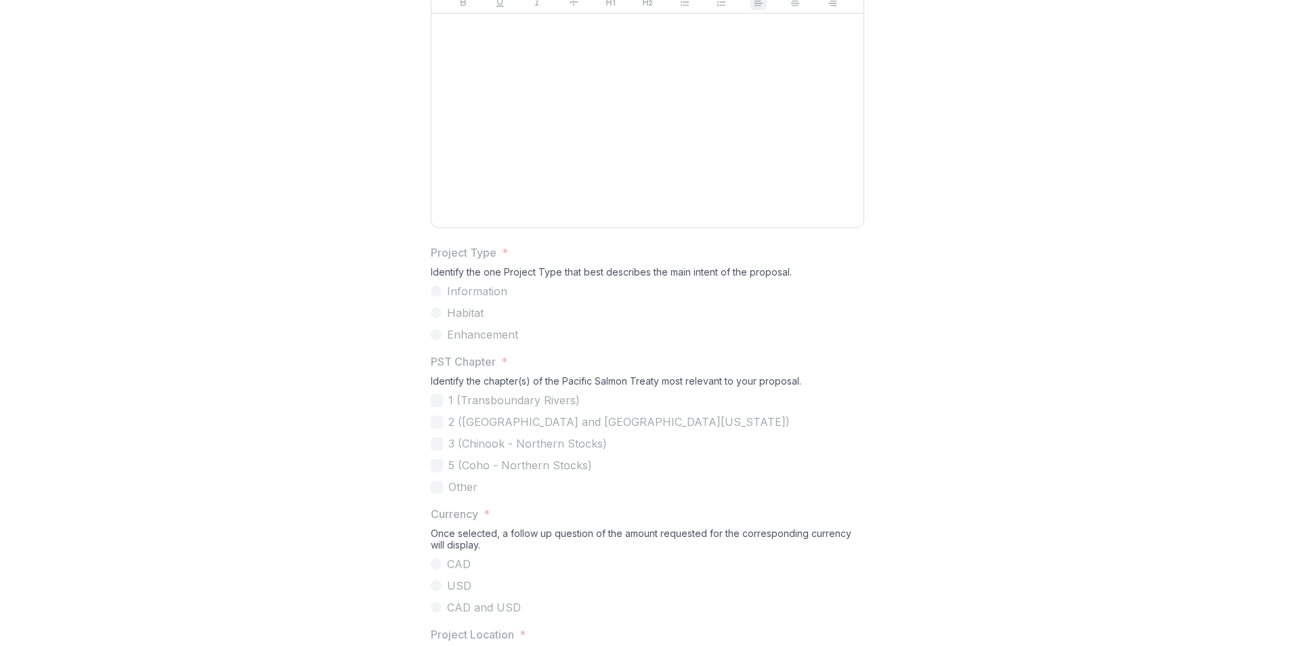
scroll to position [813, 0]
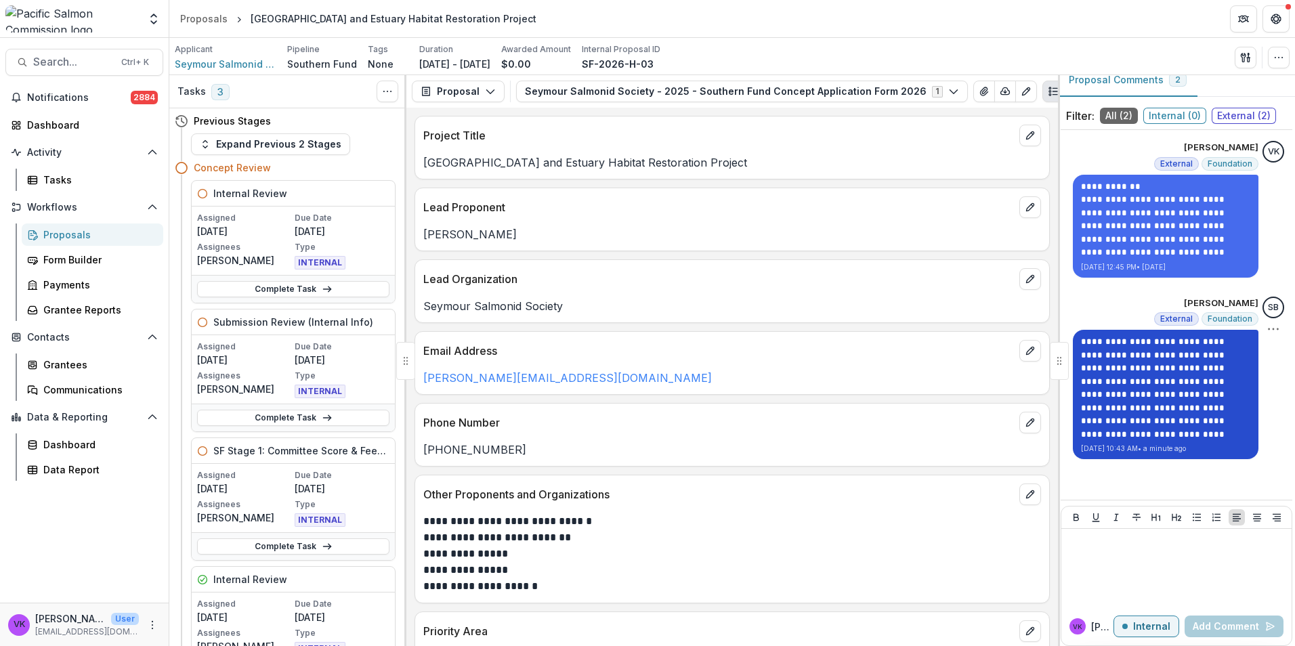
scroll to position [17, 0]
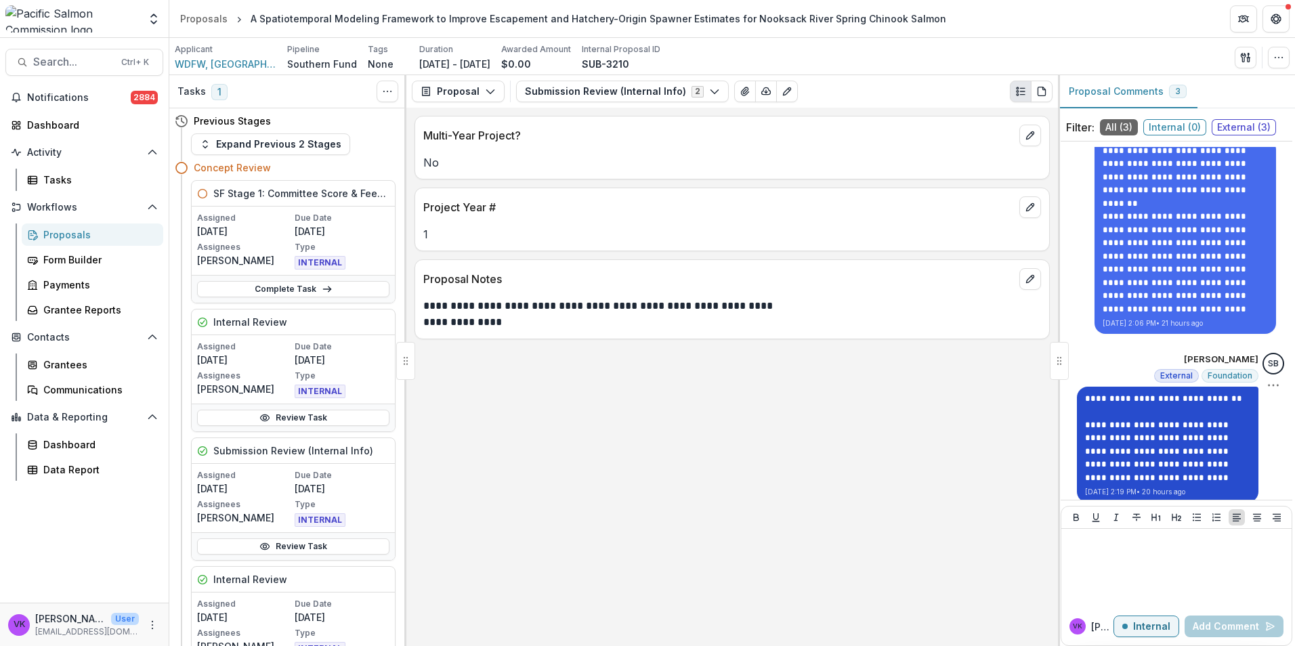
scroll to position [305, 0]
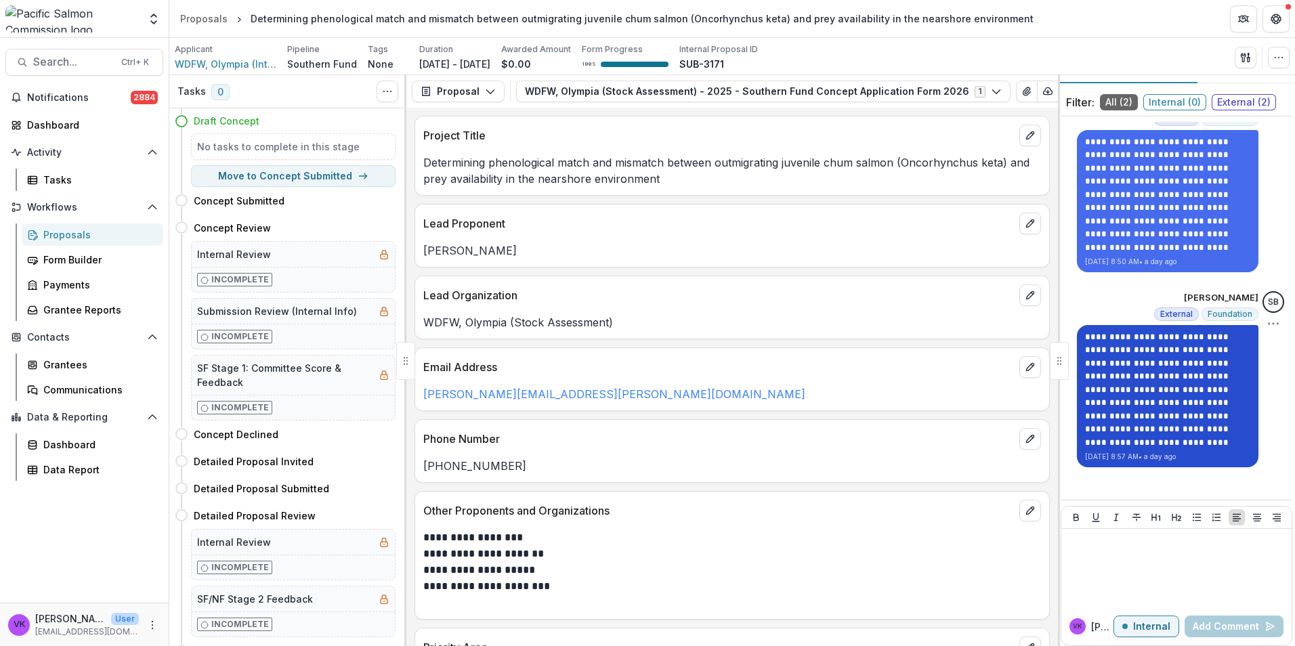
scroll to position [39, 0]
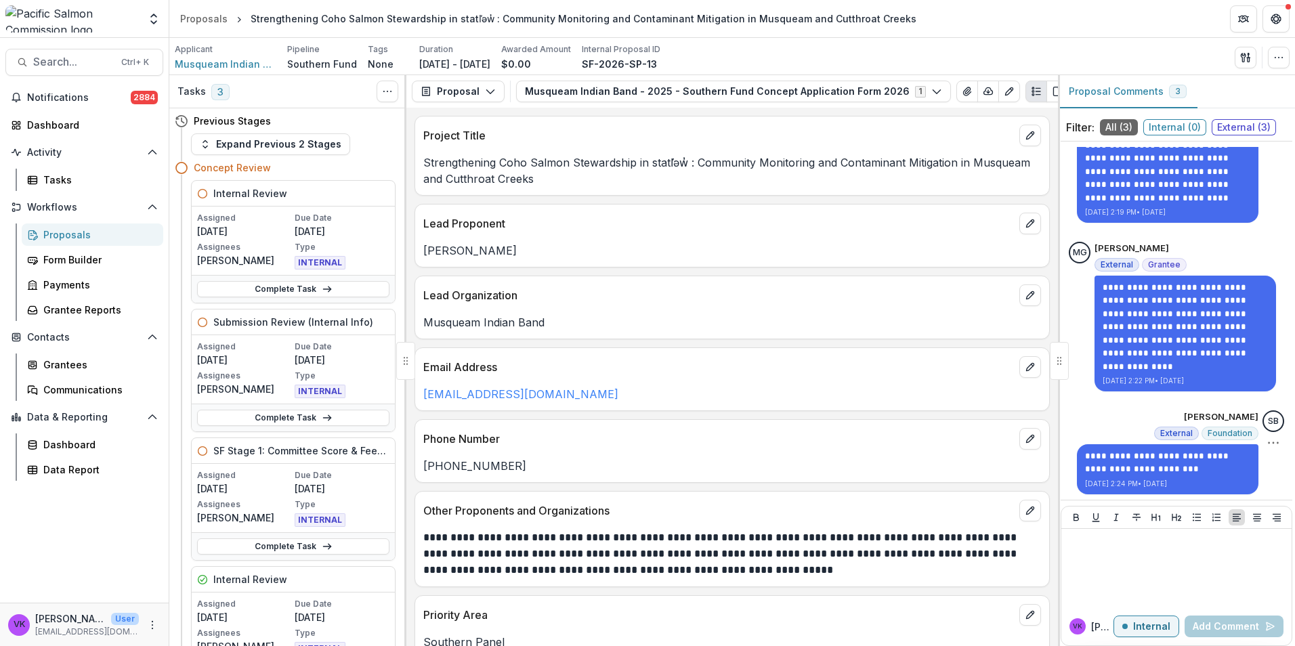
scroll to position [81, 0]
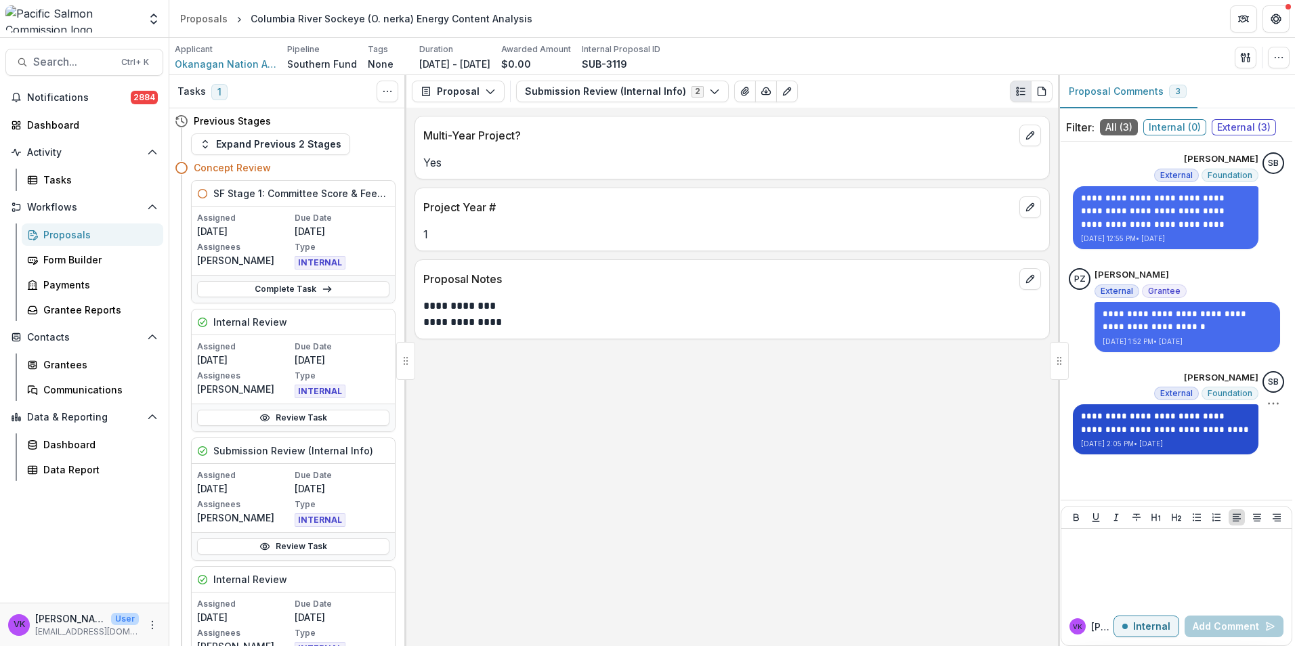
scroll to position [1, 0]
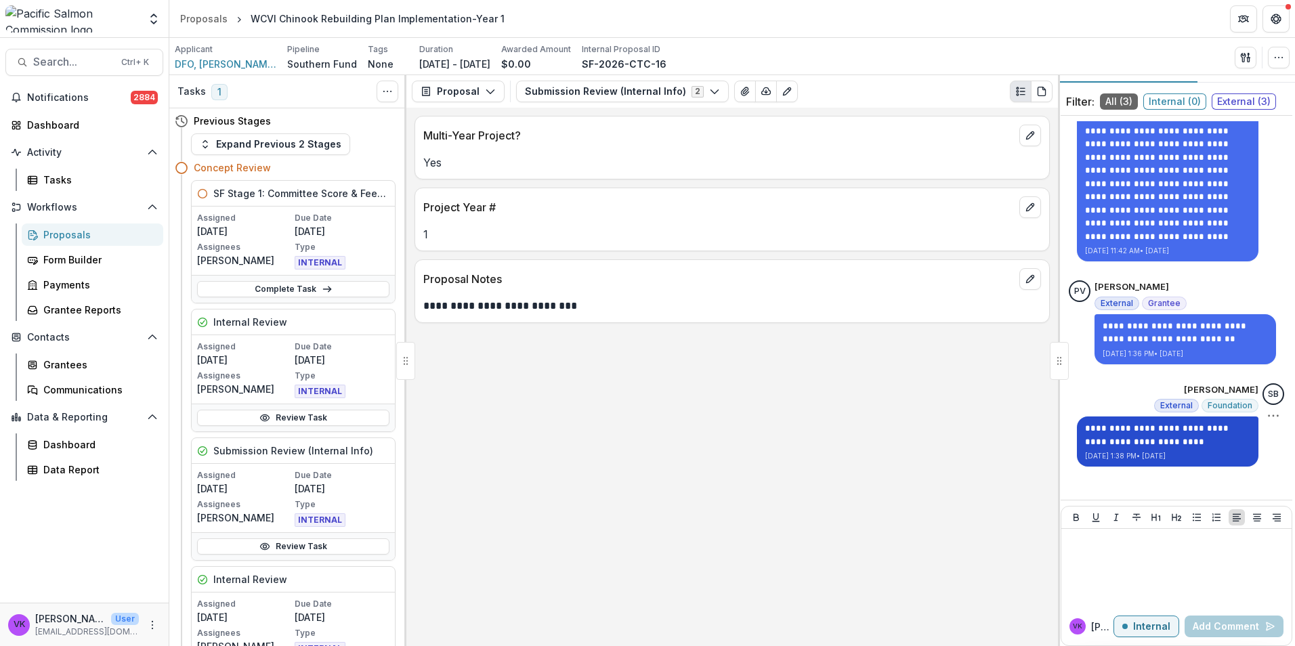
scroll to position [39, 0]
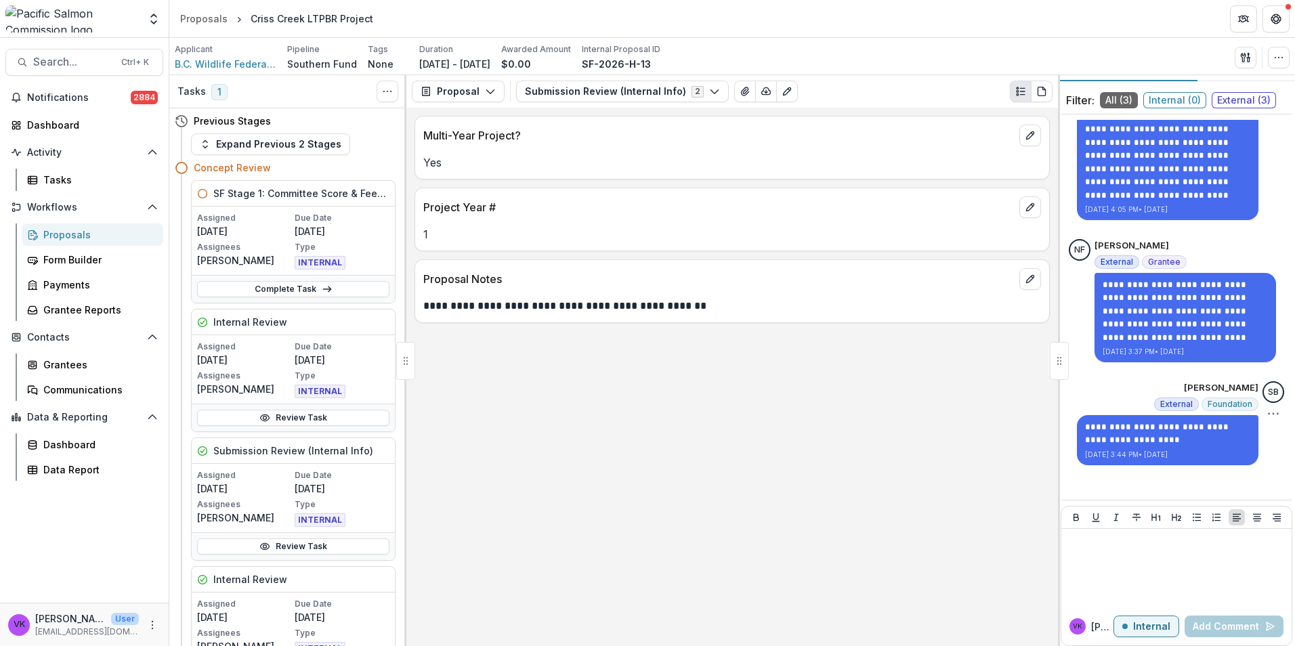
scroll to position [39, 0]
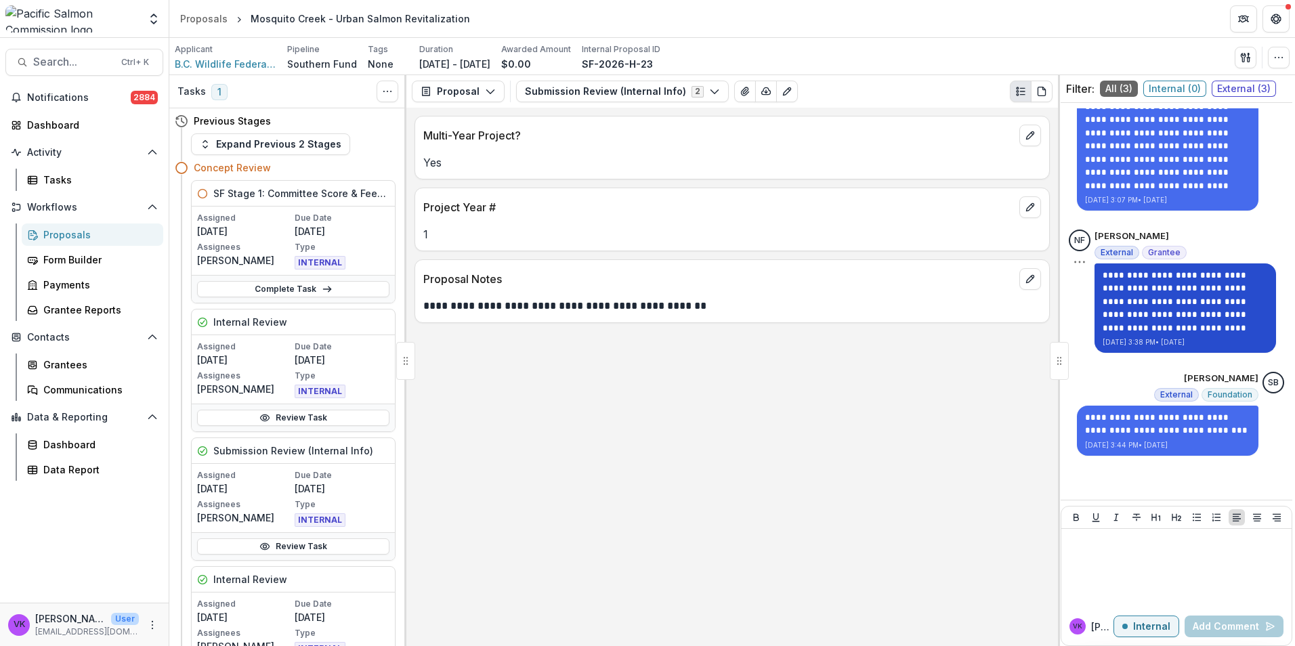
scroll to position [81, 0]
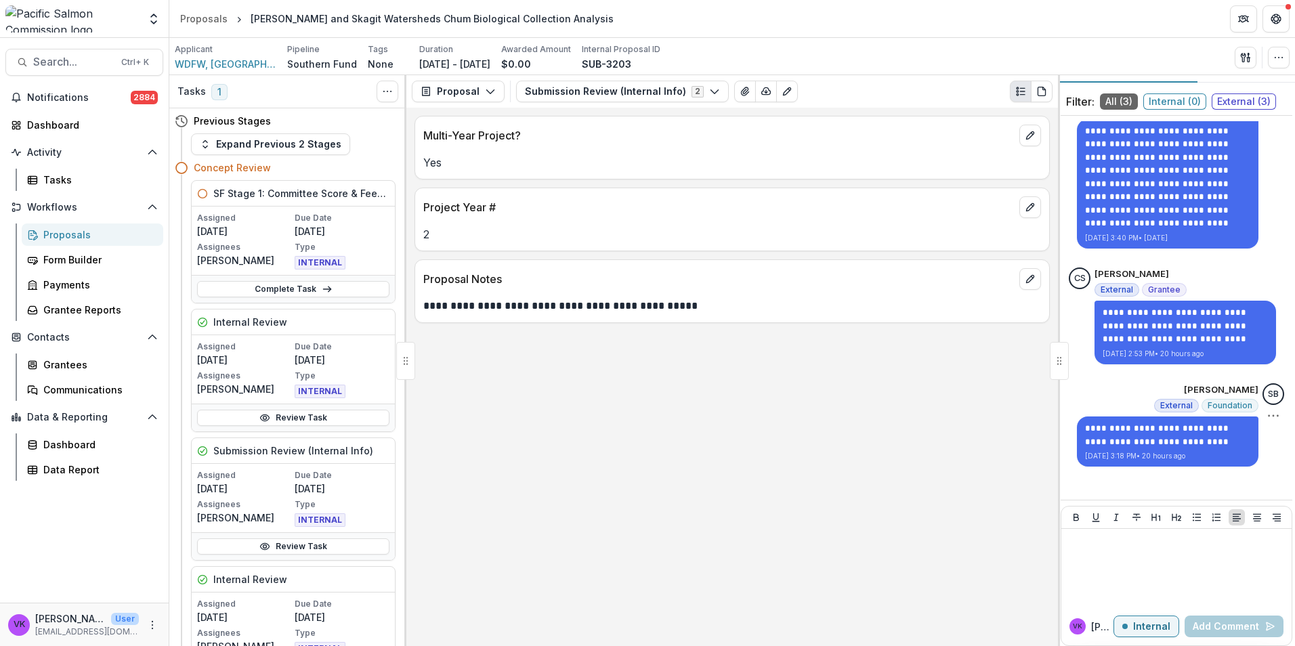
scroll to position [39, 0]
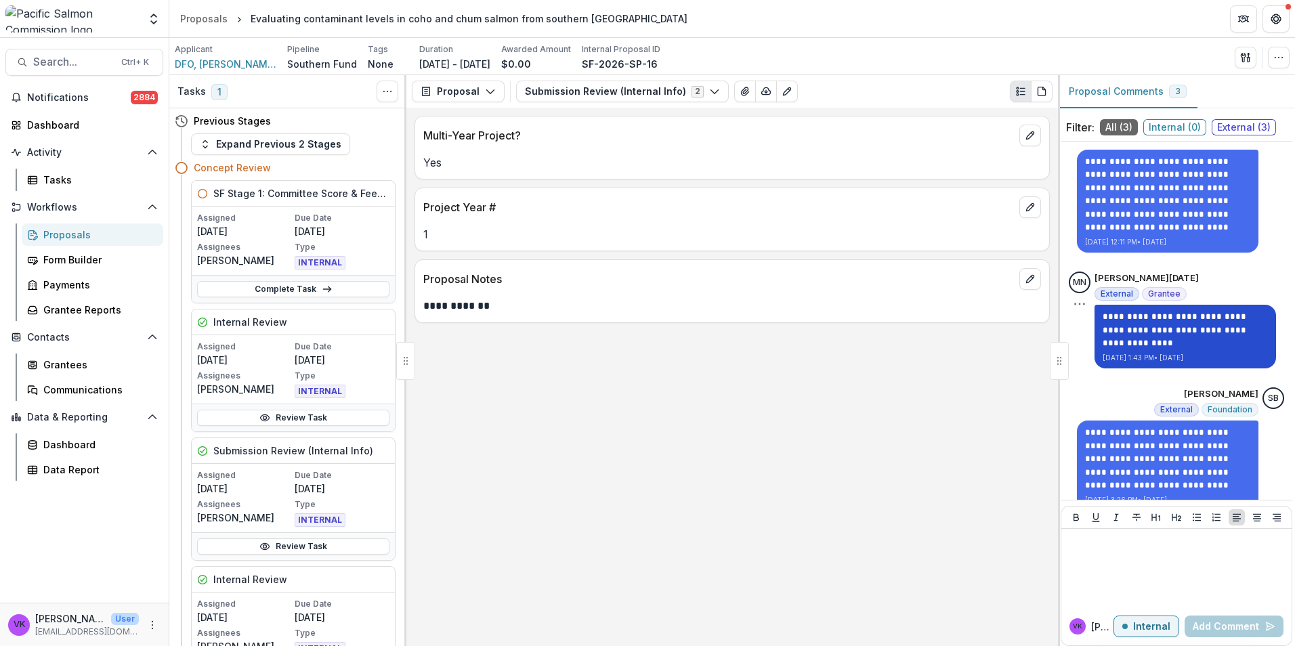
scroll to position [55, 0]
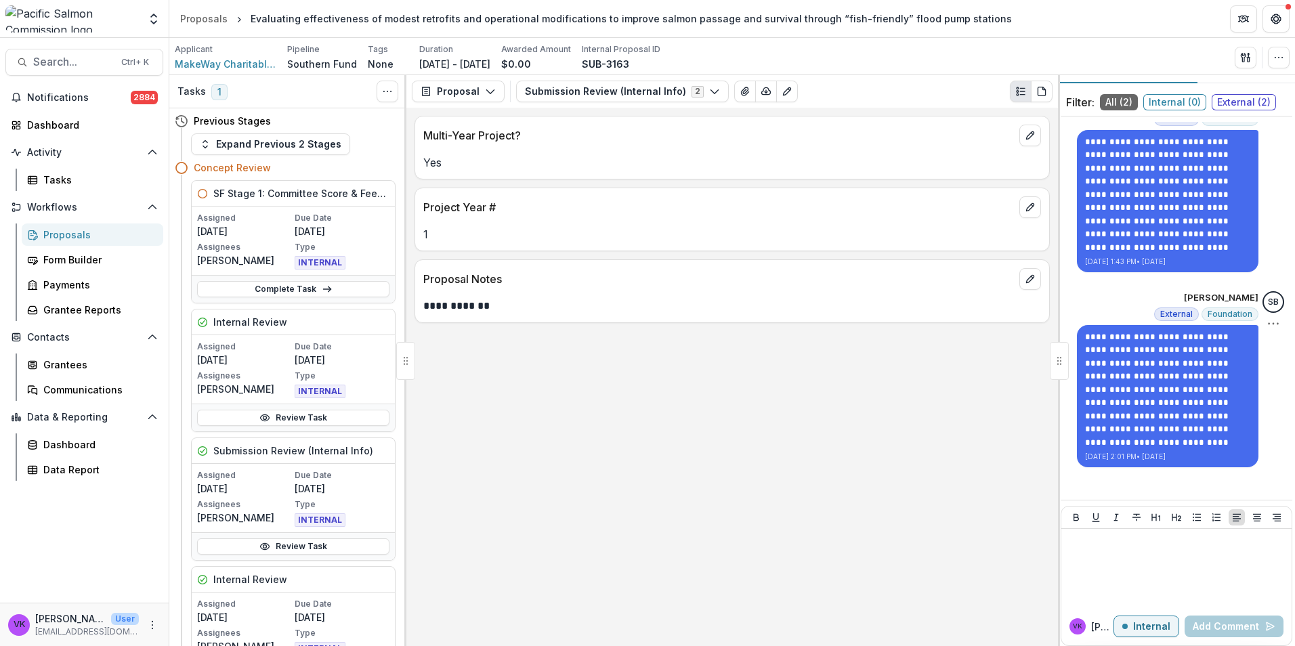
scroll to position [39, 0]
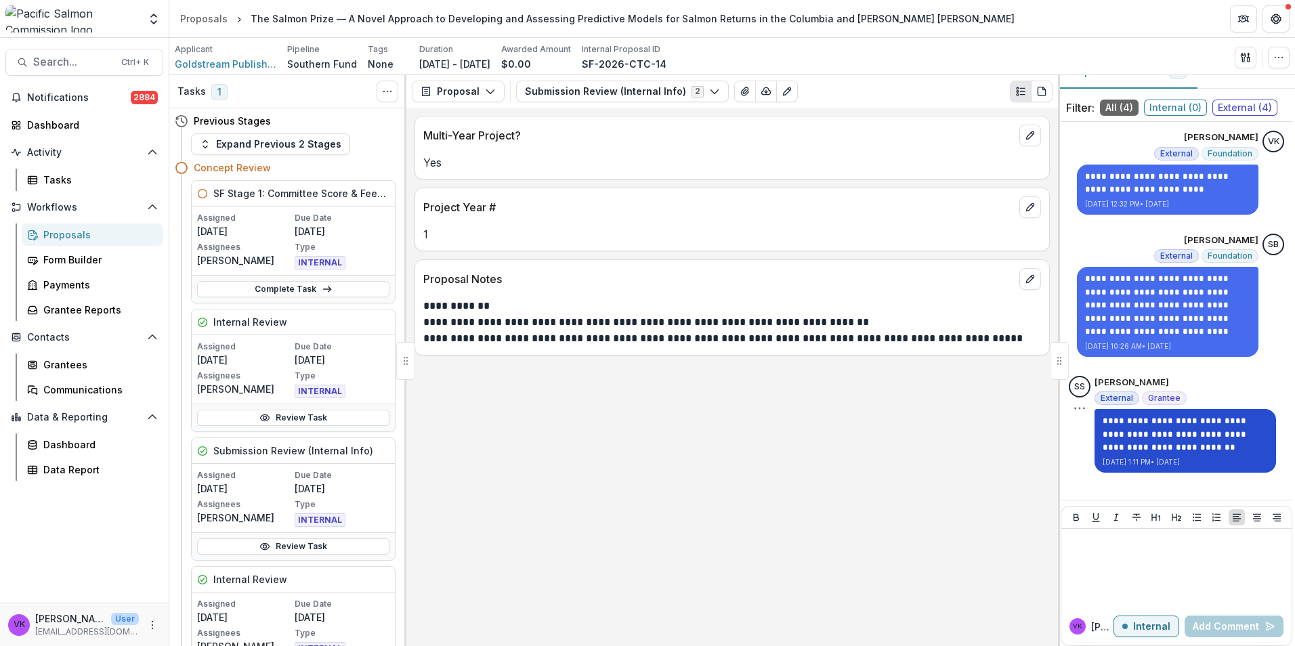
scroll to position [39, 0]
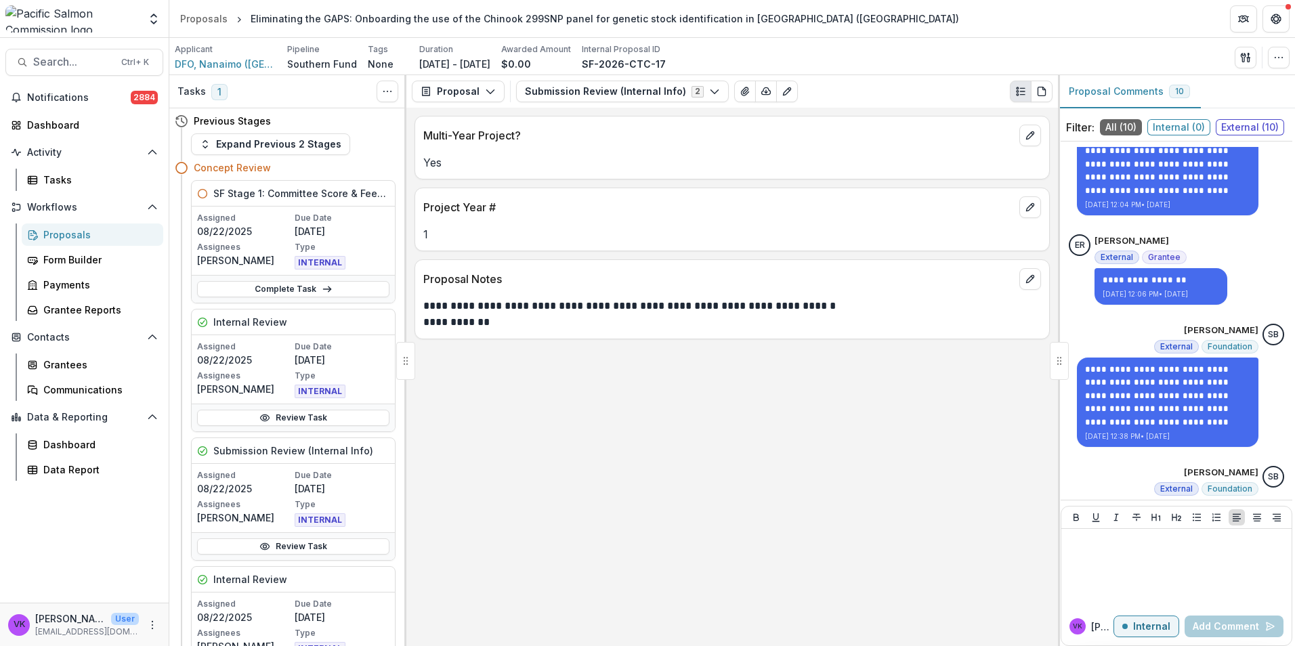
scroll to position [1077, 0]
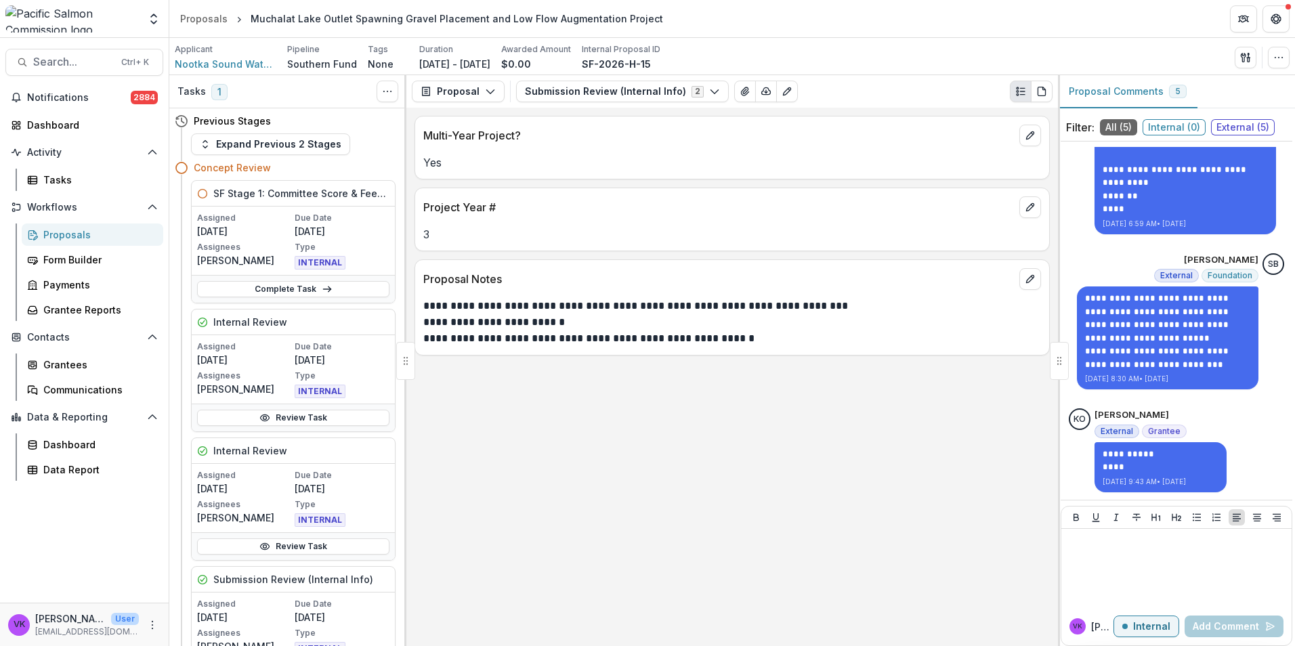
scroll to position [39, 0]
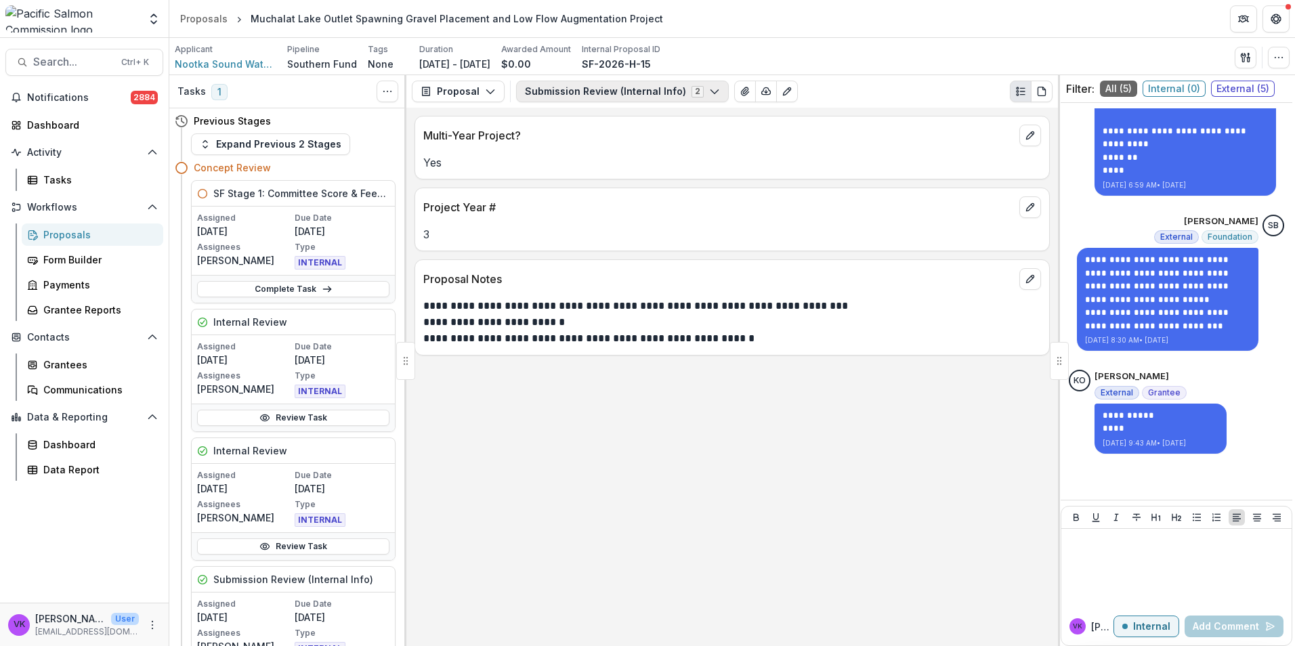
click at [709, 86] on icon "button" at bounding box center [714, 91] width 11 height 11
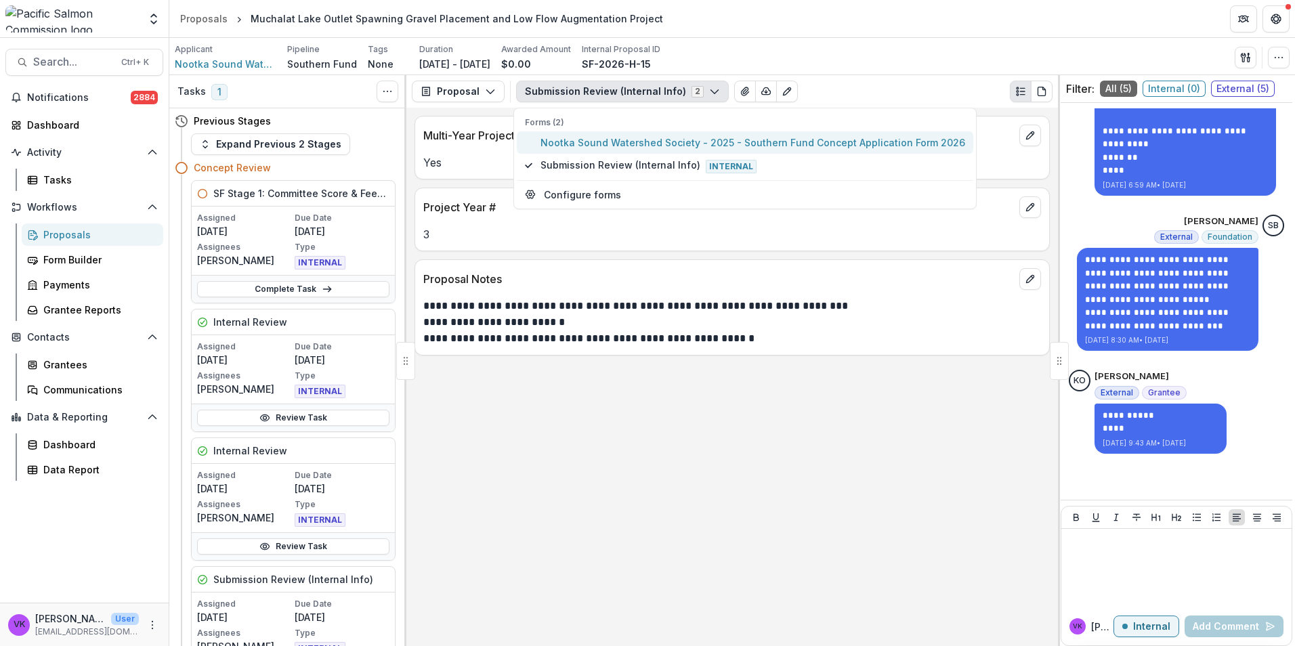
click at [644, 137] on span "Nootka Sound Watershed Society - 2025 - Southern Fund Concept Application Form …" at bounding box center [752, 142] width 425 height 14
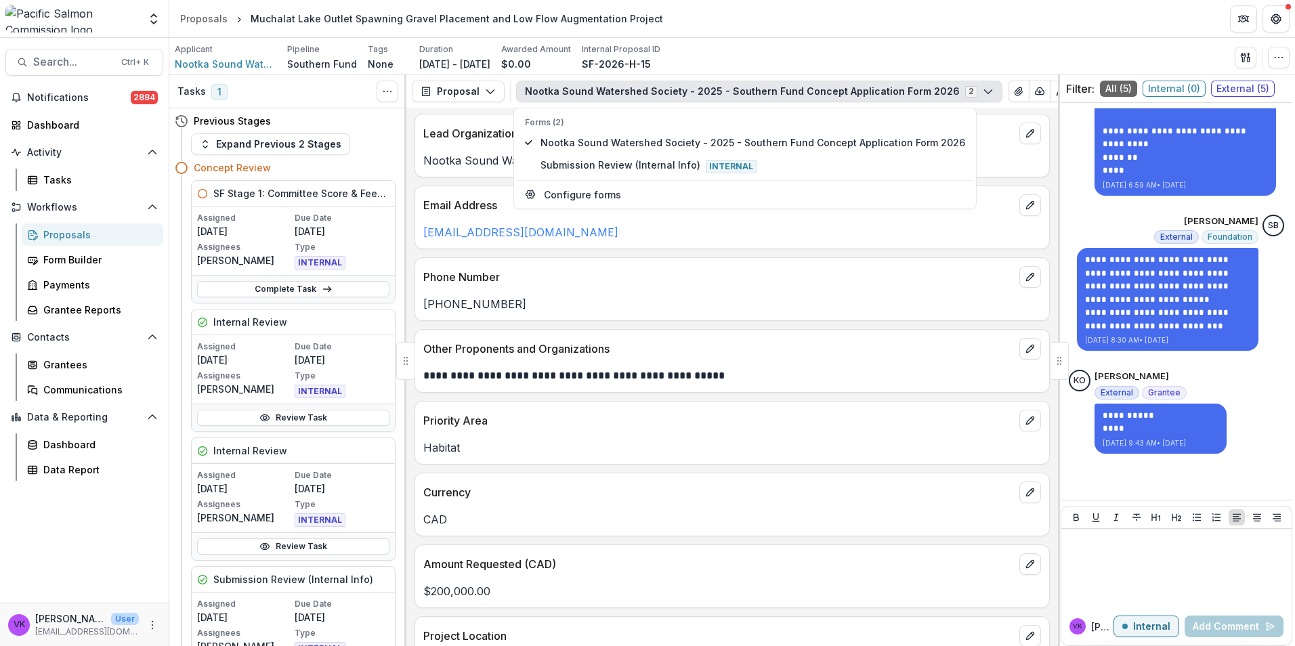
scroll to position [271, 0]
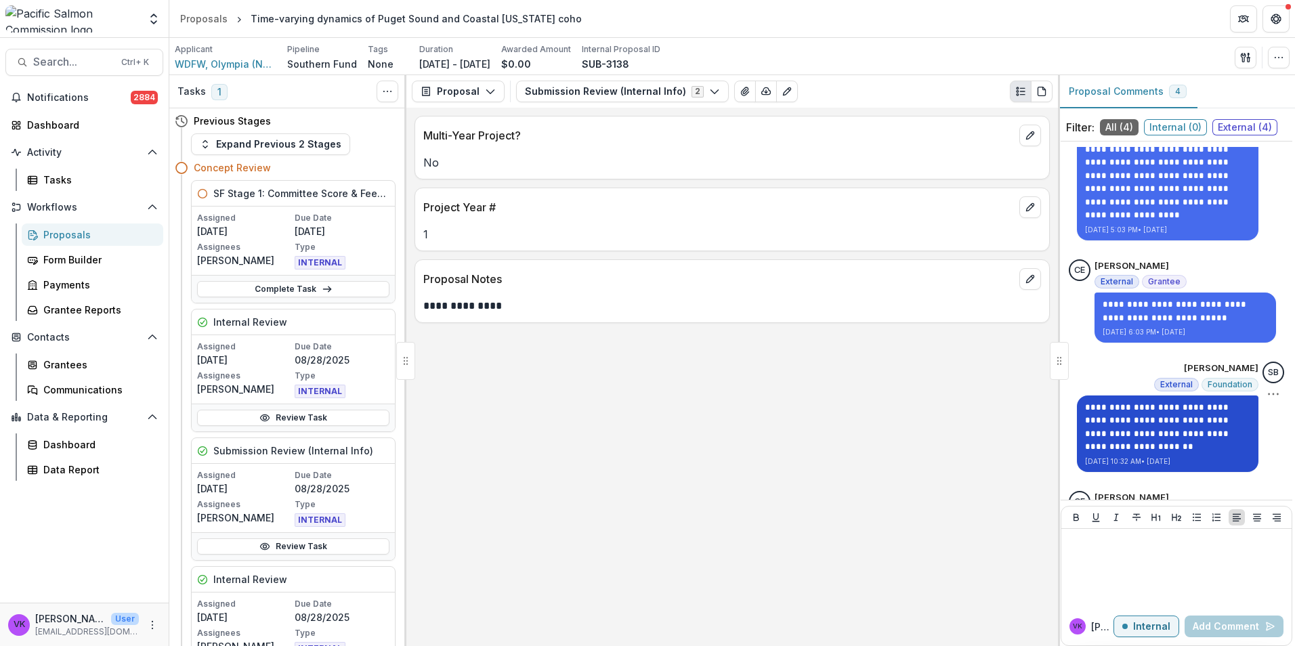
scroll to position [144, 0]
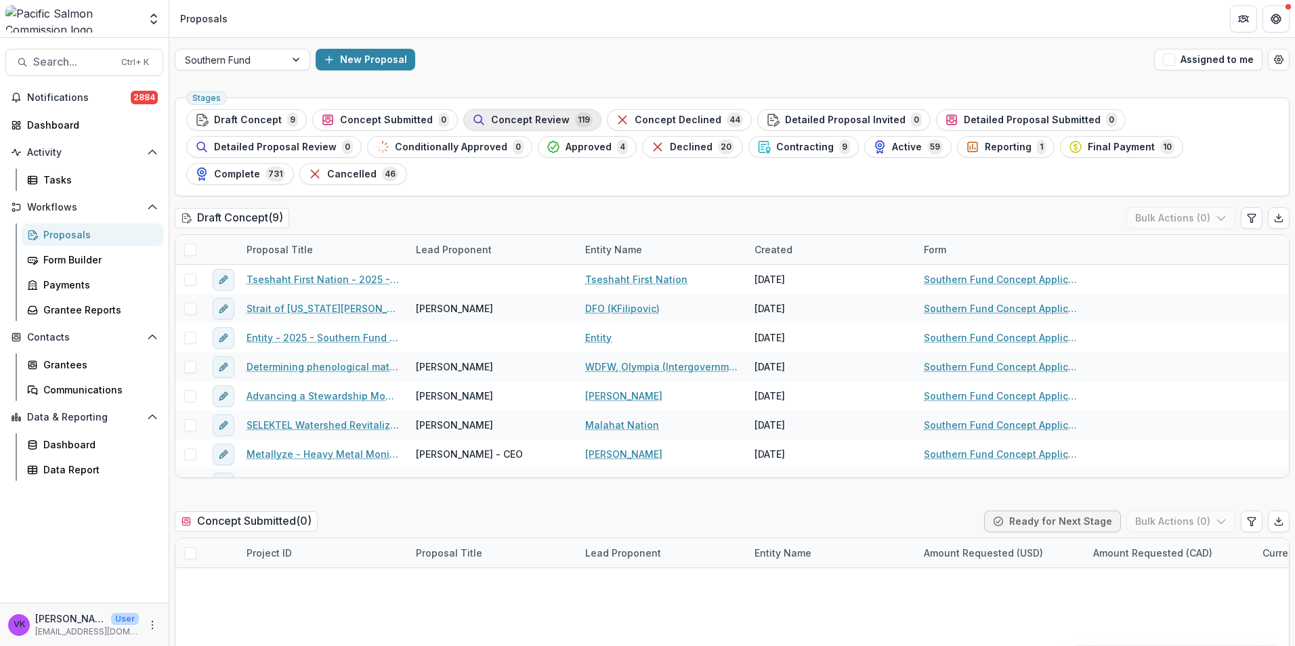
click at [531, 121] on span "Concept Review" at bounding box center [530, 120] width 79 height 12
